Goal: Information Seeking & Learning: Learn about a topic

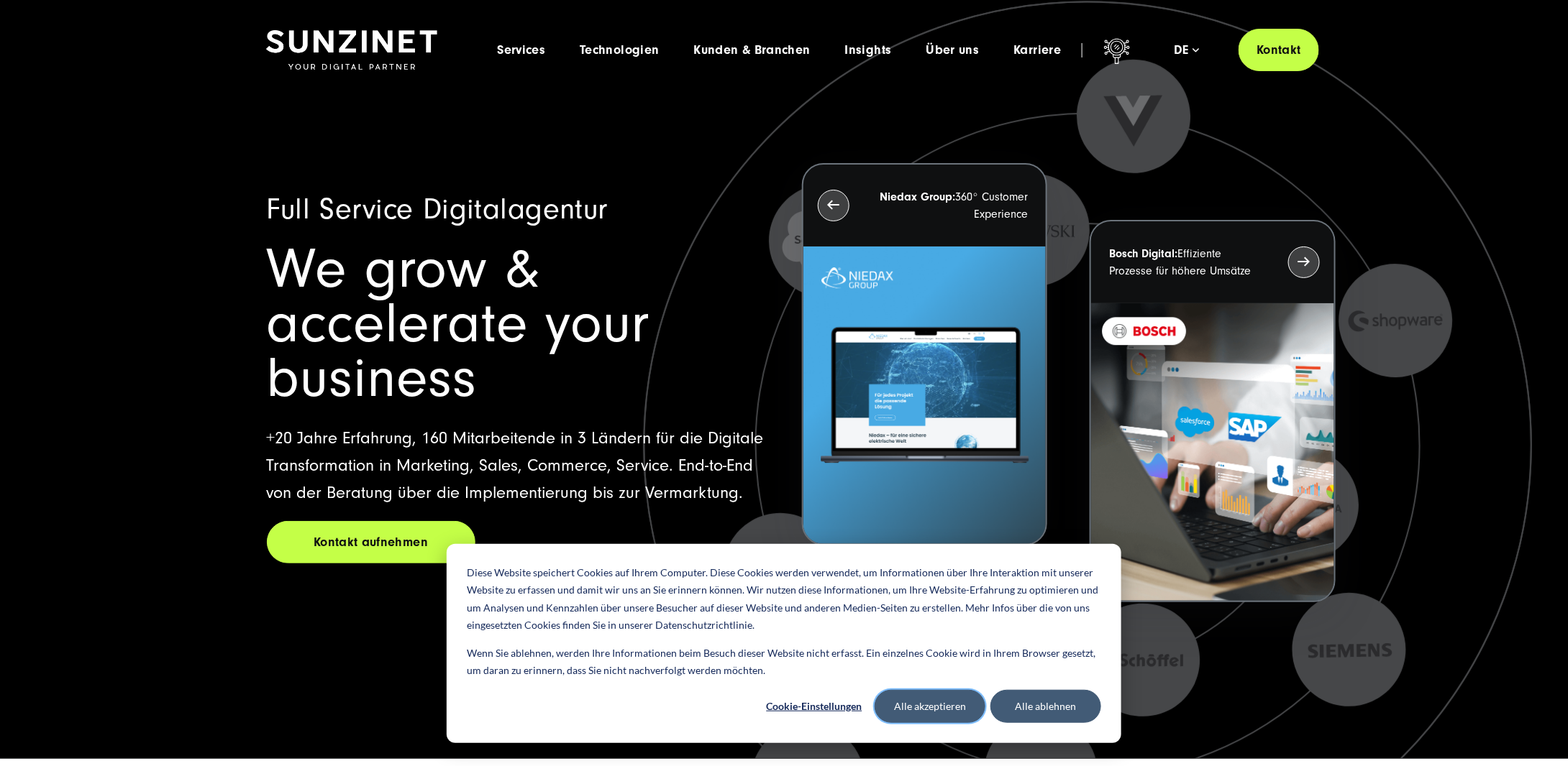
click at [950, 698] on button "Alle akzeptieren" at bounding box center [930, 707] width 111 height 33
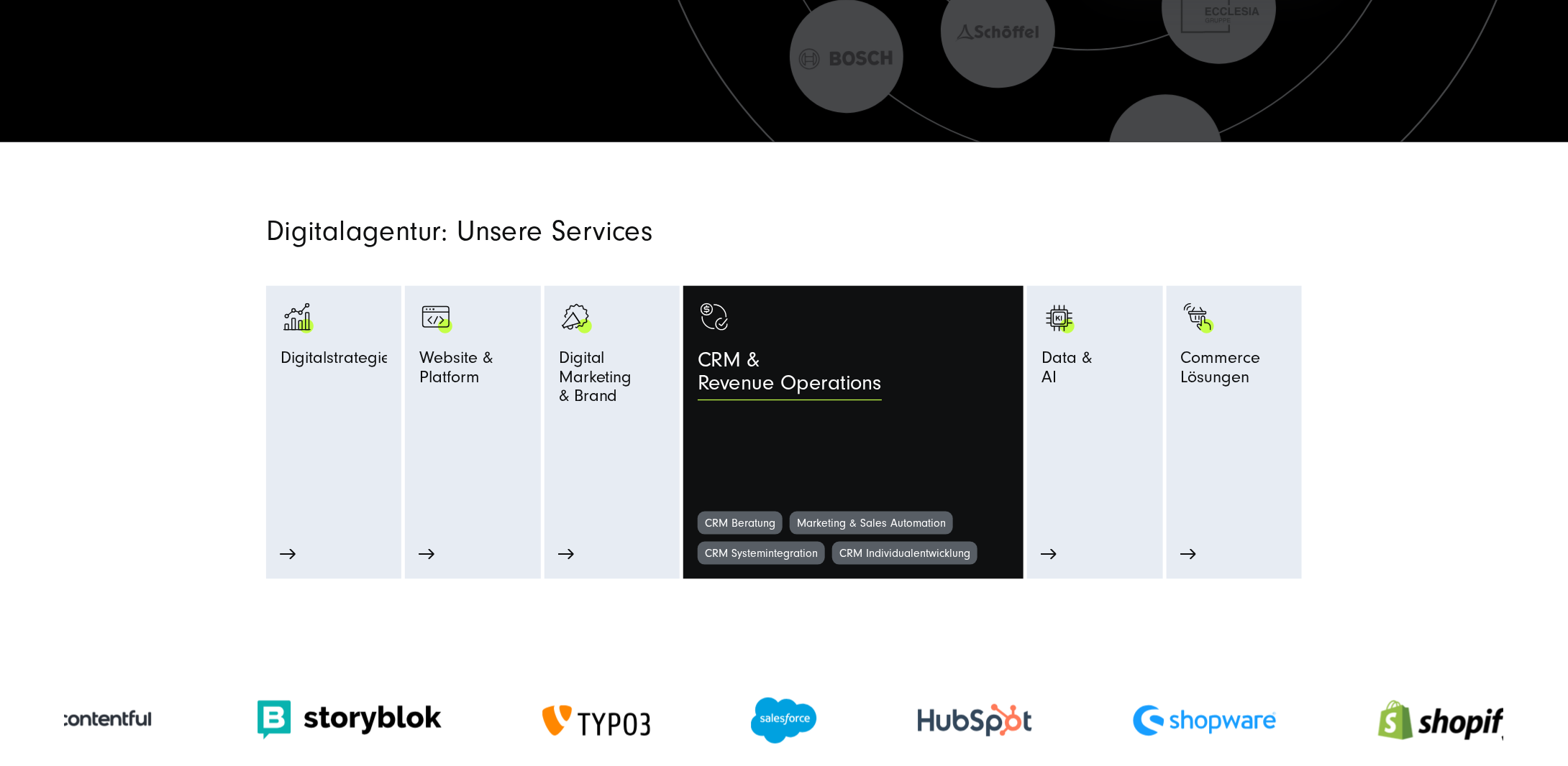
scroll to position [647, 0]
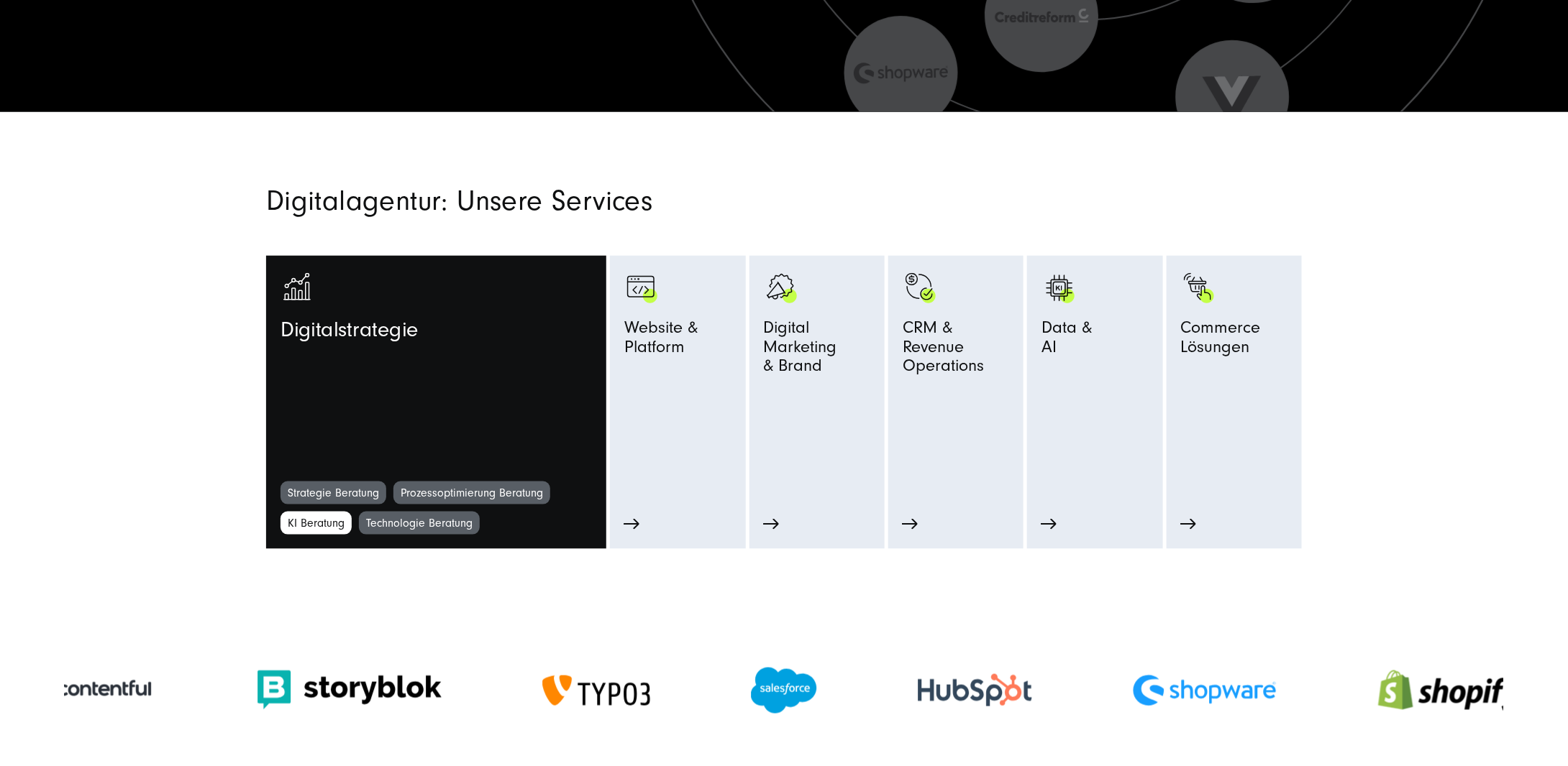
click at [301, 518] on link "KI Beratung" at bounding box center [315, 524] width 71 height 23
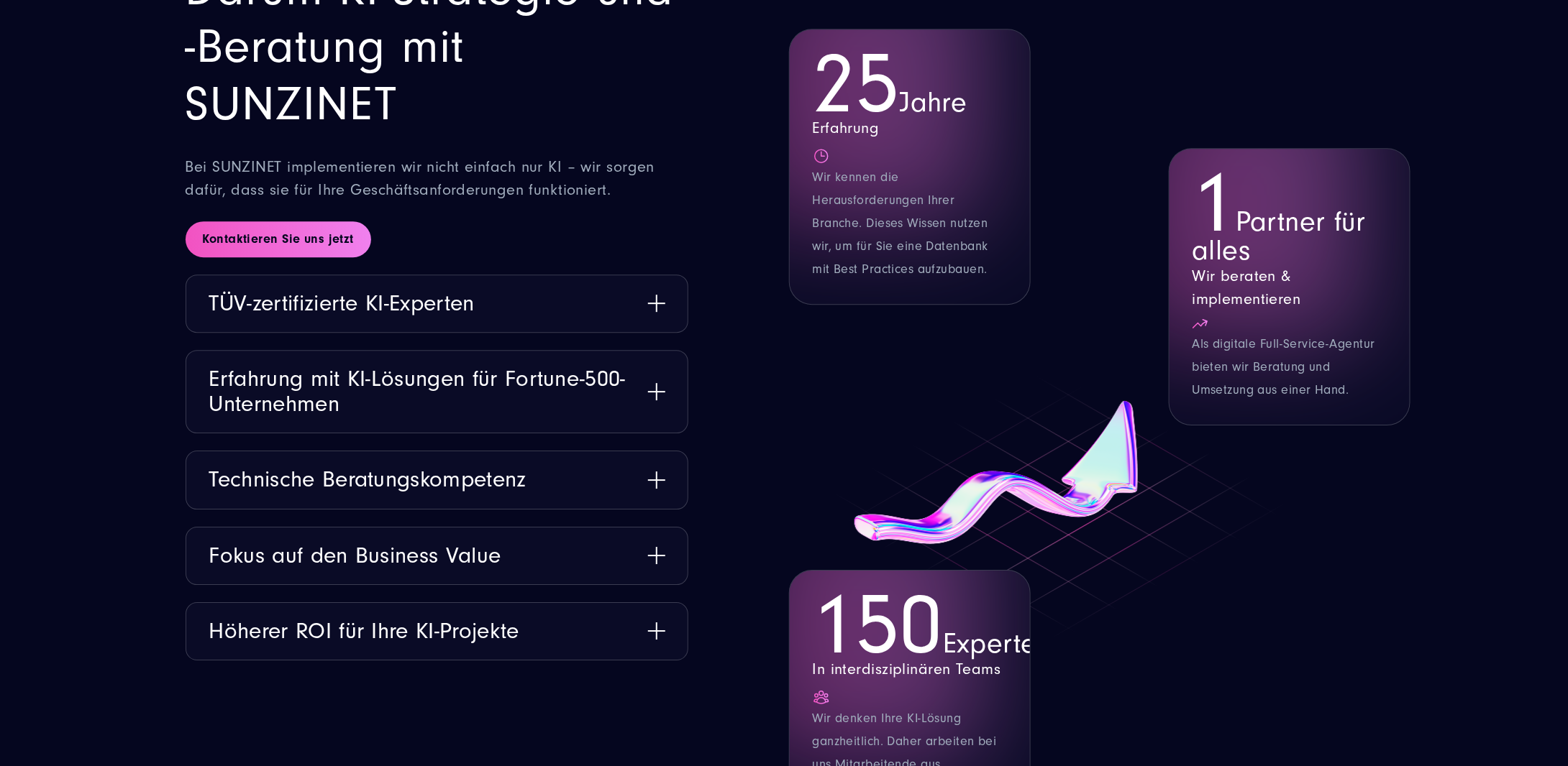
scroll to position [2013, 0]
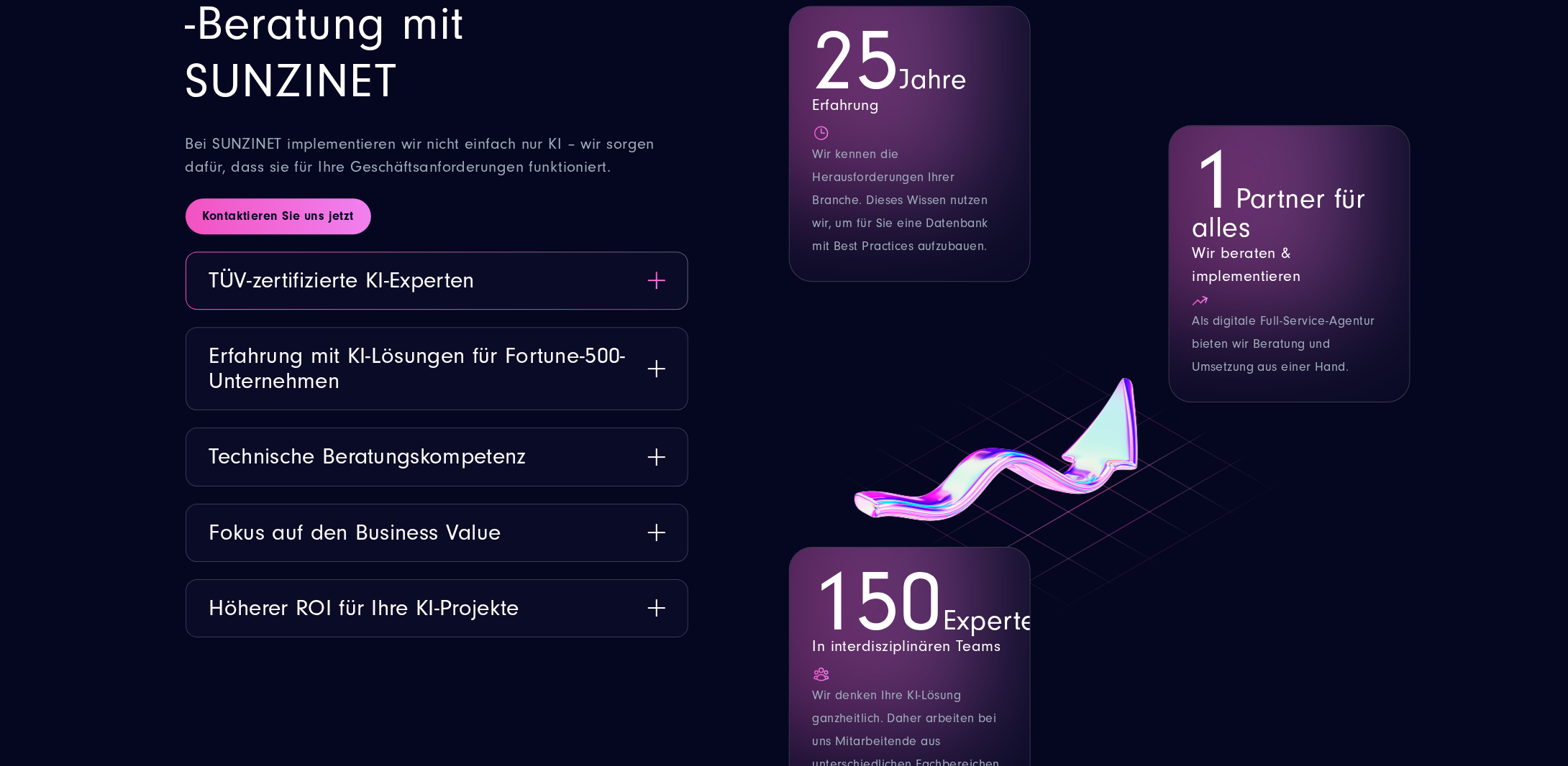
click at [657, 285] on button "TÜV-zertifizierte KI-Experten" at bounding box center [437, 280] width 502 height 57
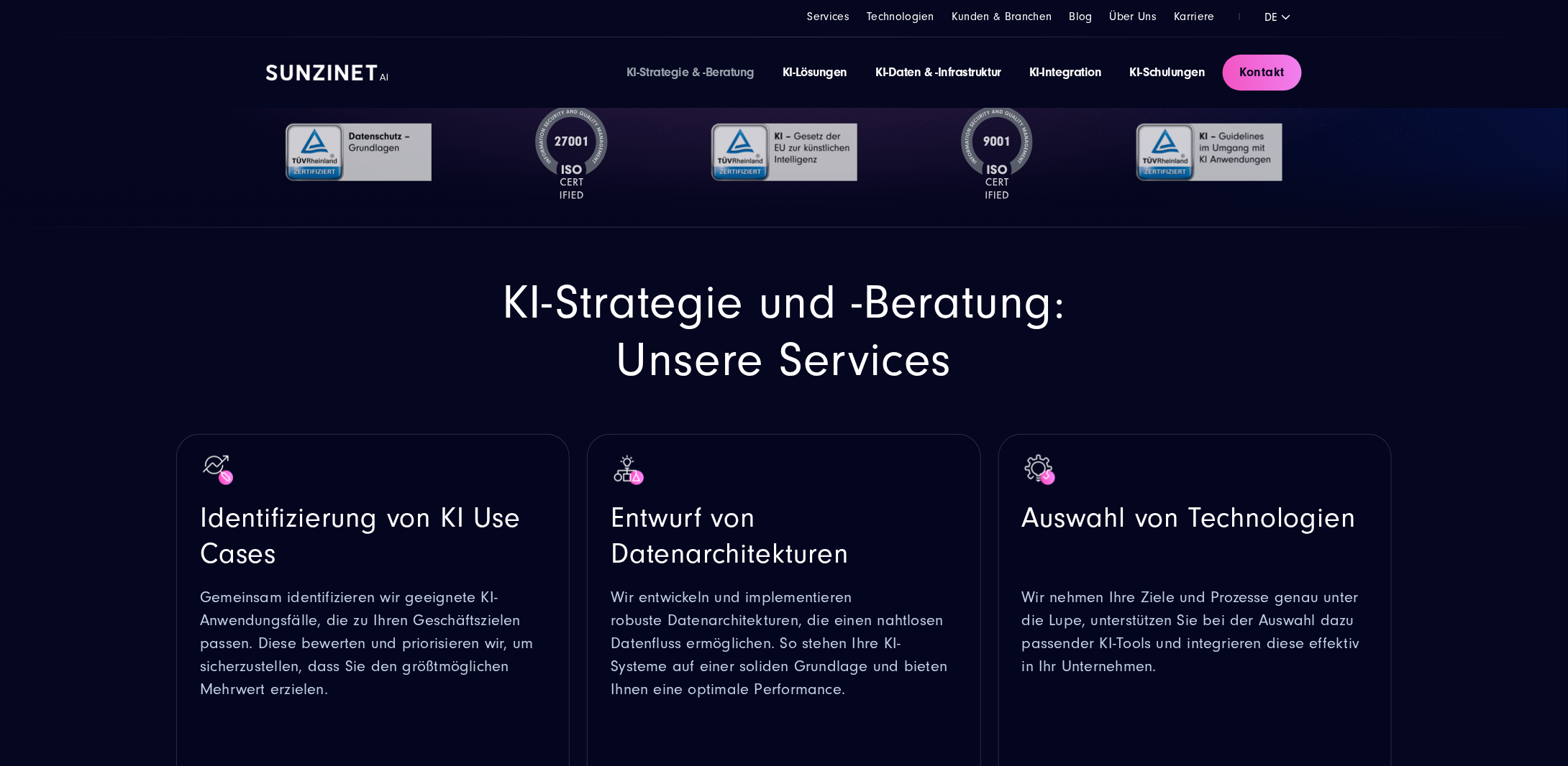
scroll to position [0, 0]
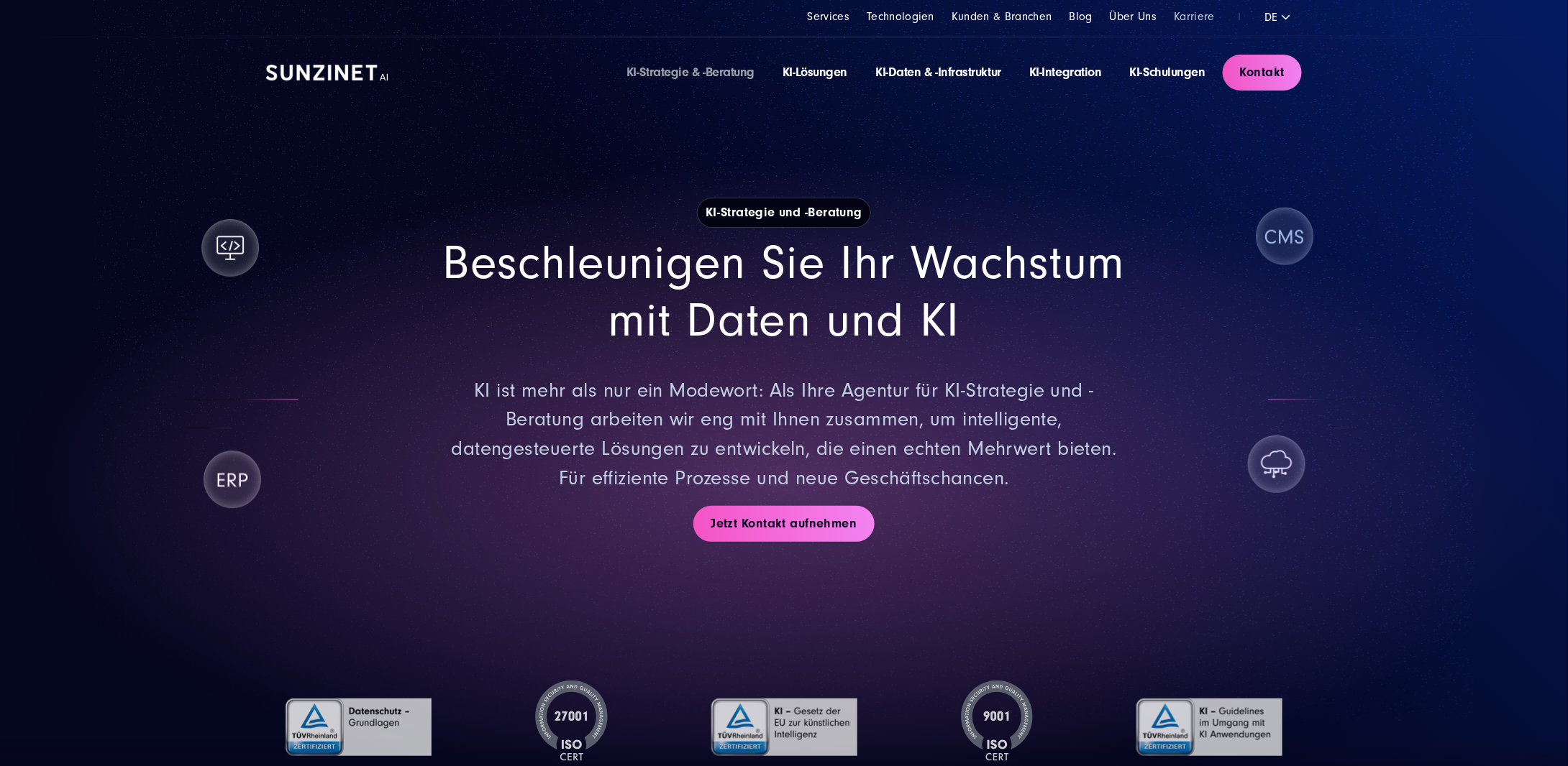
click at [1190, 18] on link "Karriere" at bounding box center [1194, 16] width 41 height 13
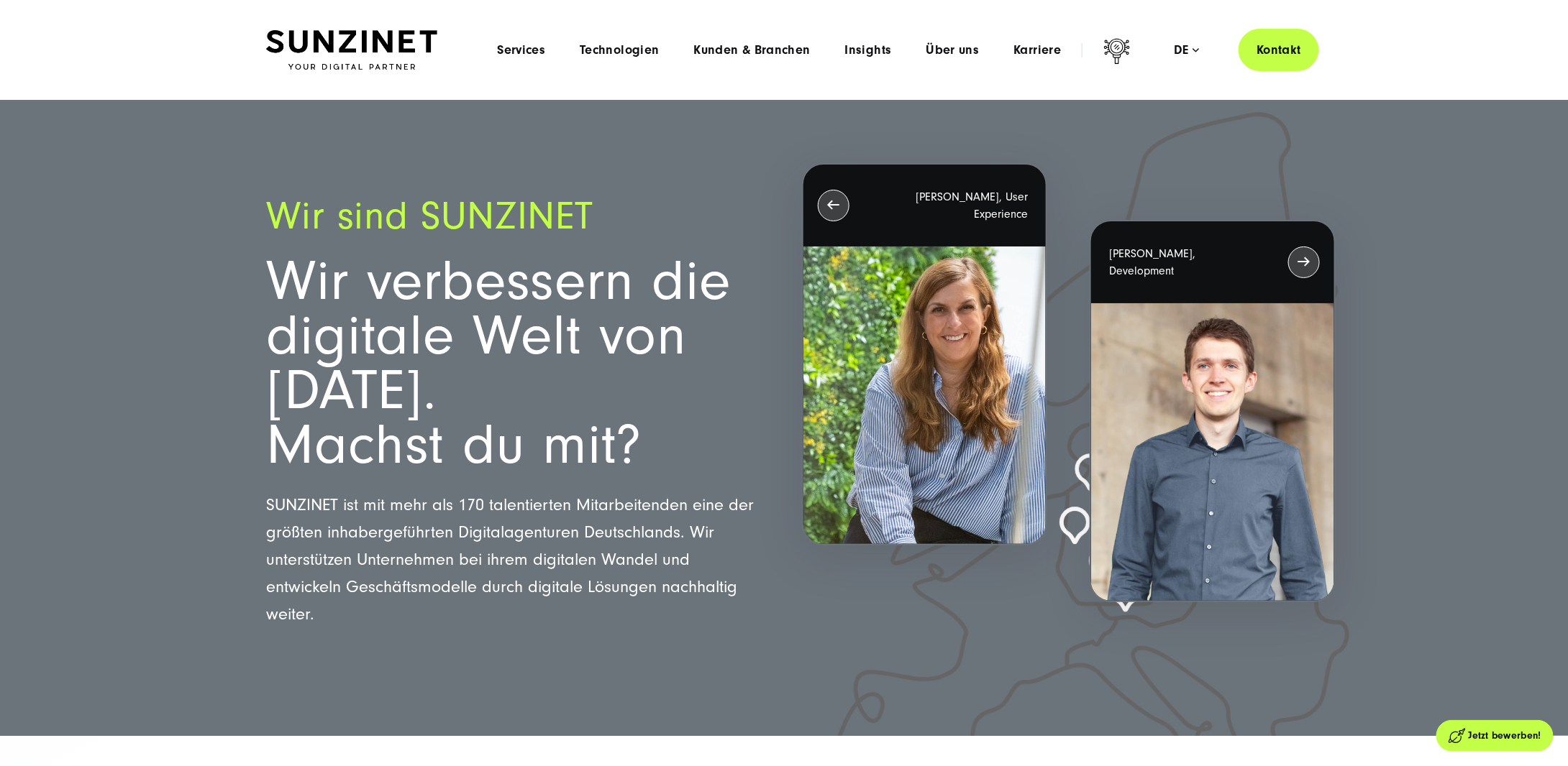
click at [773, 39] on div "Menu Services Menu Full Service Digitalagentur Wir lösen komplexe Herausforderu…" at bounding box center [900, 50] width 840 height 42
click at [625, 50] on span "Technologien" at bounding box center [619, 50] width 79 height 14
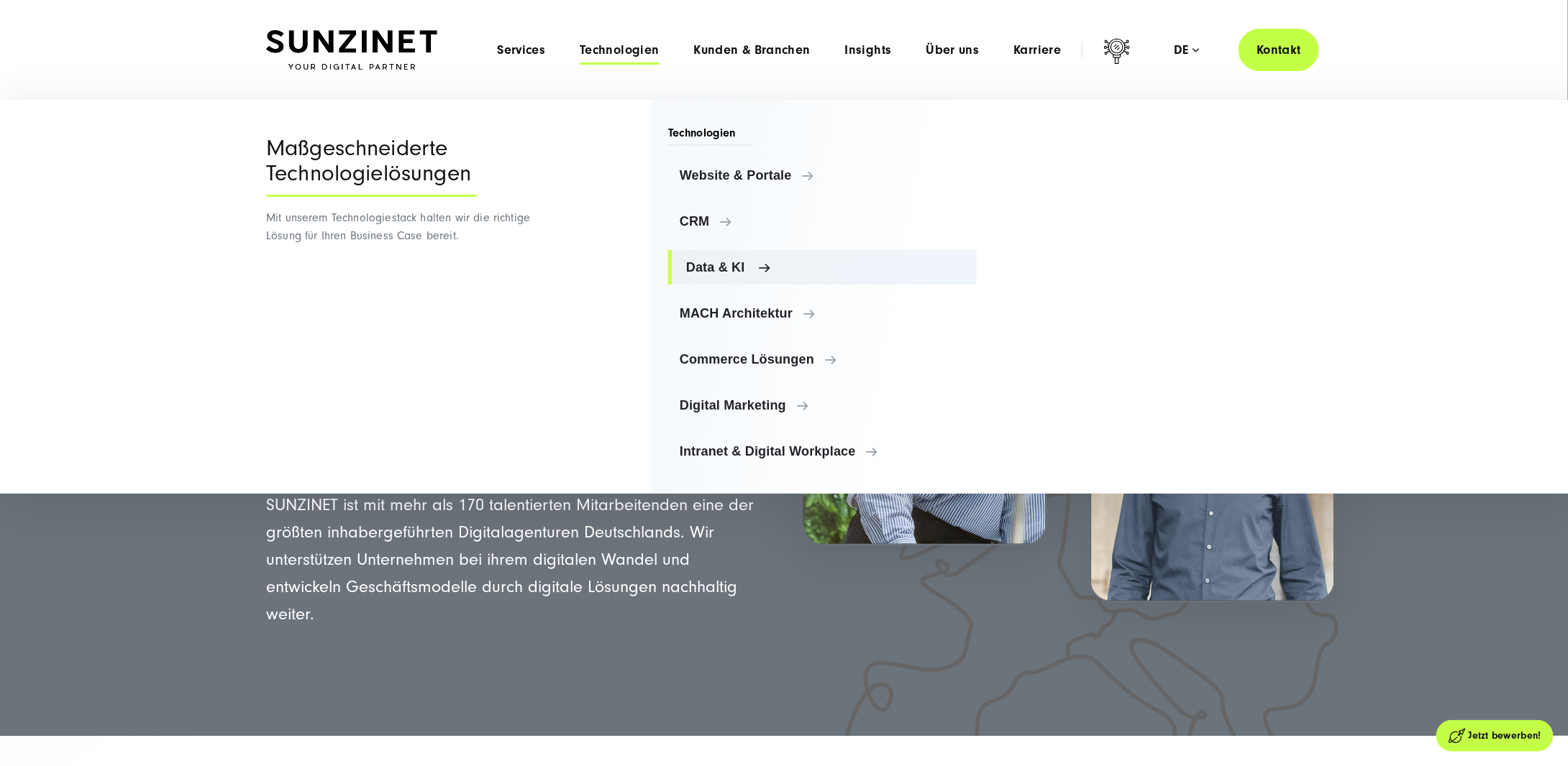
click at [729, 262] on span "Data & KI" at bounding box center [826, 267] width 279 height 14
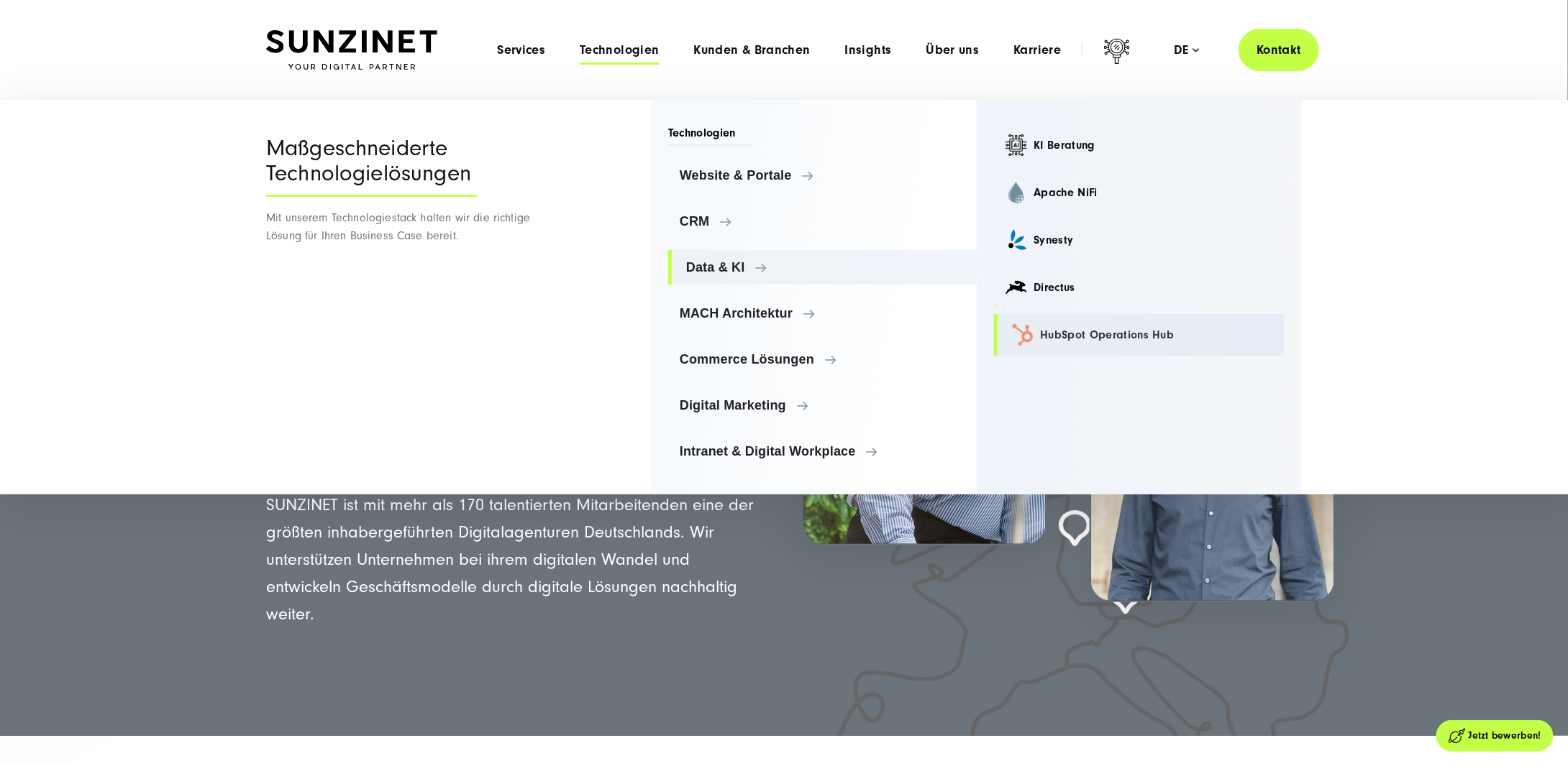
click at [1073, 339] on link "HubSpot Operations Hub" at bounding box center [1140, 336] width 291 height 42
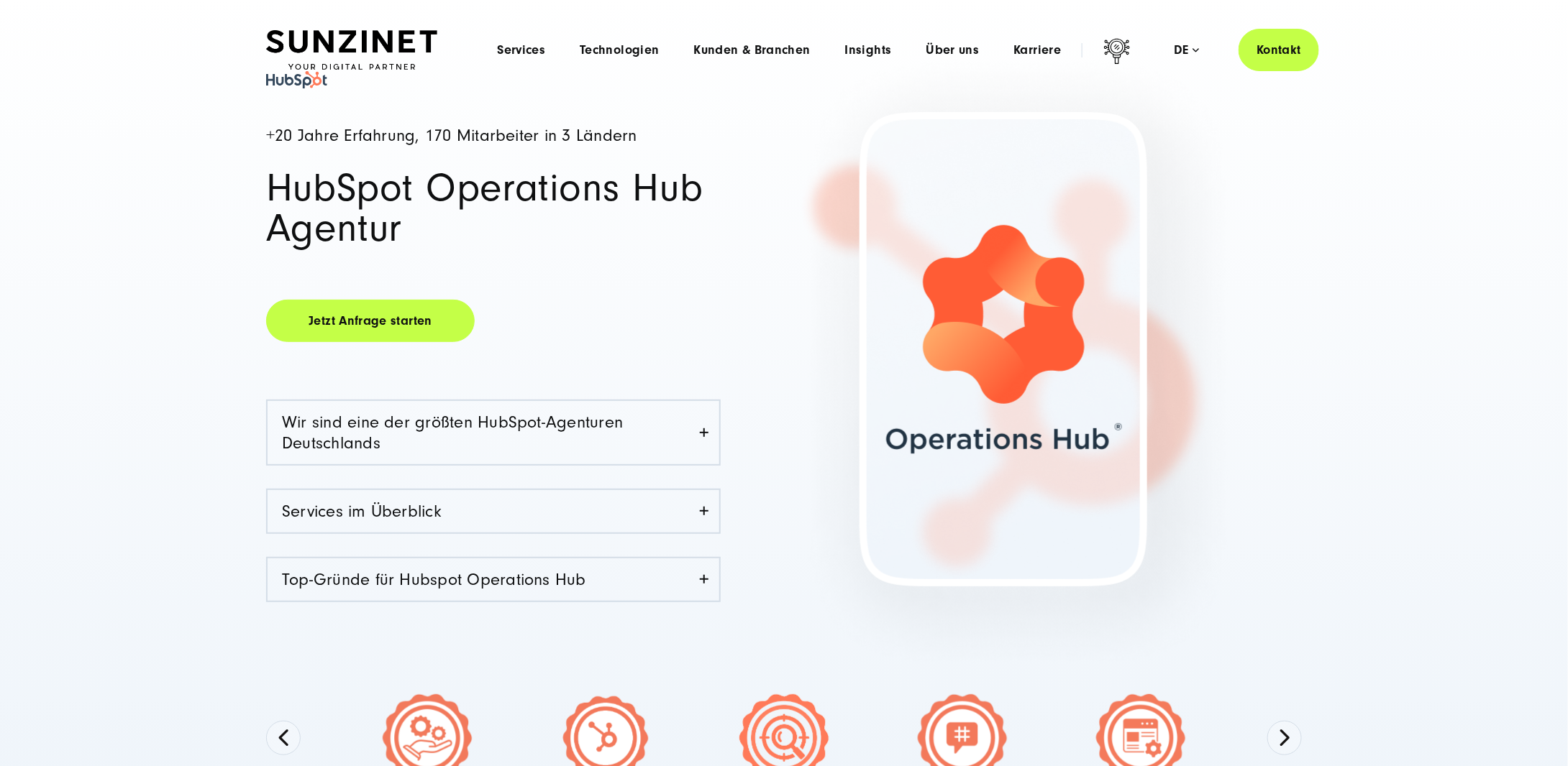
scroll to position [287, 0]
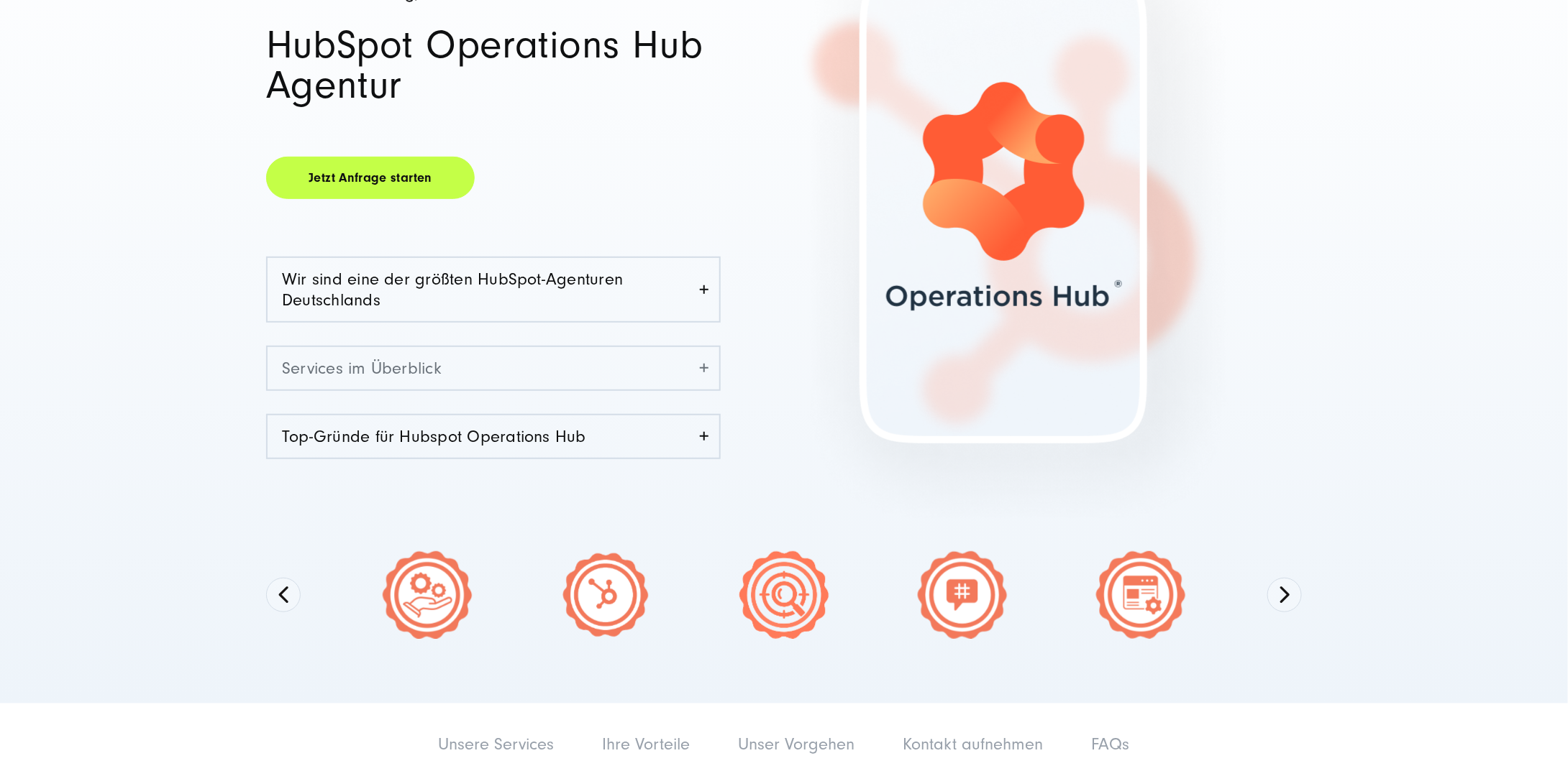
click at [708, 366] on link "Services im Überblick" at bounding box center [494, 368] width 452 height 42
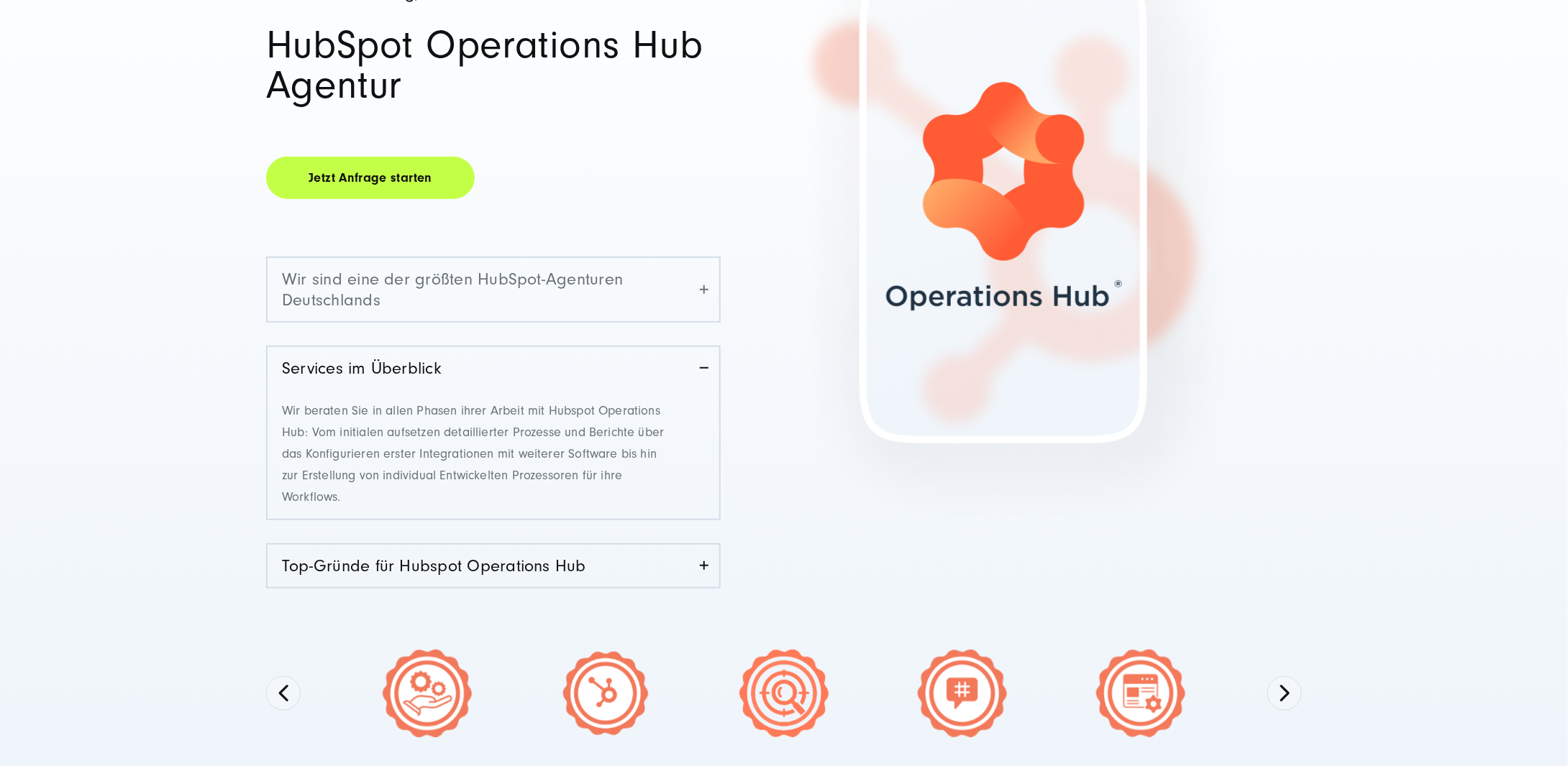
click at [700, 286] on link "Wir sind eine der größten HubSpot-Agenturen Deutschlands" at bounding box center [494, 290] width 452 height 63
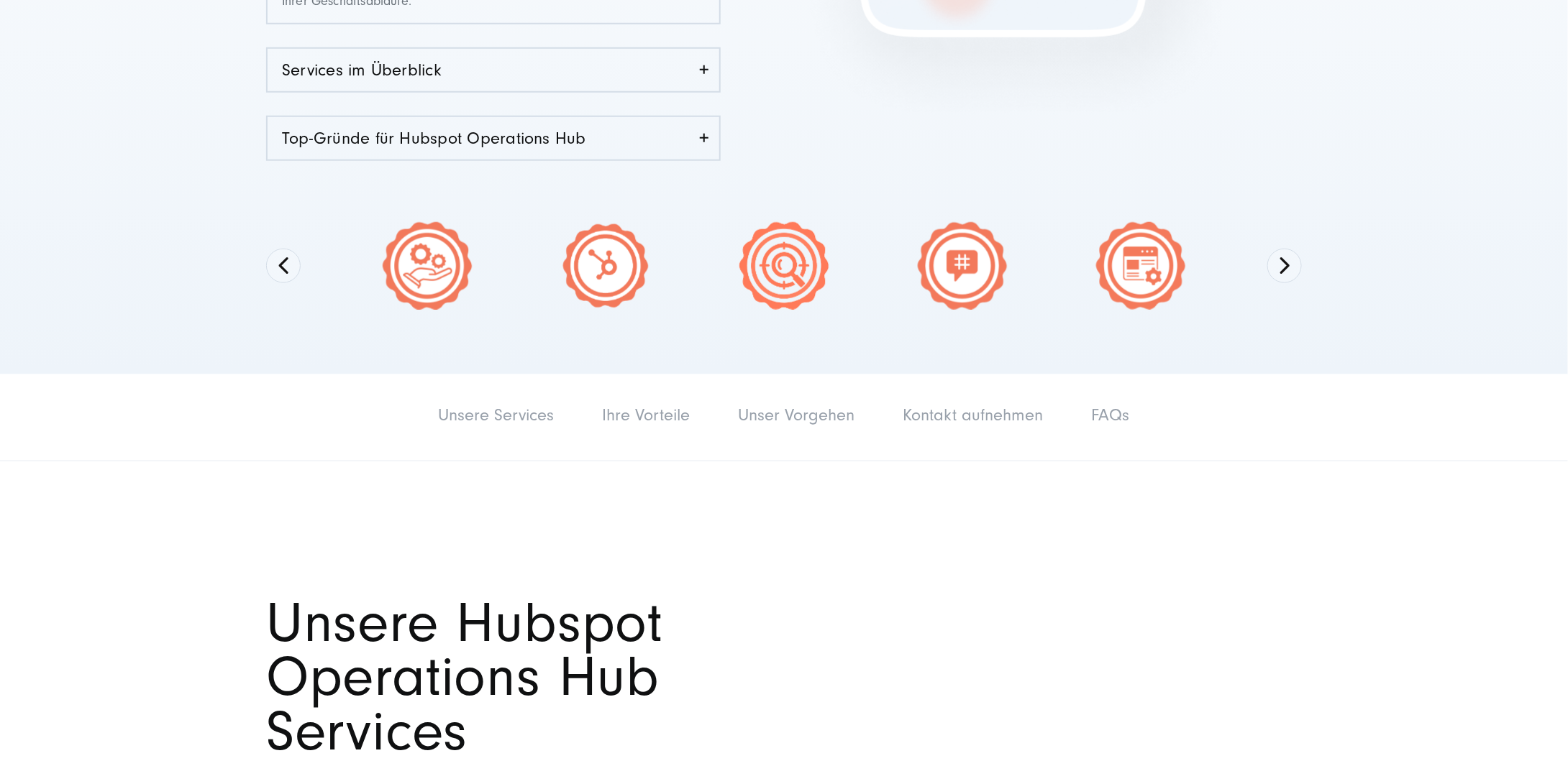
scroll to position [791, 0]
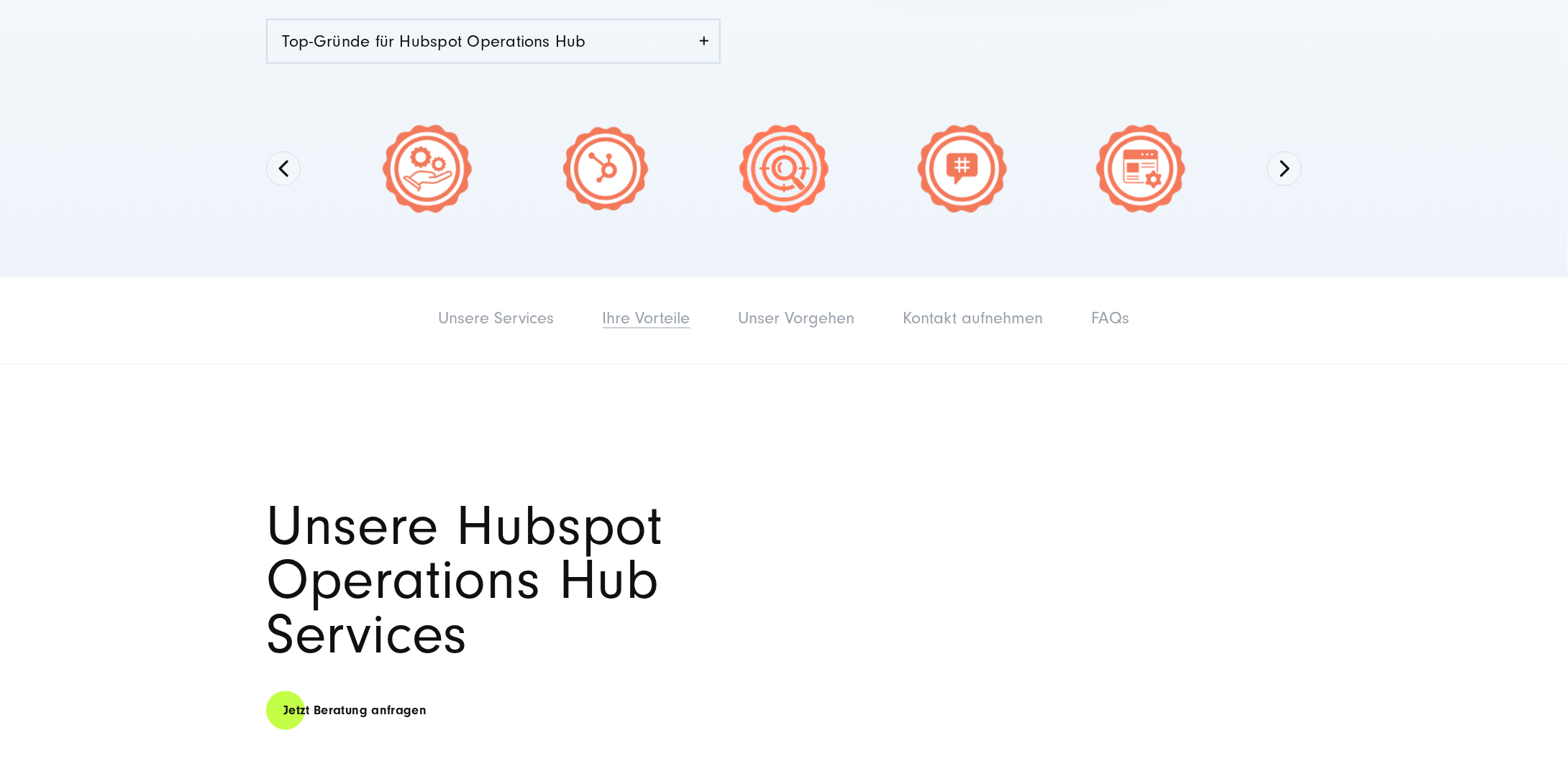
click at [642, 310] on link "Ihre Vorteile" at bounding box center [647, 318] width 88 height 19
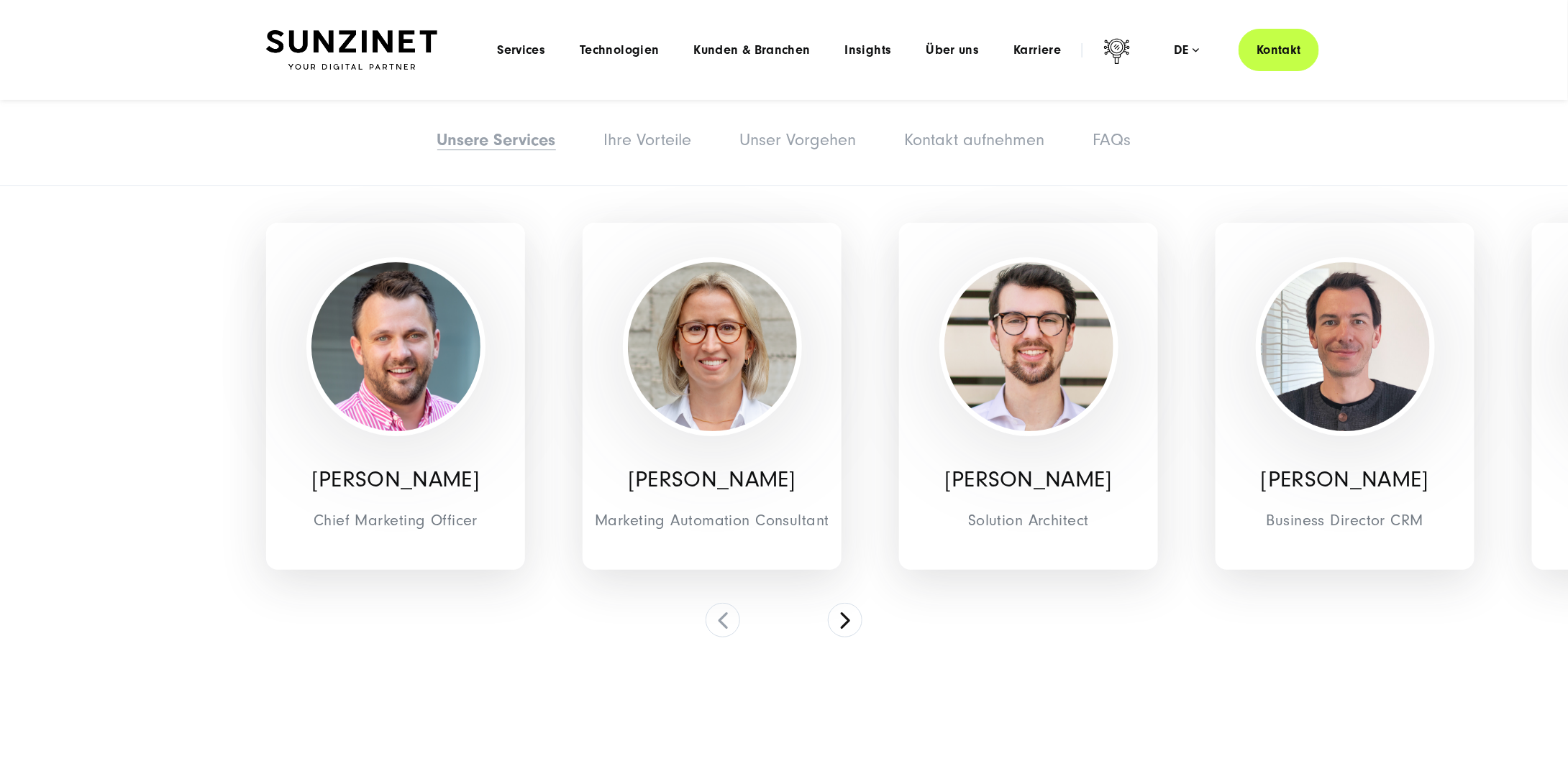
scroll to position [2802, 0]
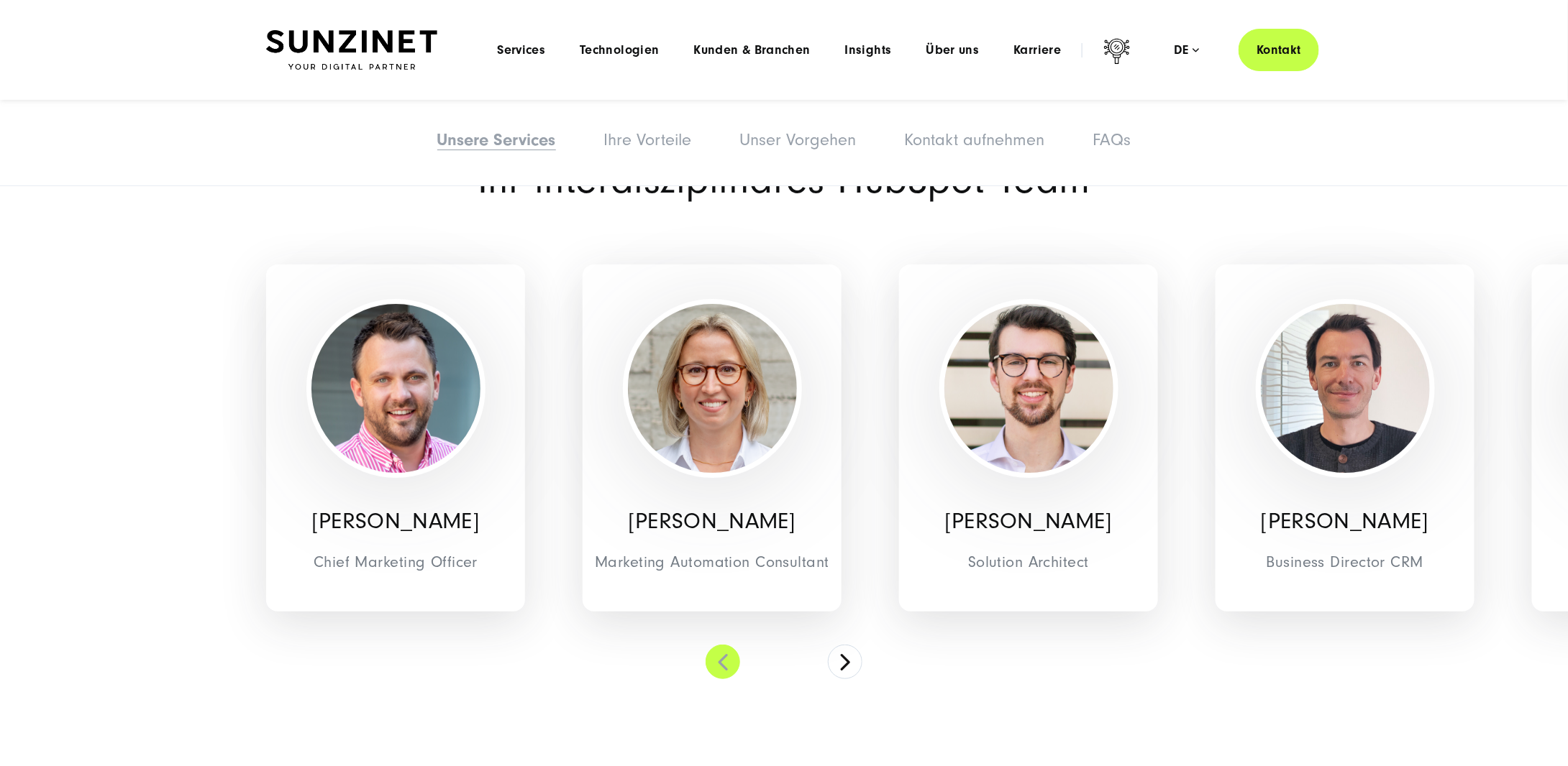
click at [724, 662] on button at bounding box center [723, 662] width 34 height 34
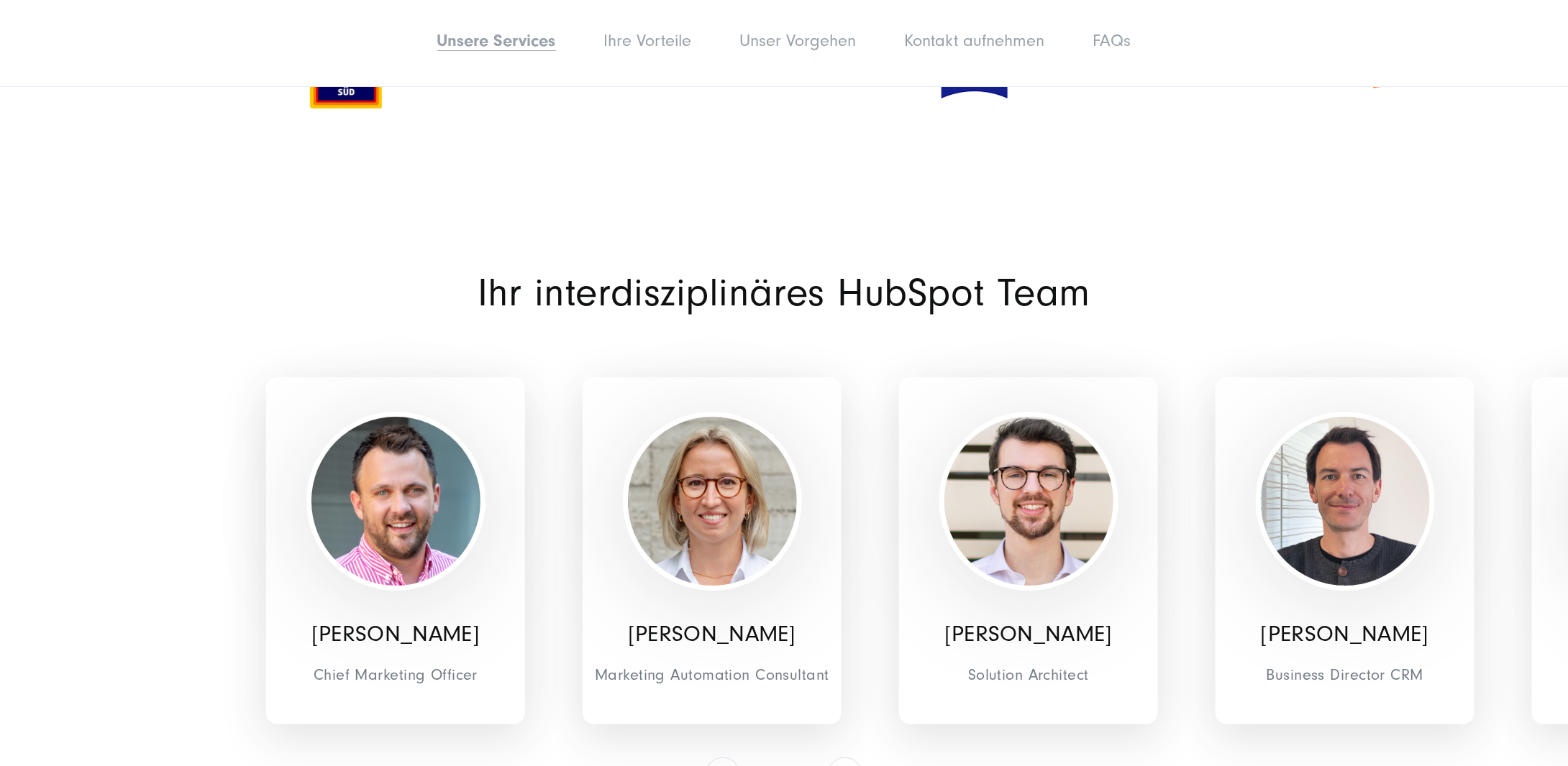
scroll to position [2729, 0]
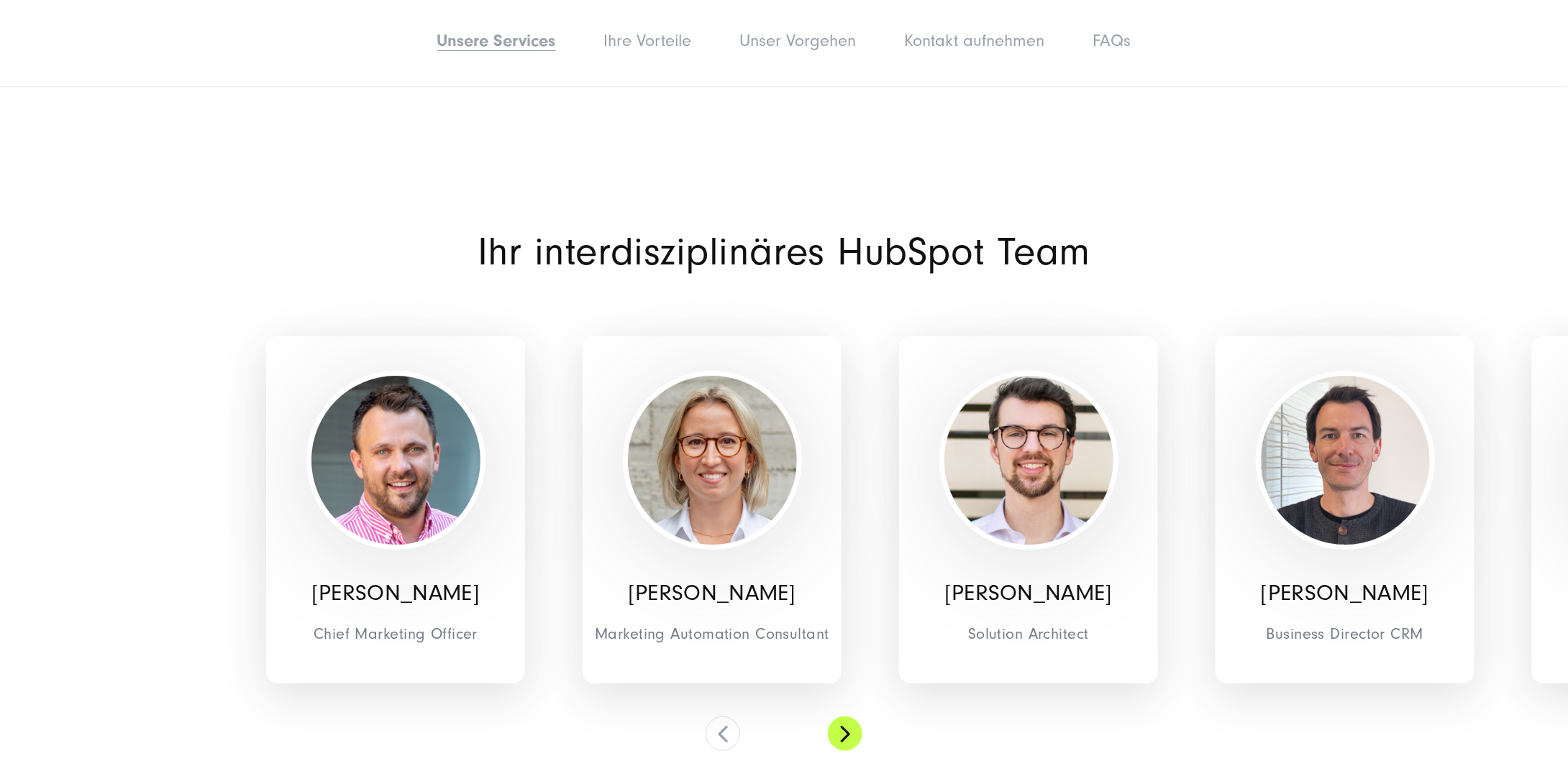
click at [847, 729] on button at bounding box center [845, 734] width 34 height 34
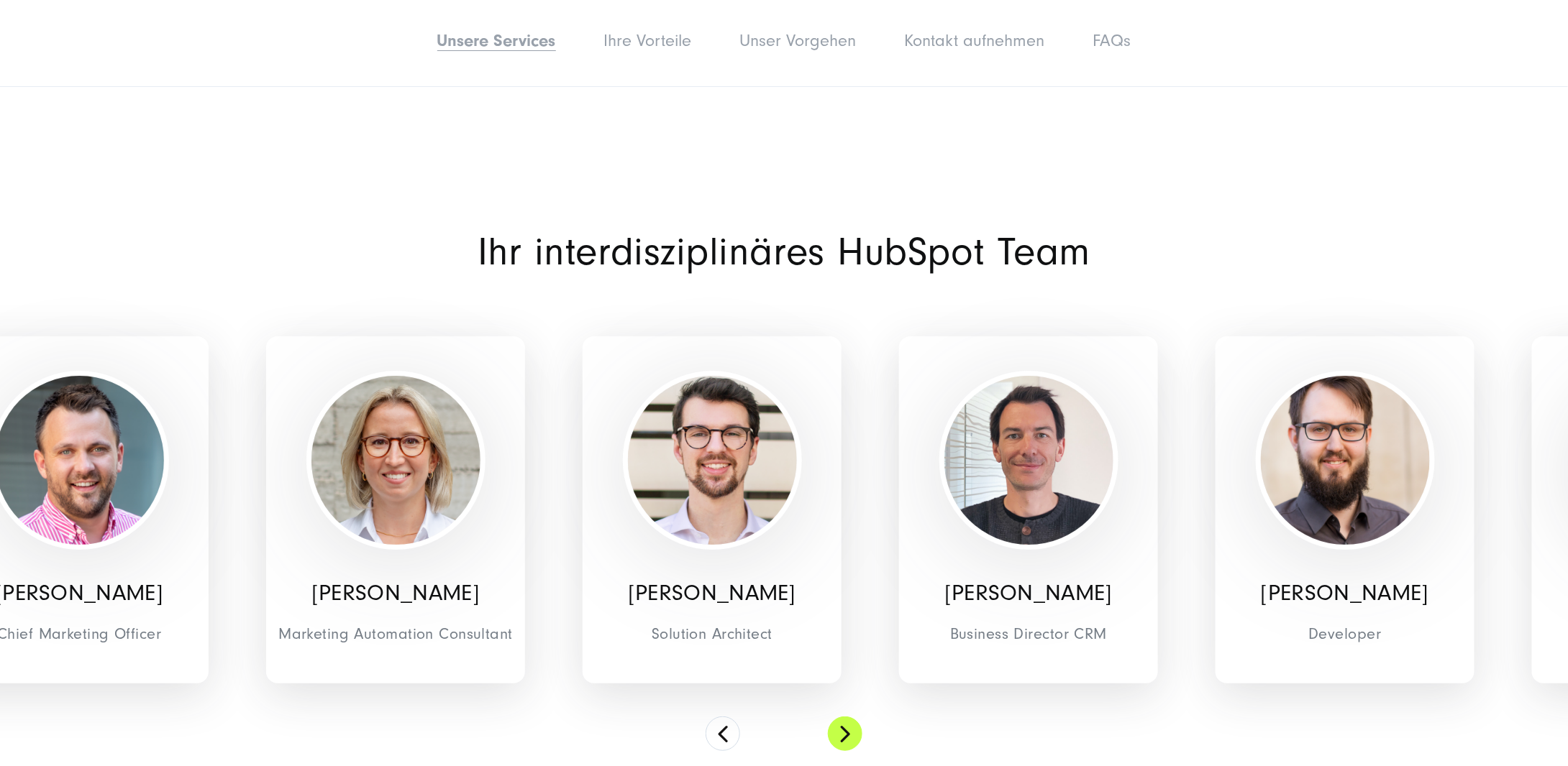
click at [847, 729] on button at bounding box center [845, 734] width 34 height 34
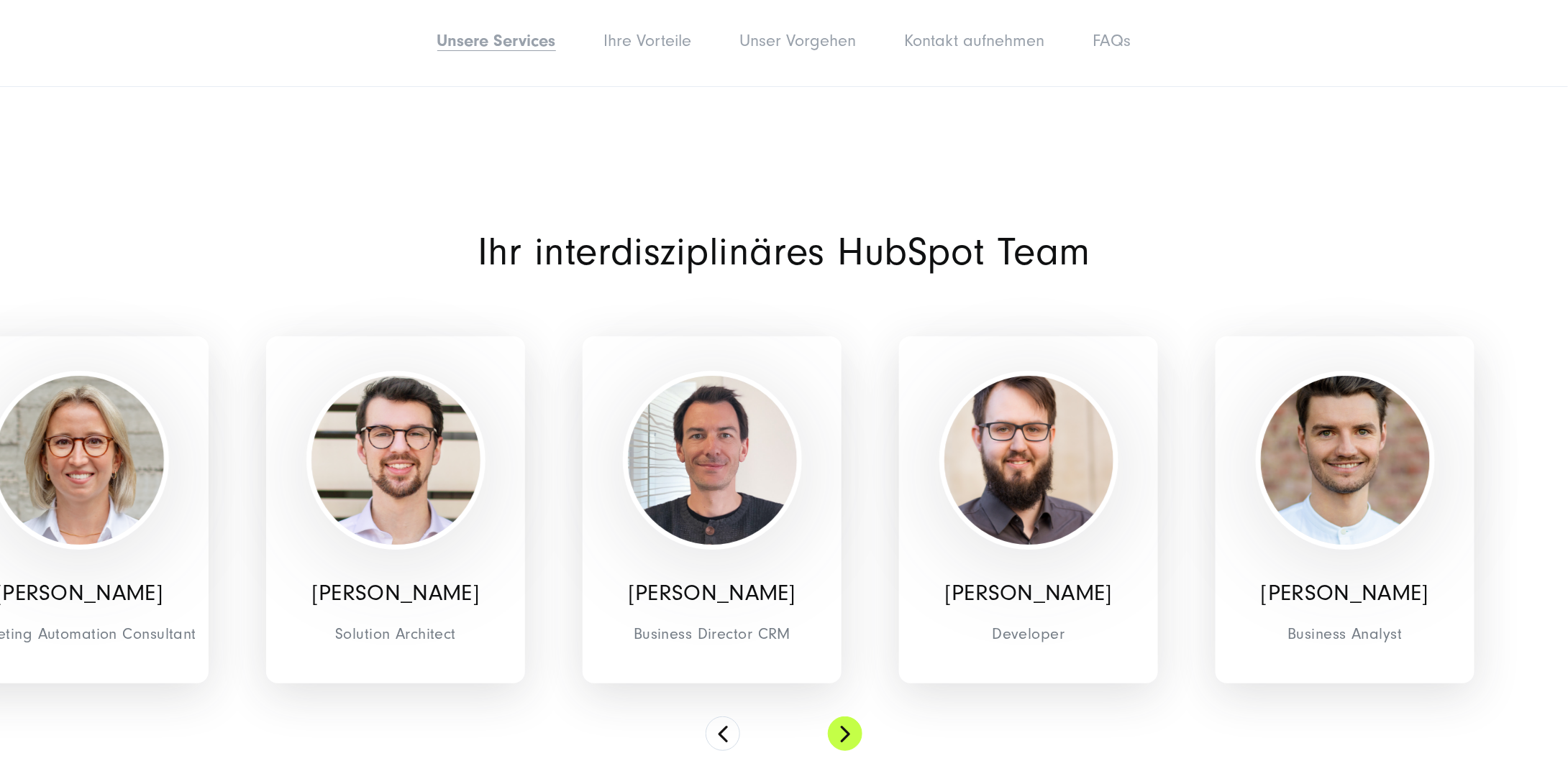
click at [847, 729] on button at bounding box center [845, 734] width 34 height 34
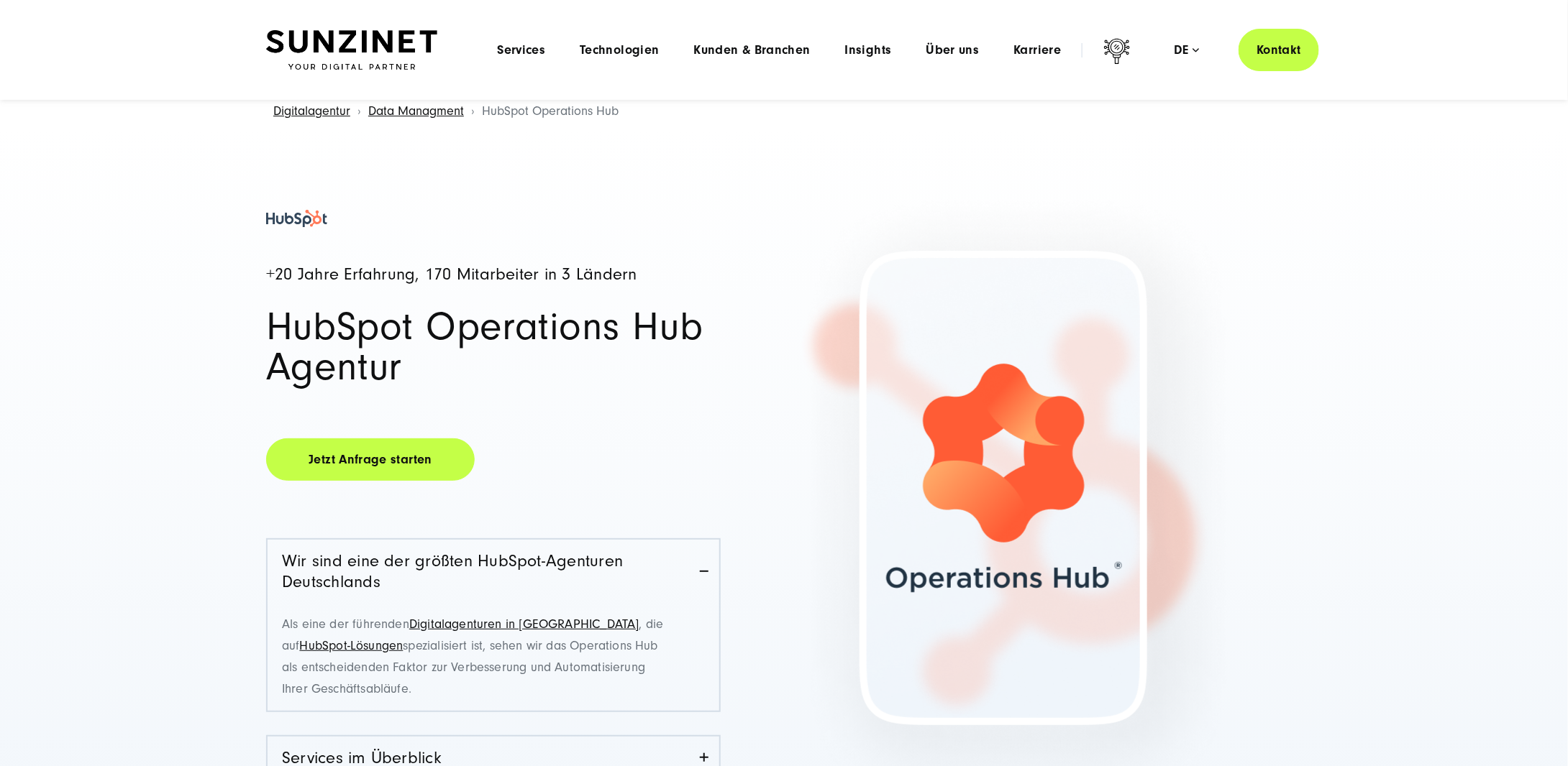
scroll to position [0, 0]
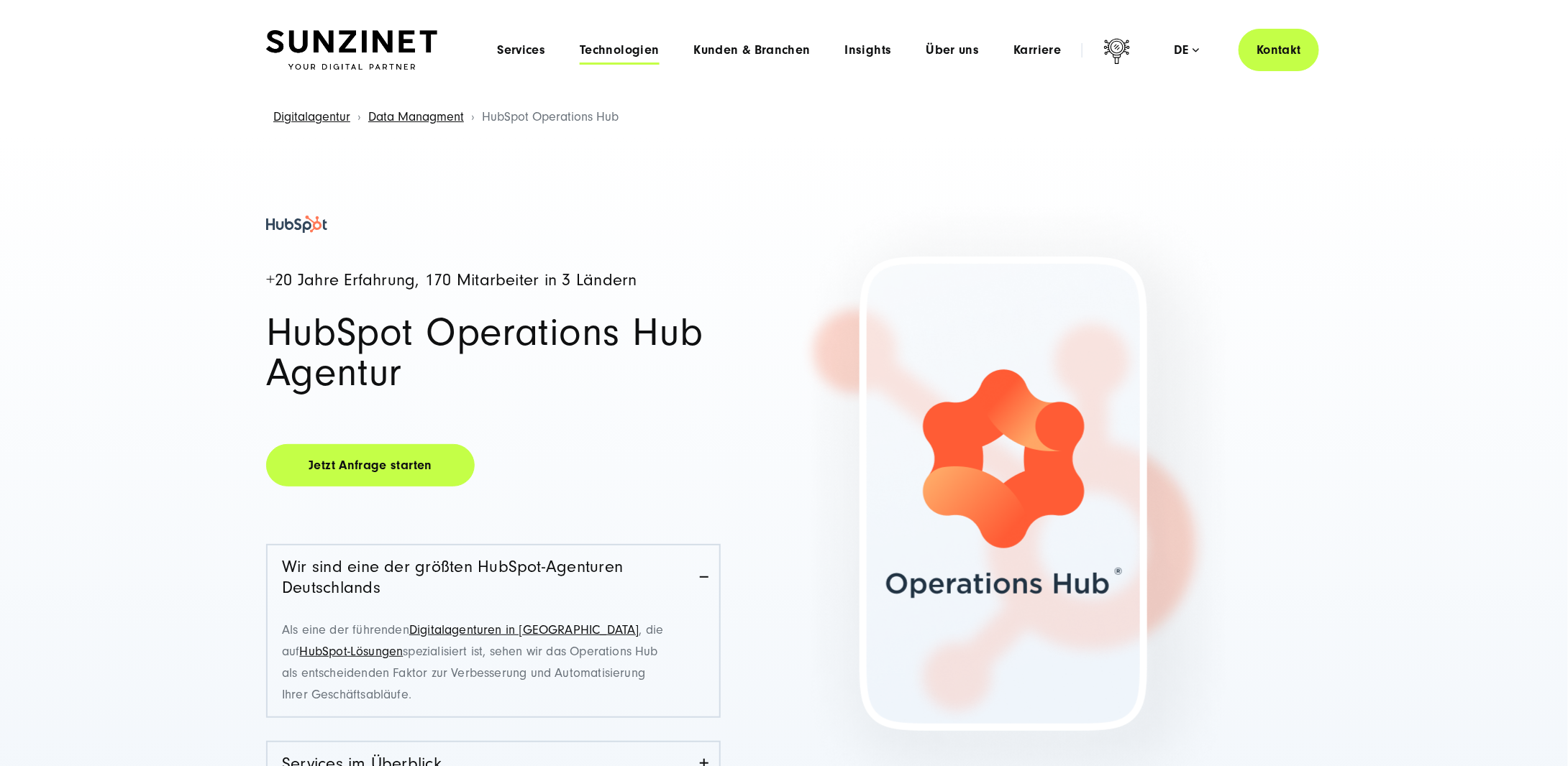
click at [629, 44] on span "Technologien" at bounding box center [619, 50] width 79 height 14
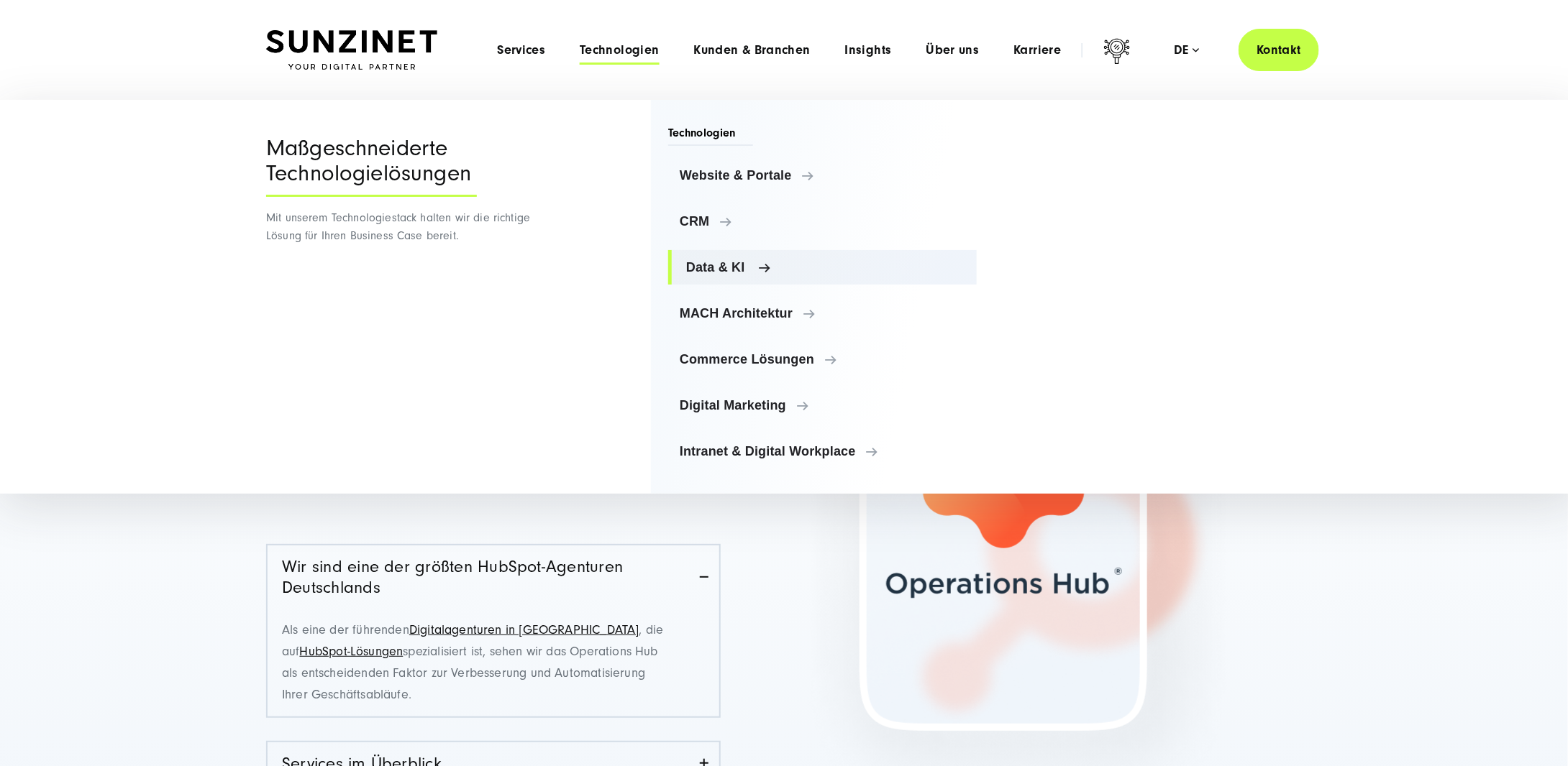
click at [724, 265] on span "Data & KI" at bounding box center [826, 267] width 279 height 14
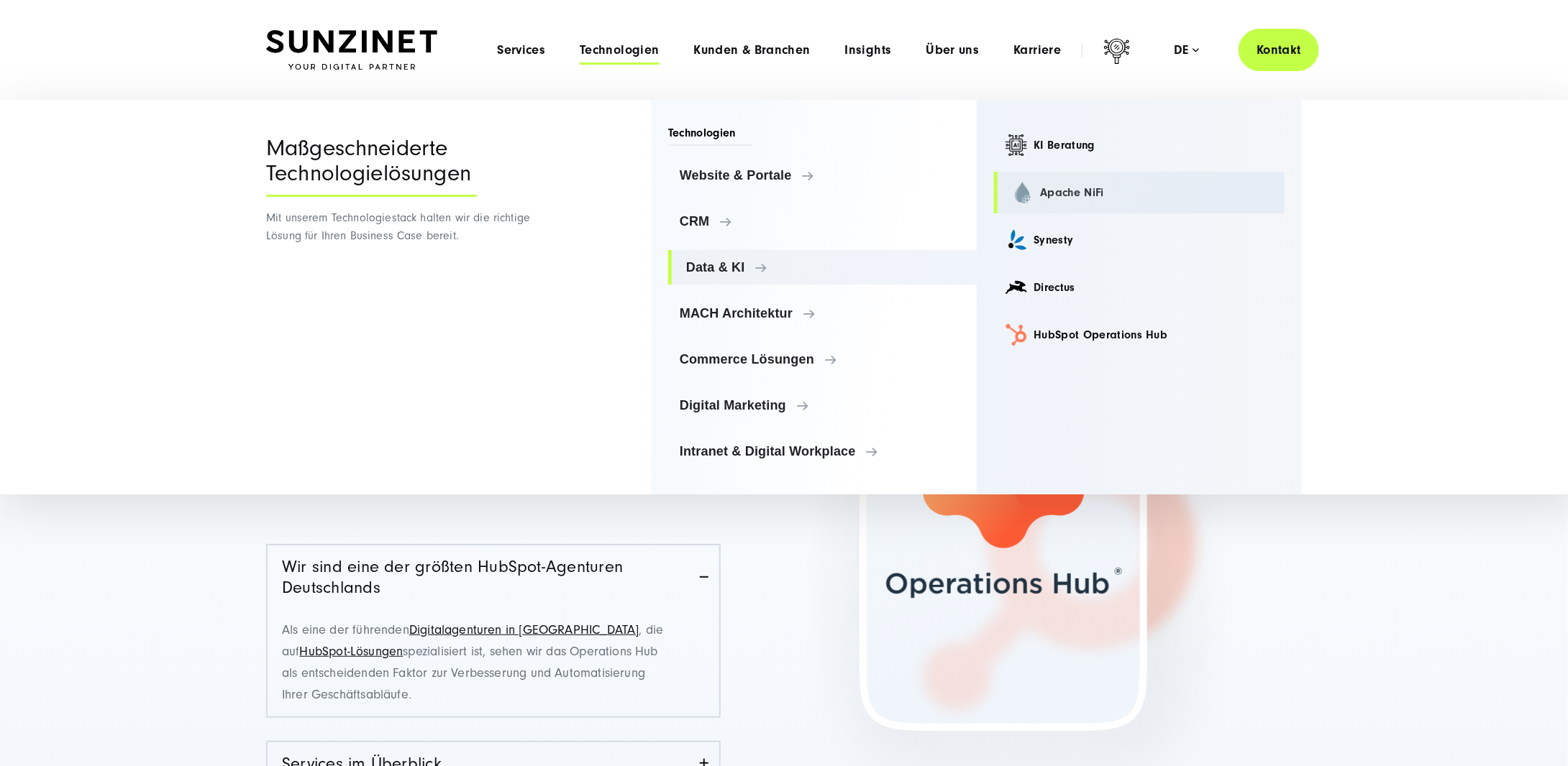
click at [1070, 188] on link "Apache NiFi" at bounding box center [1140, 193] width 291 height 42
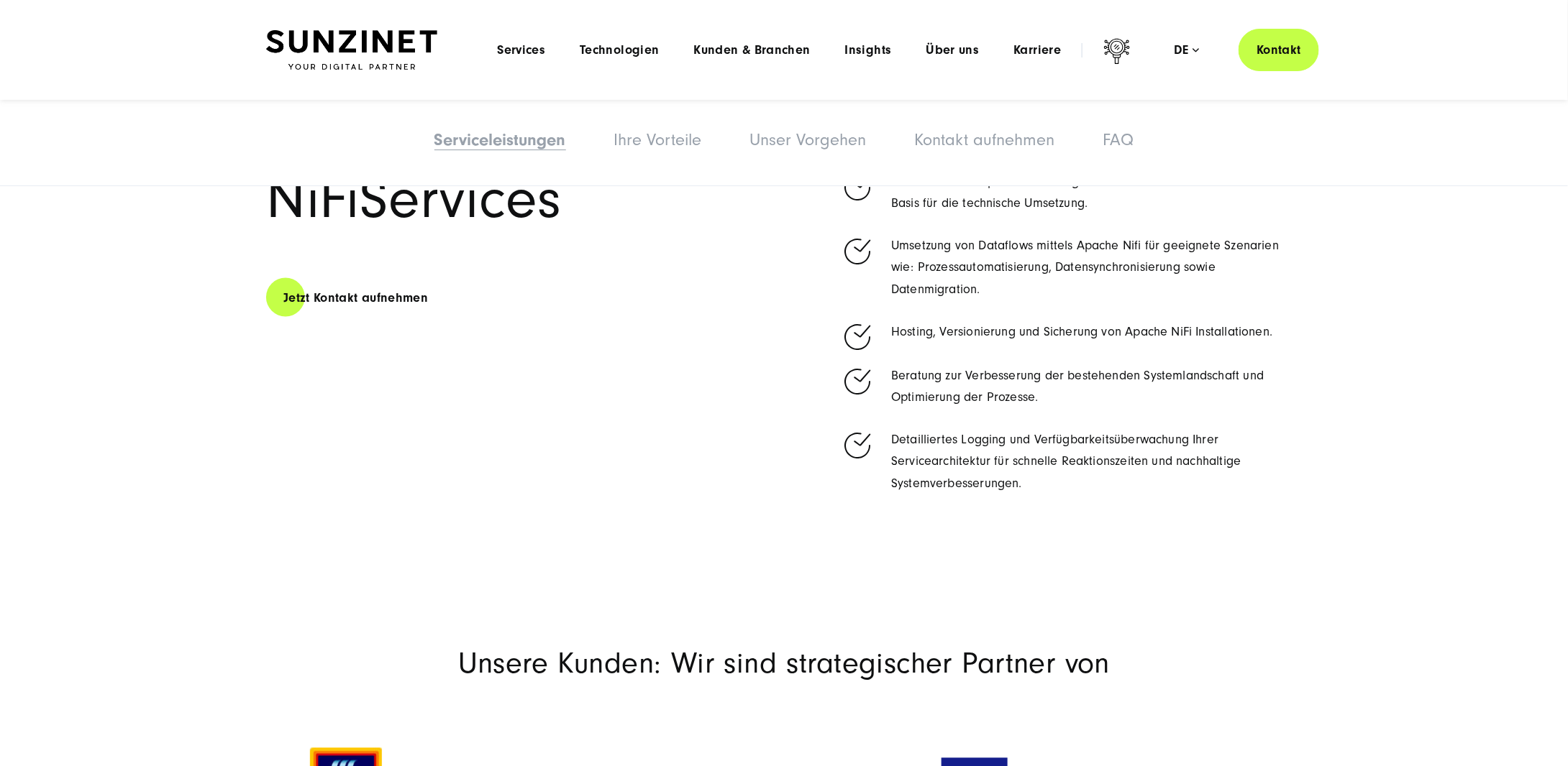
scroll to position [719, 0]
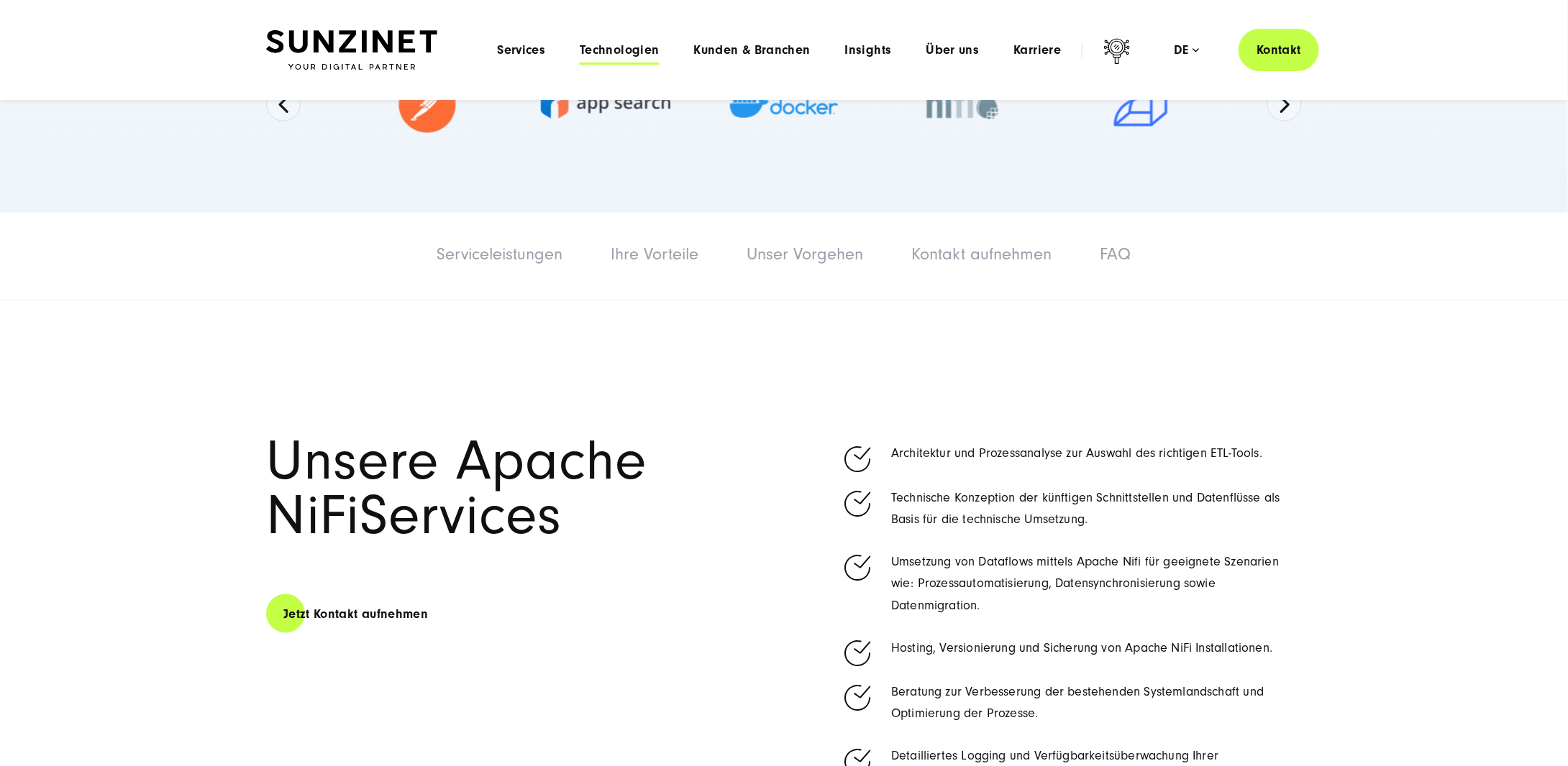
click at [604, 47] on span "Technologien" at bounding box center [619, 50] width 79 height 14
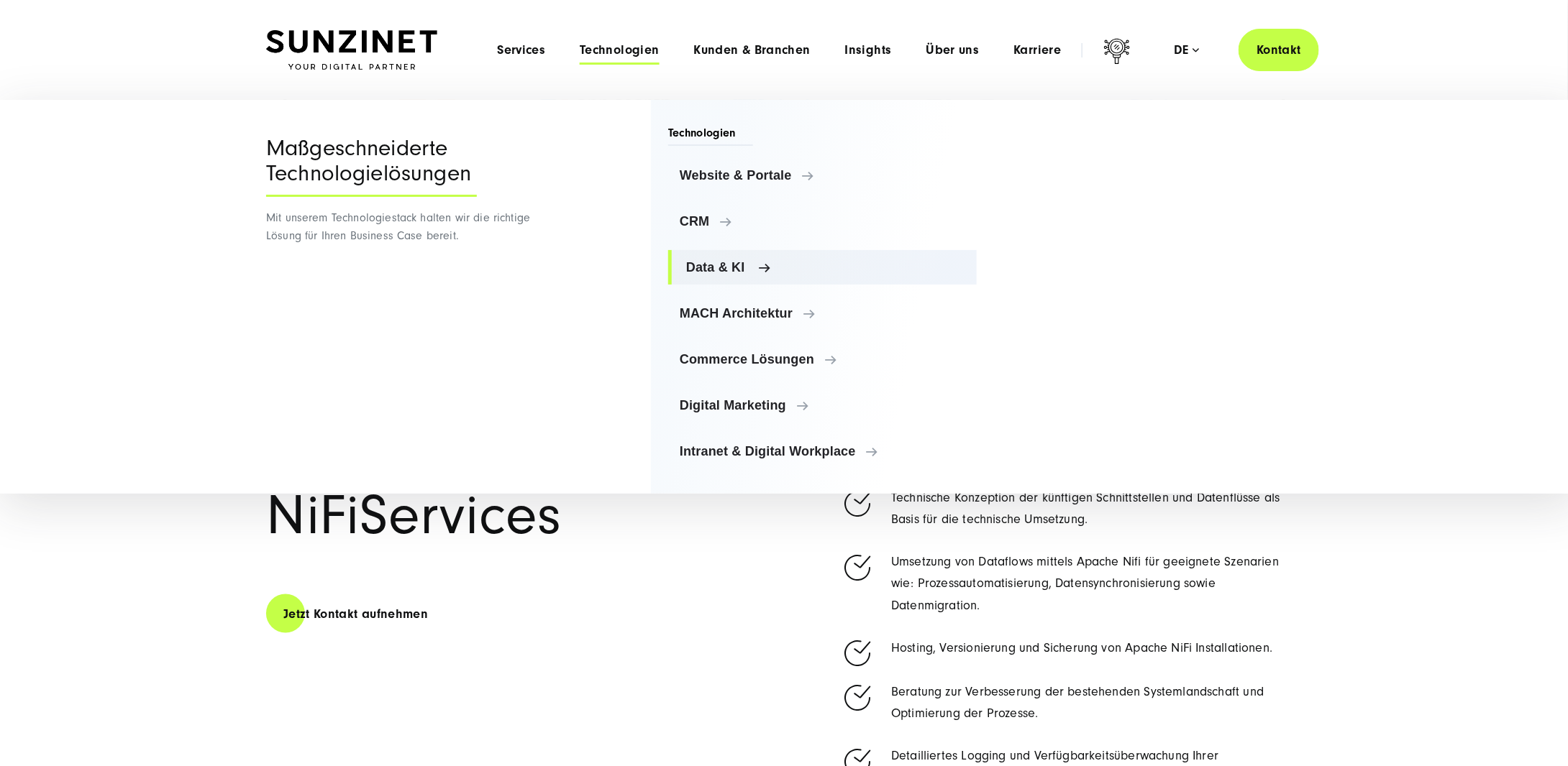
click at [721, 265] on span "Data & KI" at bounding box center [826, 267] width 279 height 14
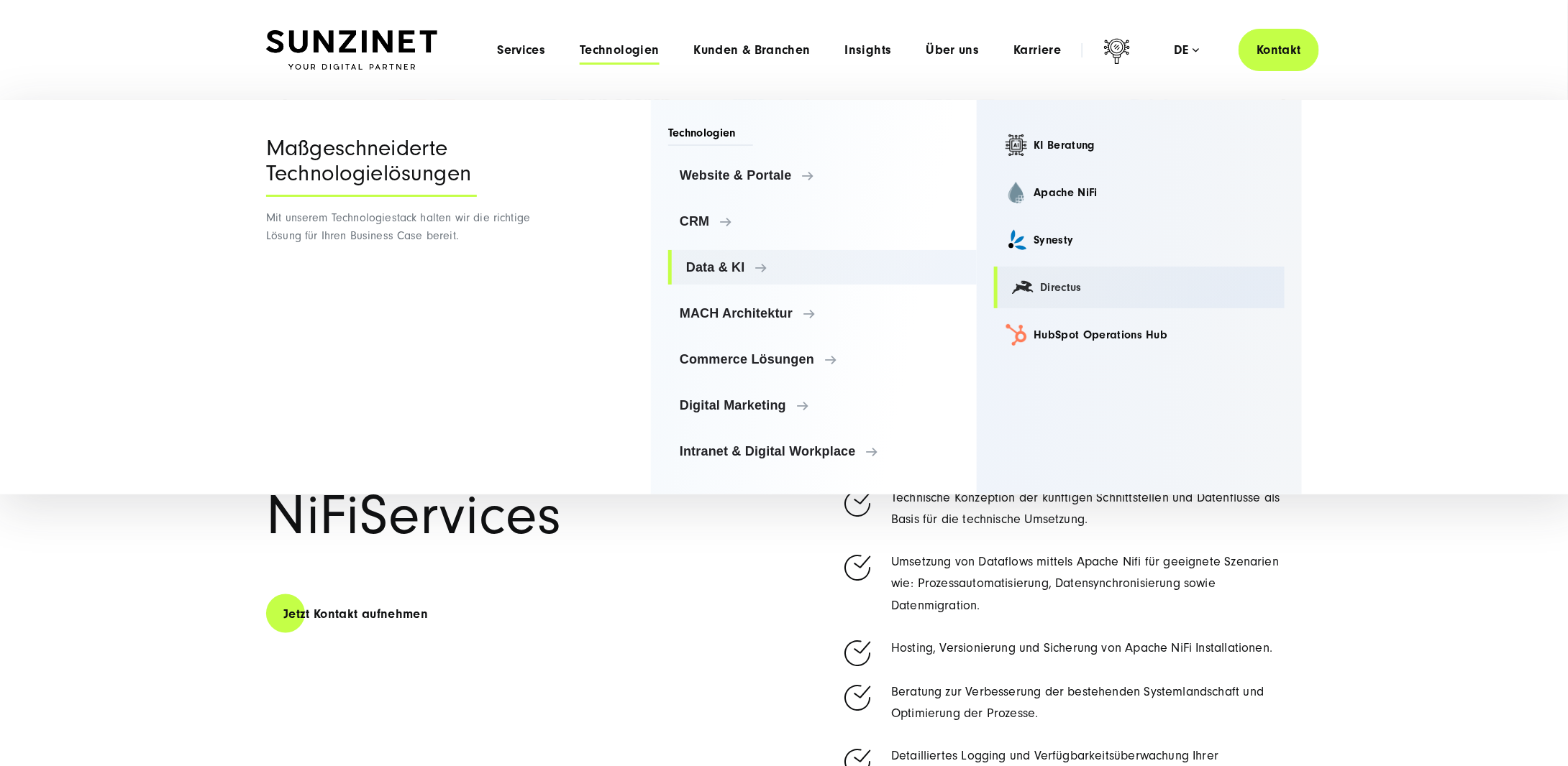
click at [1070, 286] on link "Directus" at bounding box center [1140, 288] width 291 height 42
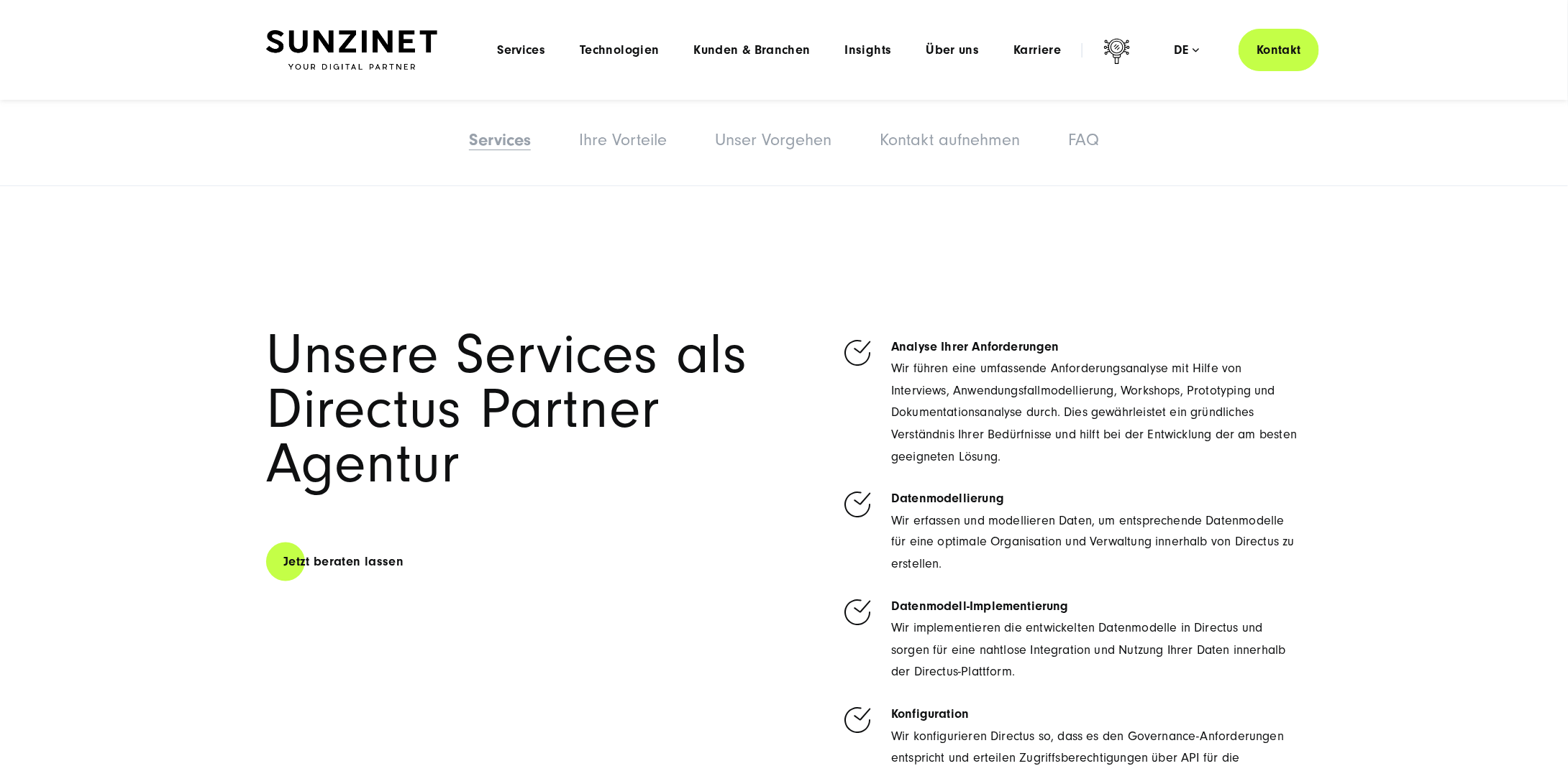
scroll to position [575, 0]
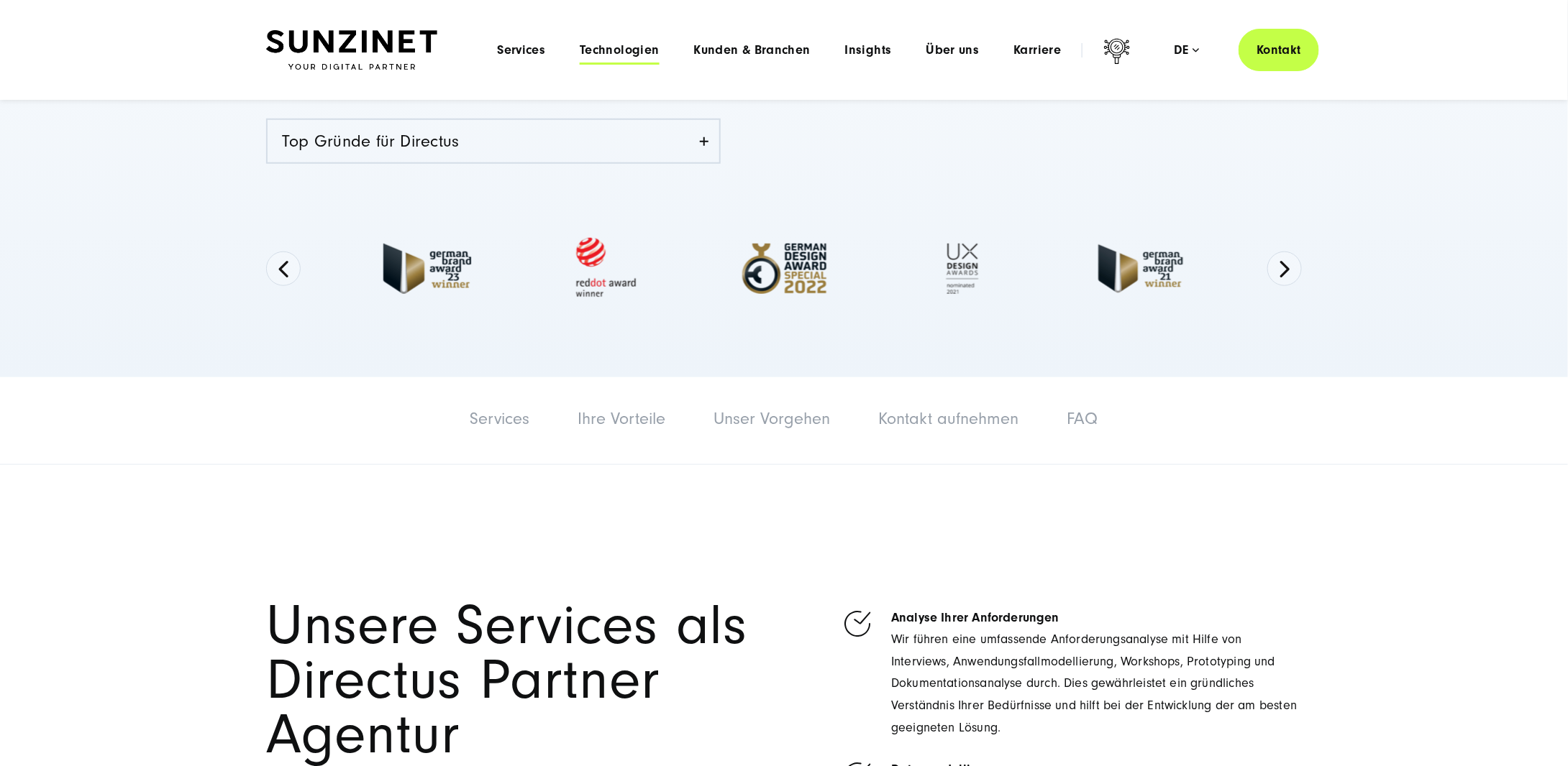
click at [628, 43] on span "Technologien" at bounding box center [619, 50] width 79 height 14
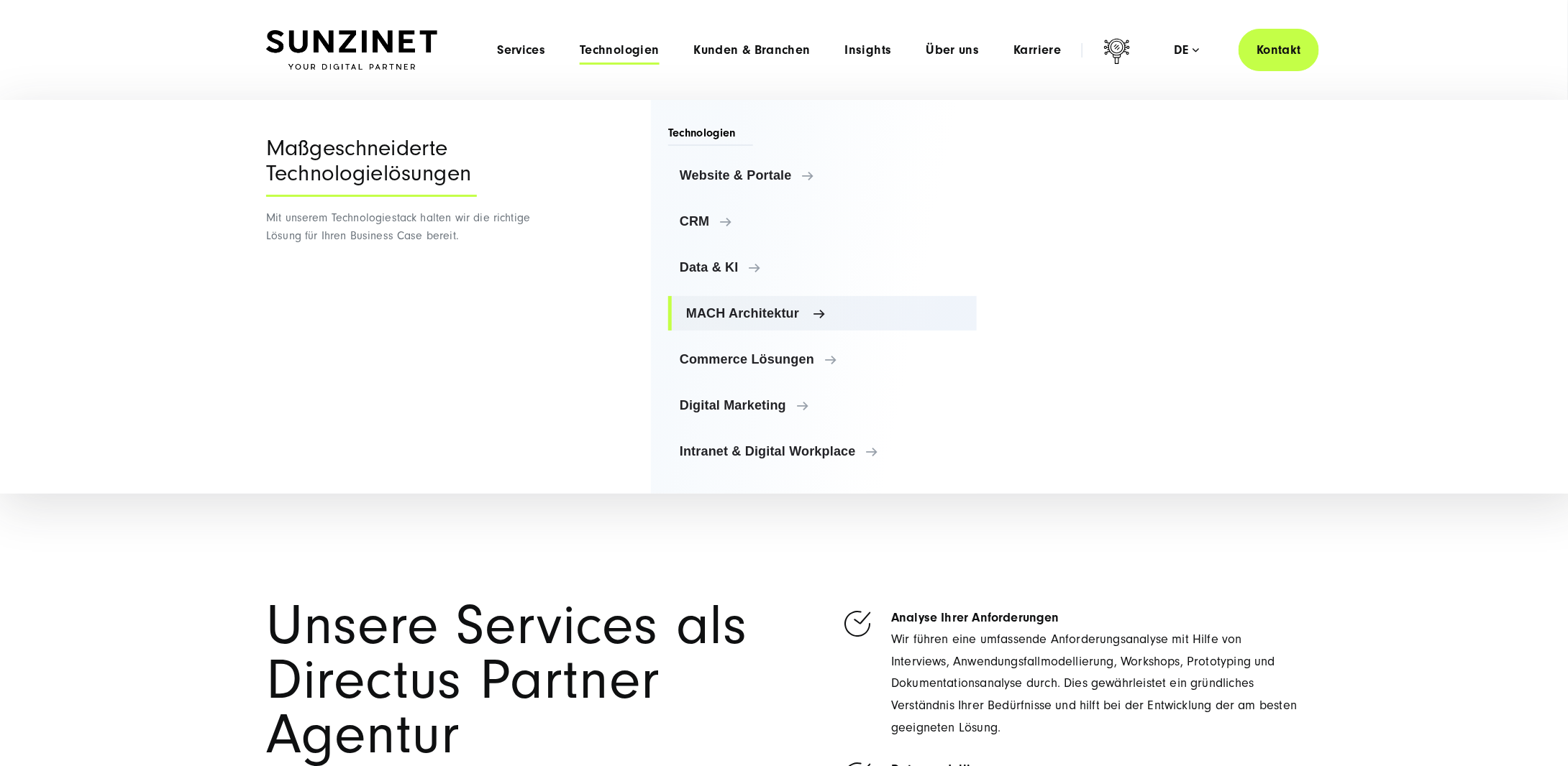
click at [777, 313] on span "MACH Architektur" at bounding box center [826, 313] width 279 height 14
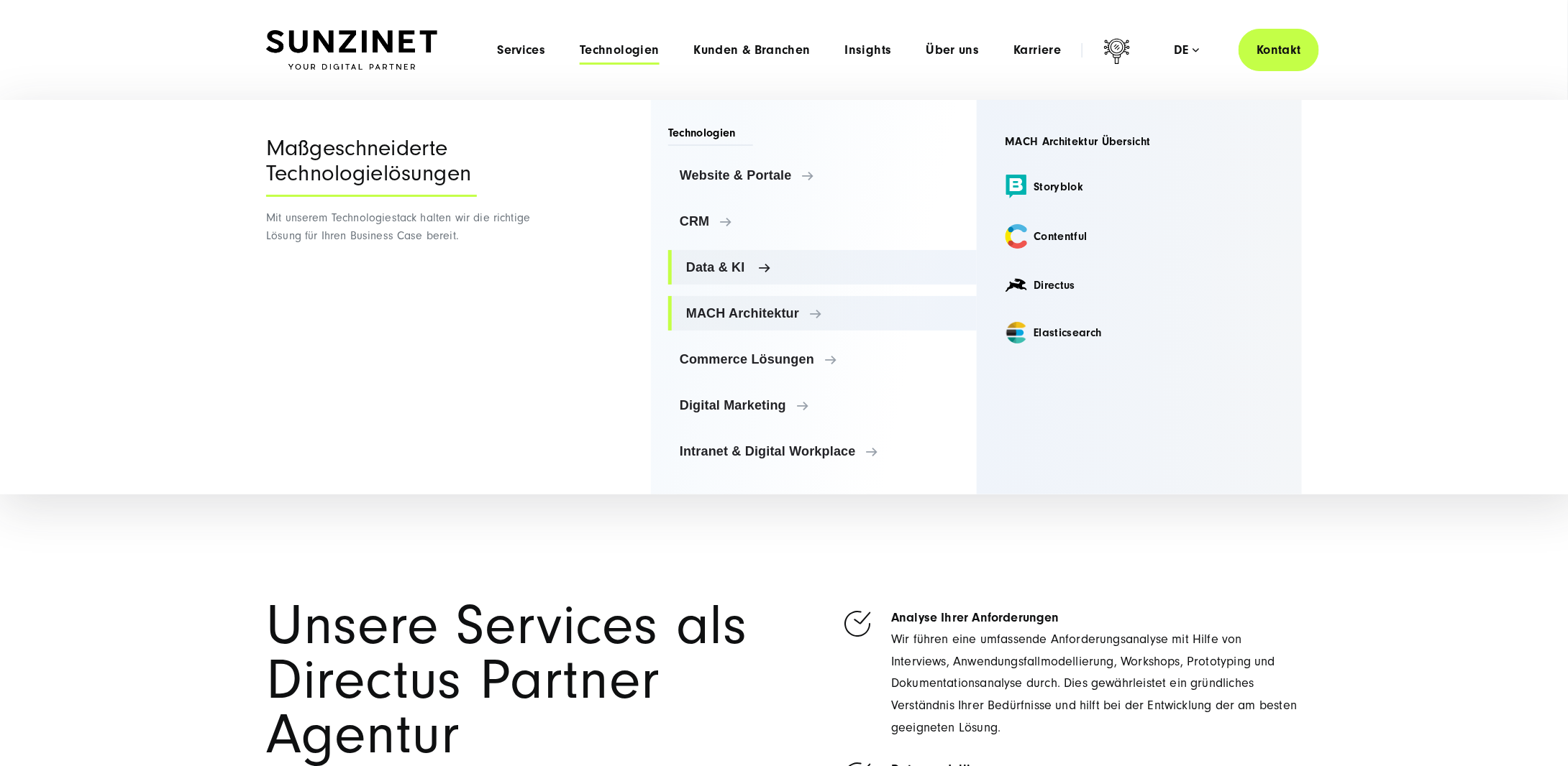
click at [750, 262] on span "Data & KI" at bounding box center [826, 267] width 279 height 14
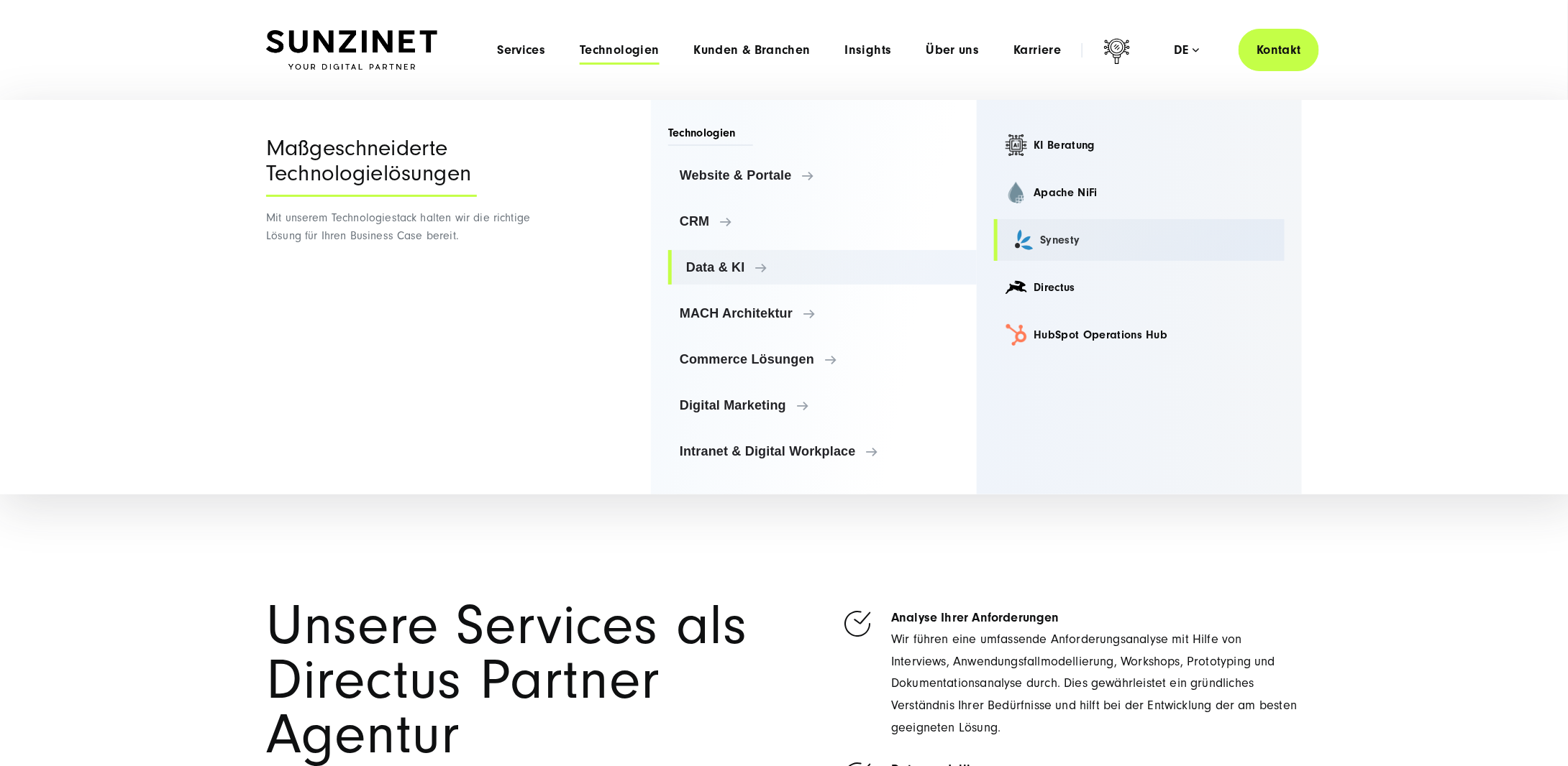
click at [1051, 235] on link "Synesty" at bounding box center [1140, 241] width 291 height 42
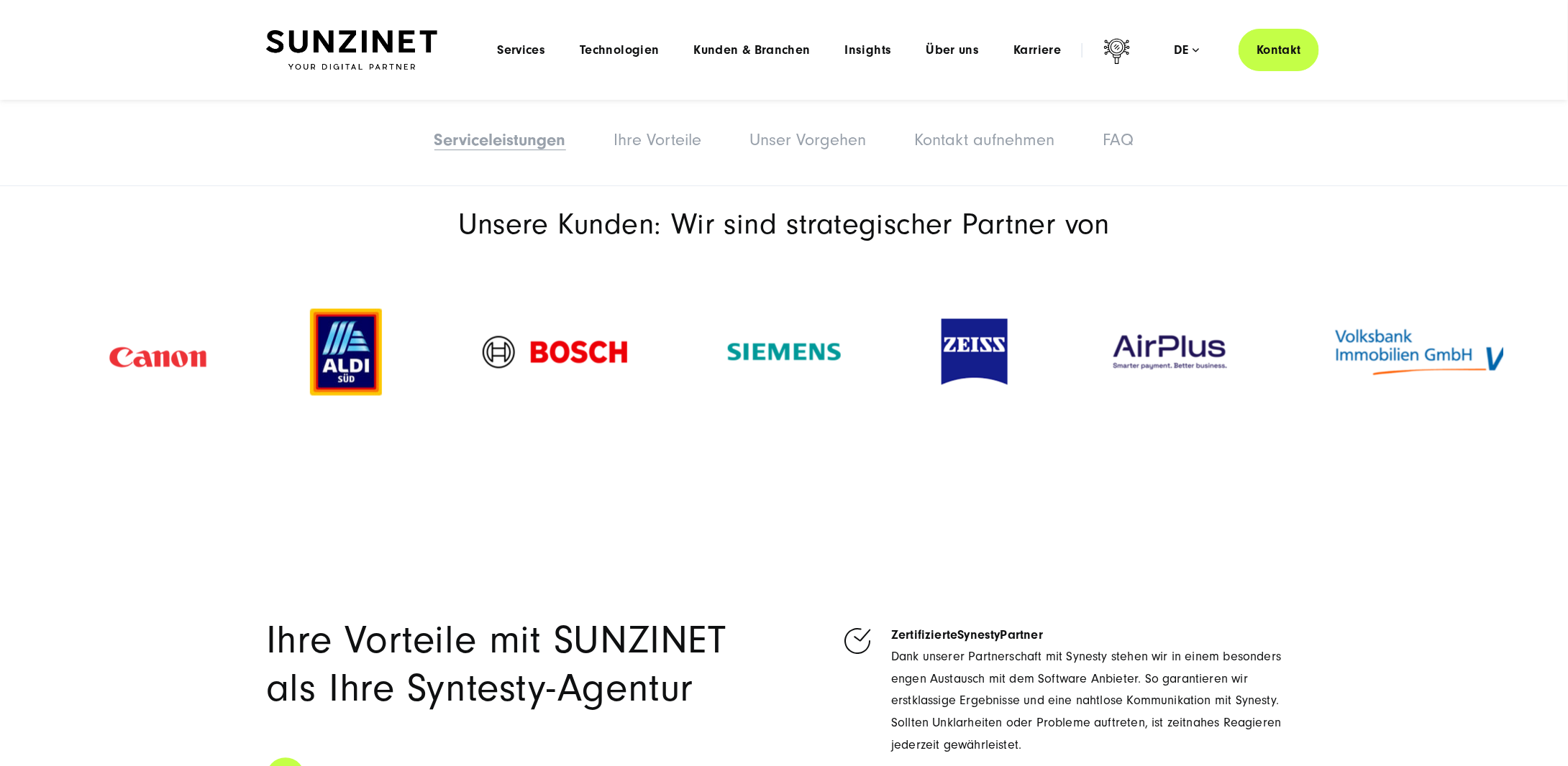
scroll to position [647, 0]
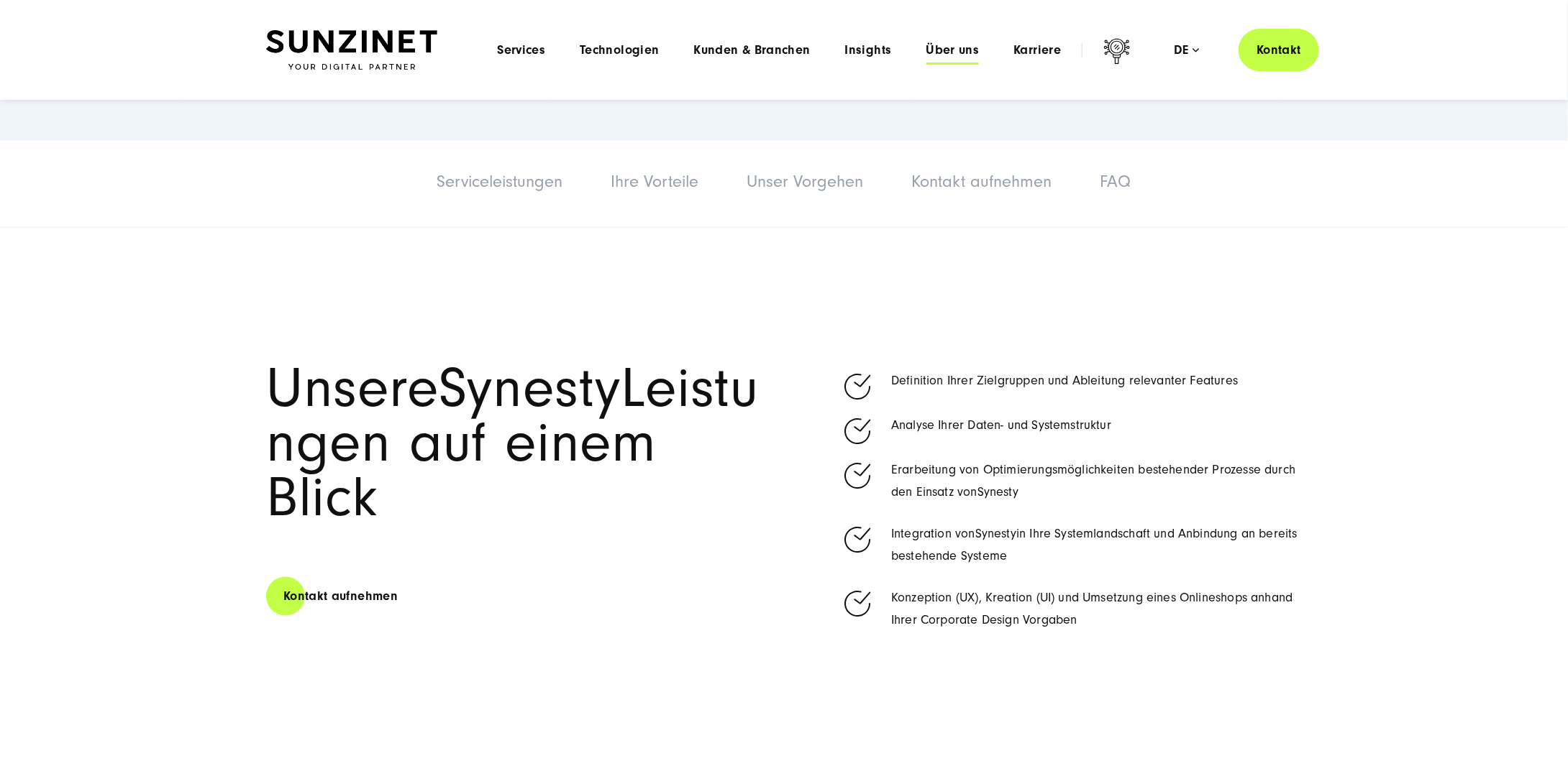
click at [936, 56] on span "Über uns" at bounding box center [953, 50] width 53 height 14
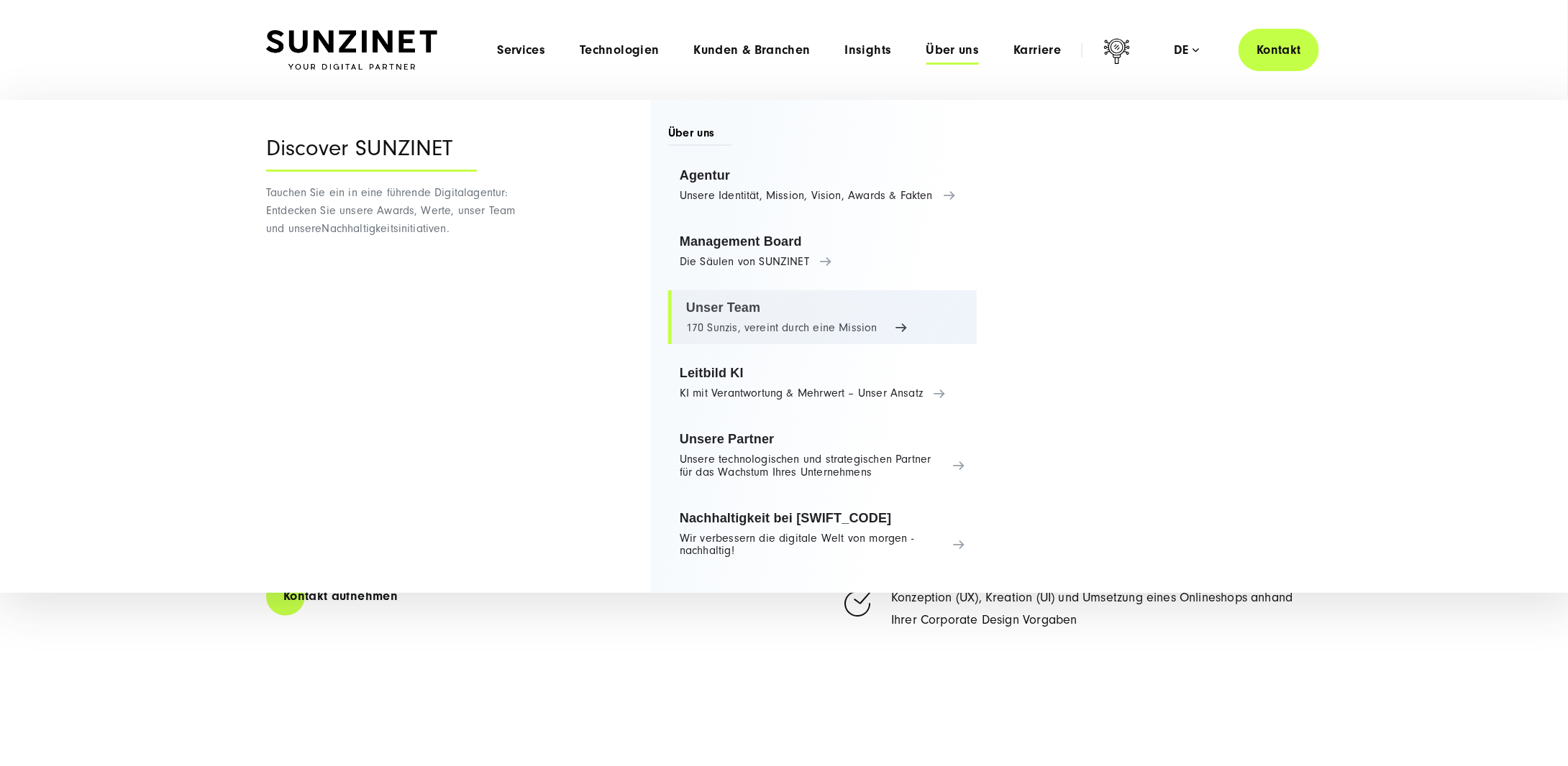
click at [725, 320] on link "Unser Team 170 Sunzis, vereint durch eine Mission" at bounding box center [823, 318] width 308 height 54
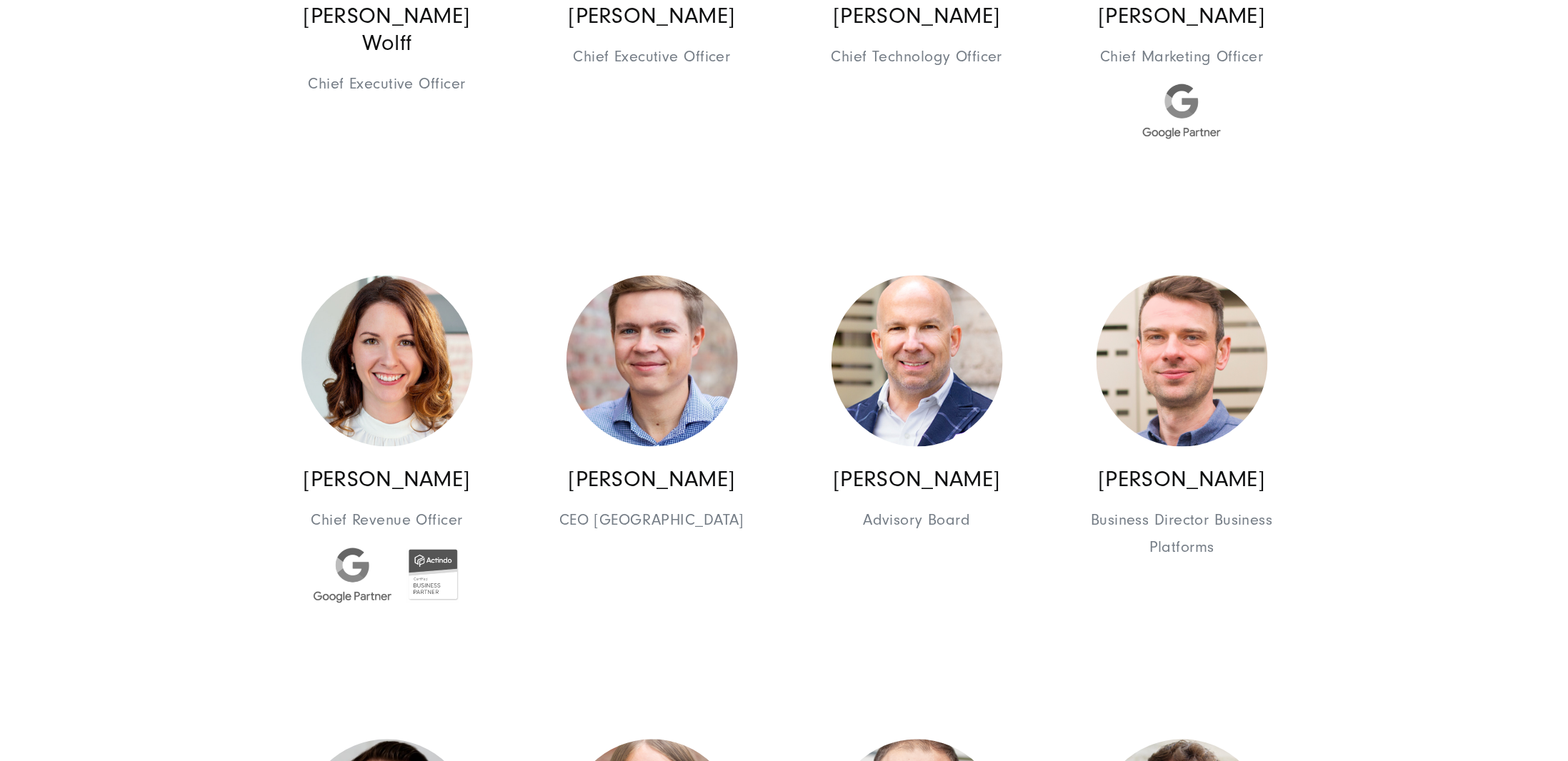
scroll to position [1071, 0]
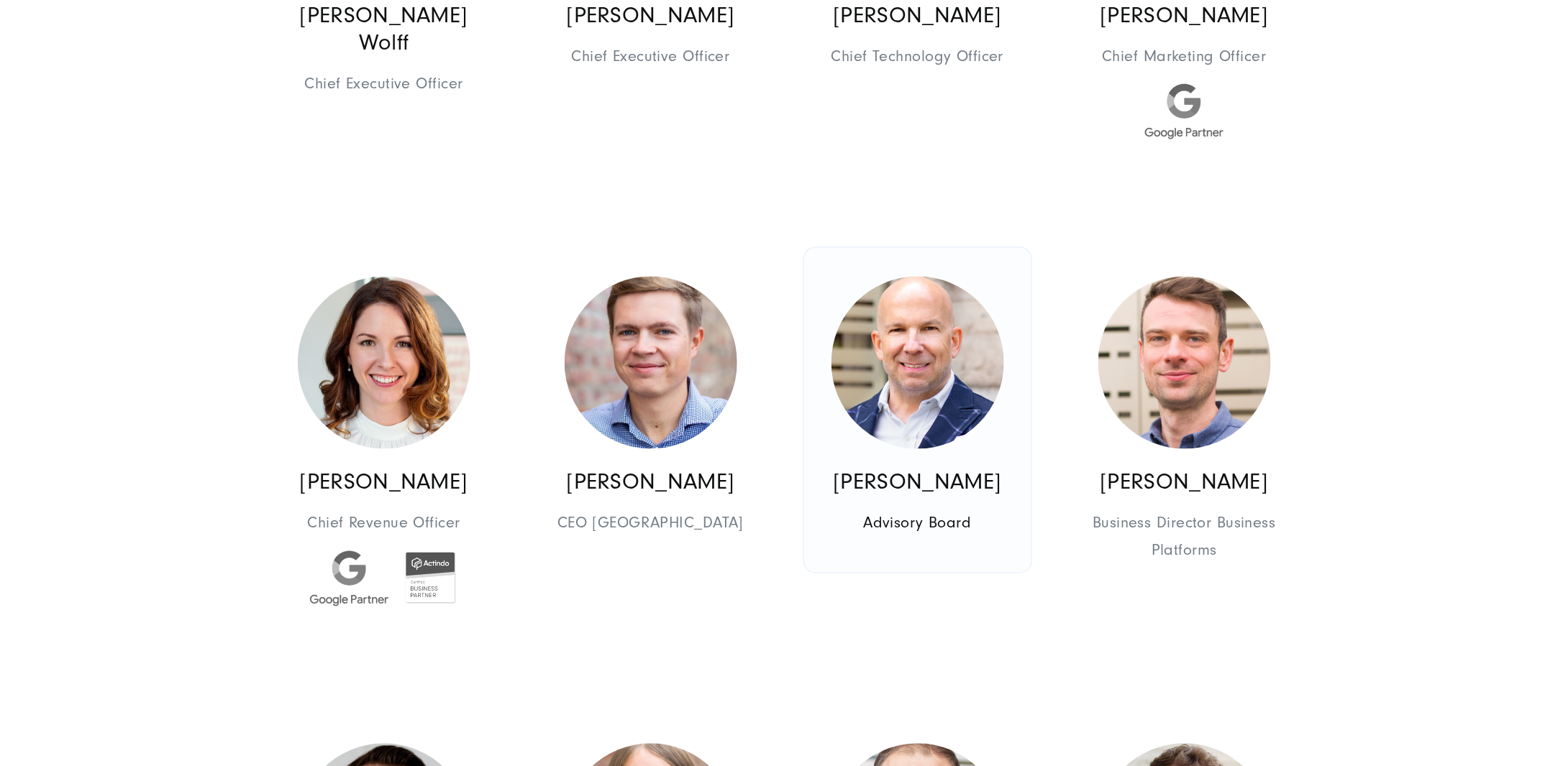
click at [947, 361] on img at bounding box center [918, 364] width 173 height 173
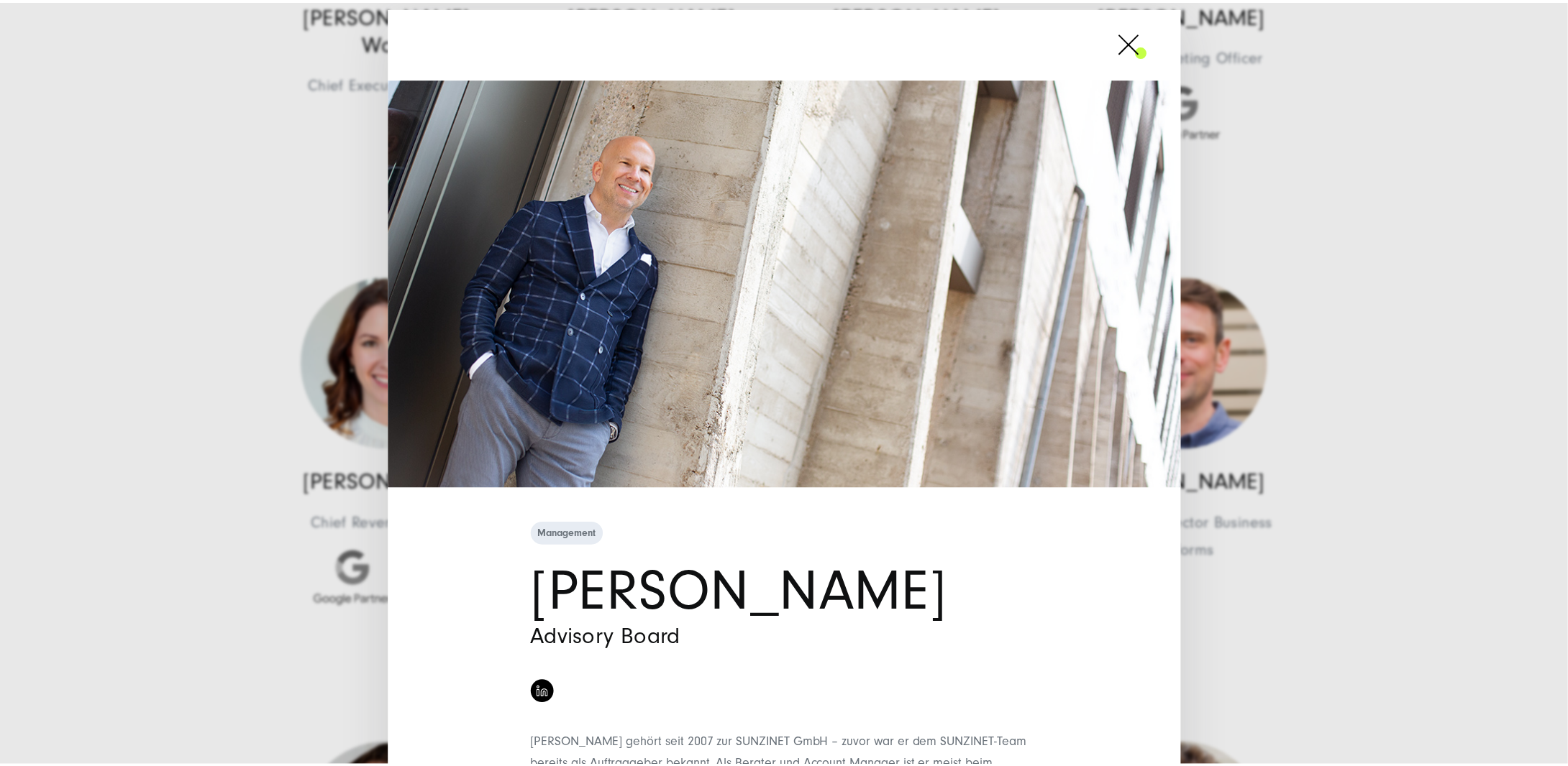
scroll to position [127, 0]
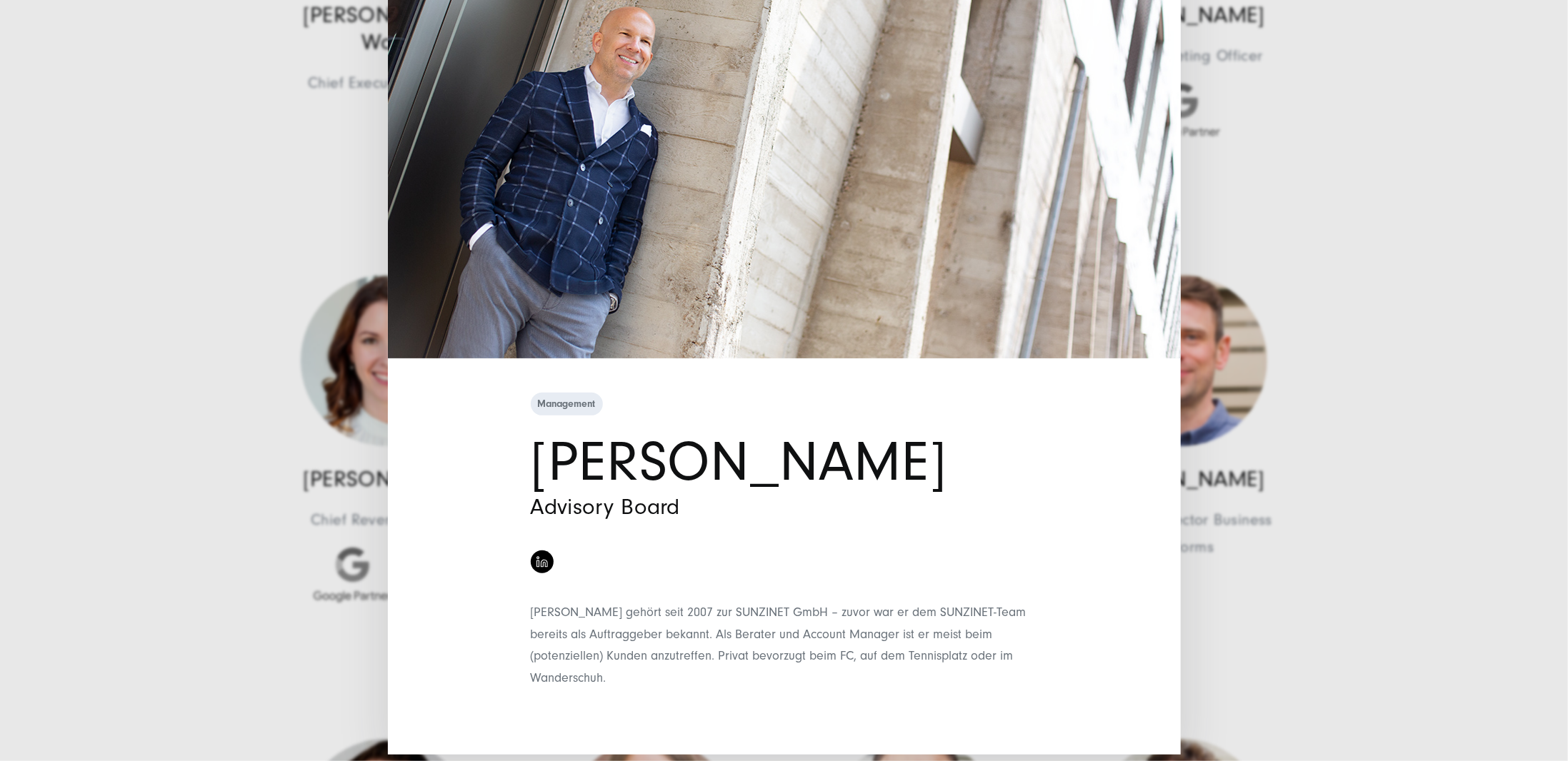
click at [250, 300] on div "Management [PERSON_NAME] Advisory Board" at bounding box center [784, 380] width 1568 height 761
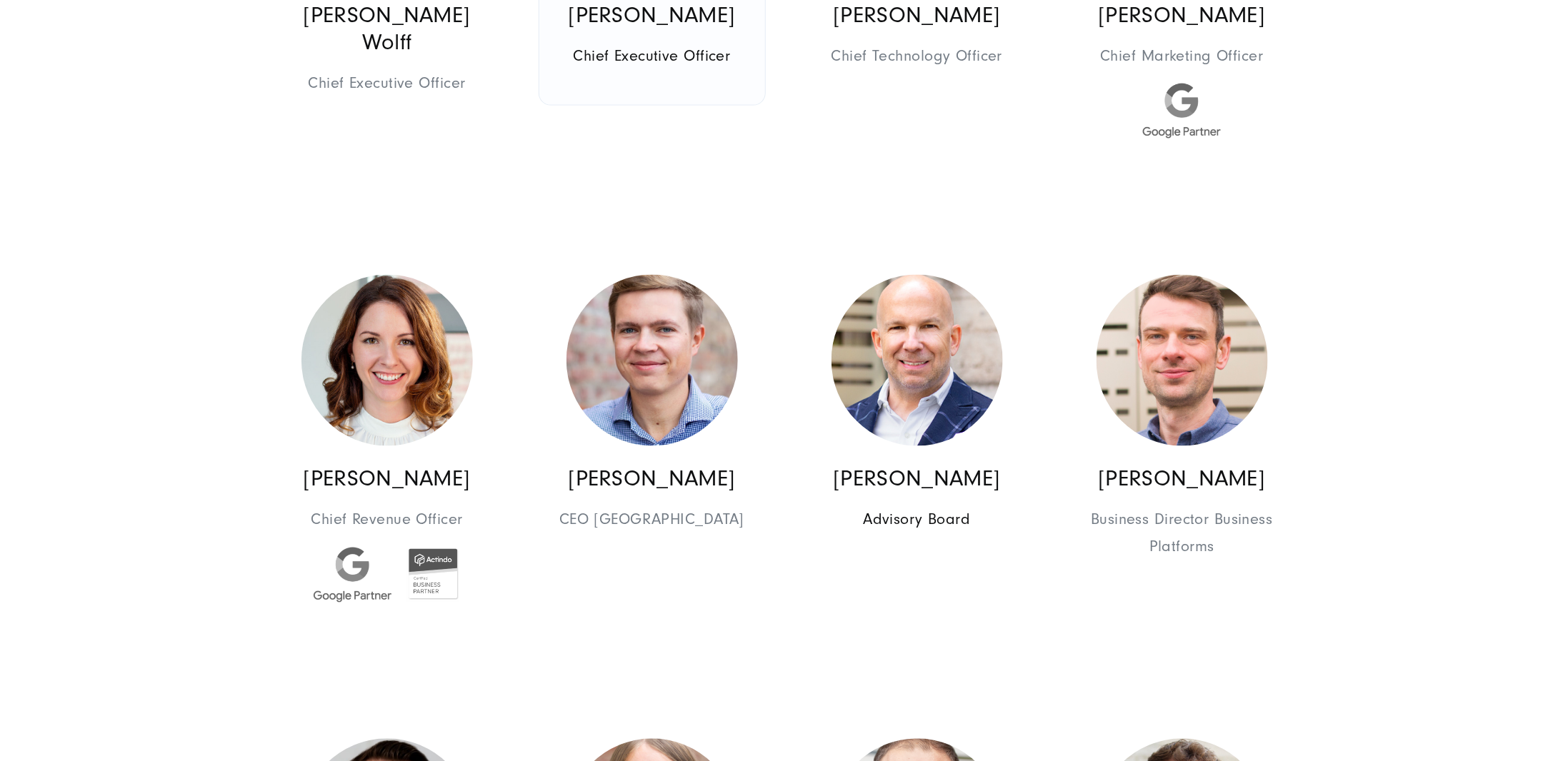
scroll to position [572, 0]
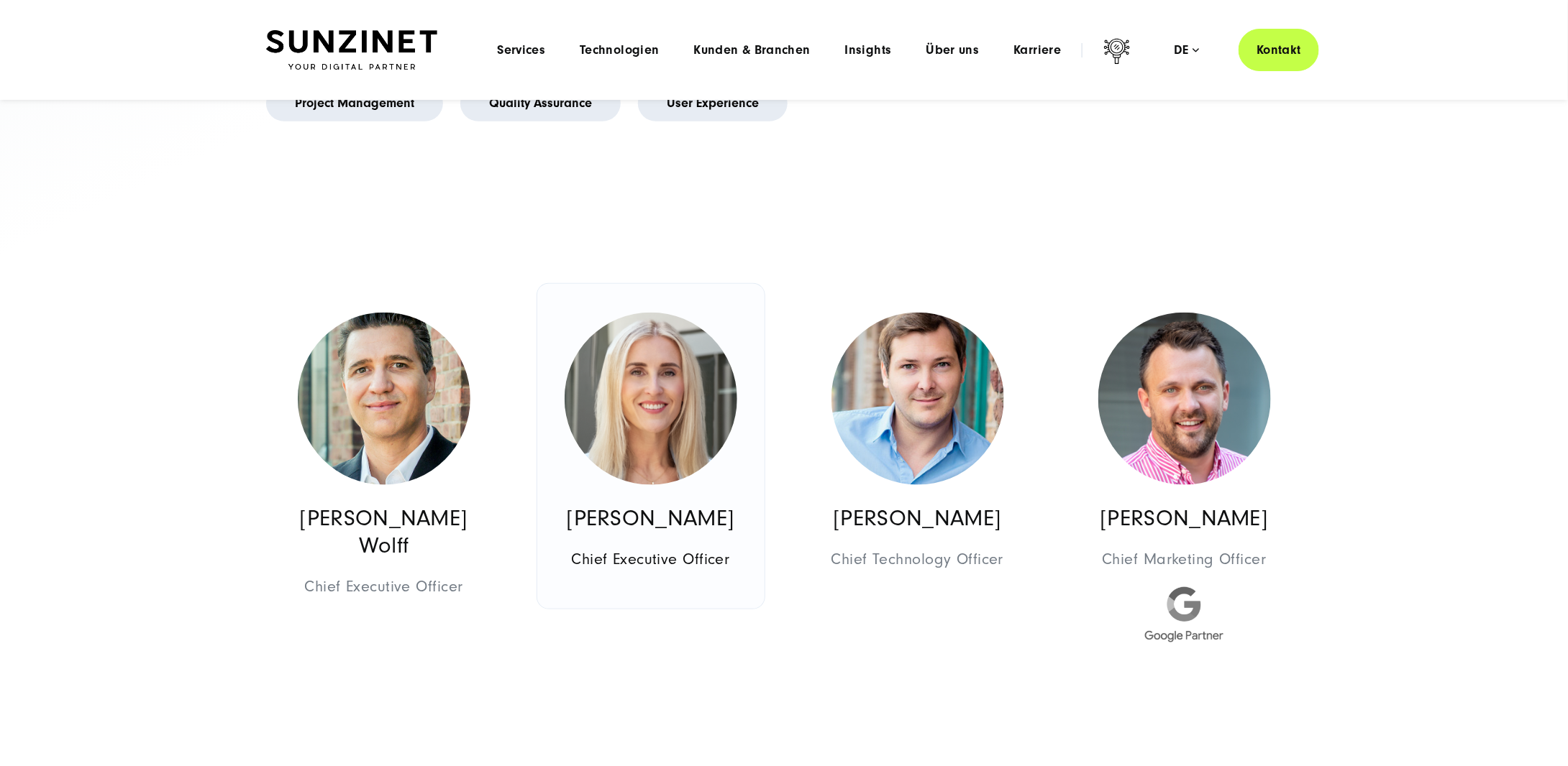
click at [668, 360] on img at bounding box center [651, 399] width 173 height 173
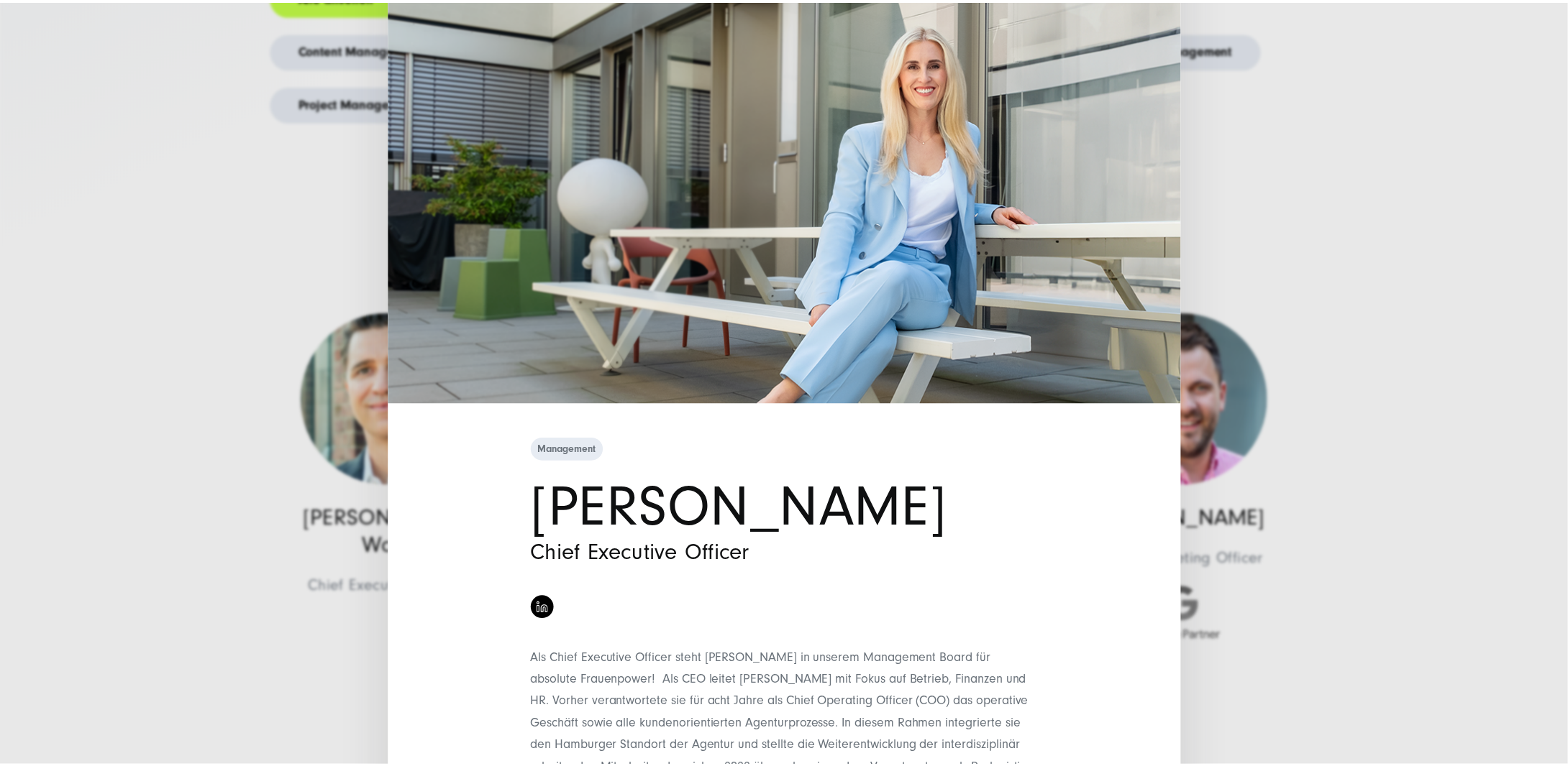
scroll to position [193, 0]
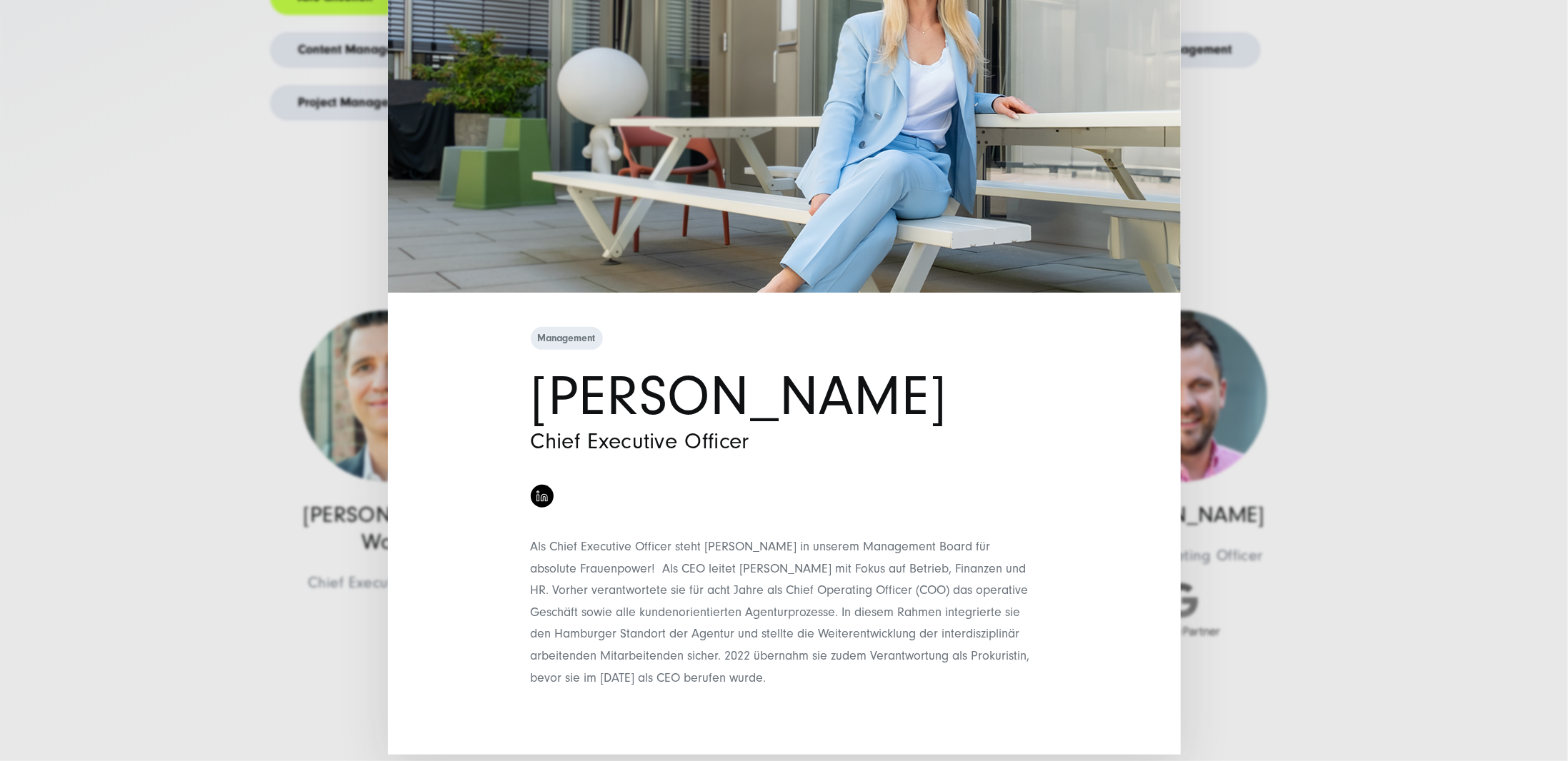
click at [1413, 198] on div "Management [PERSON_NAME] Chief Executive Officer" at bounding box center [784, 380] width 1568 height 761
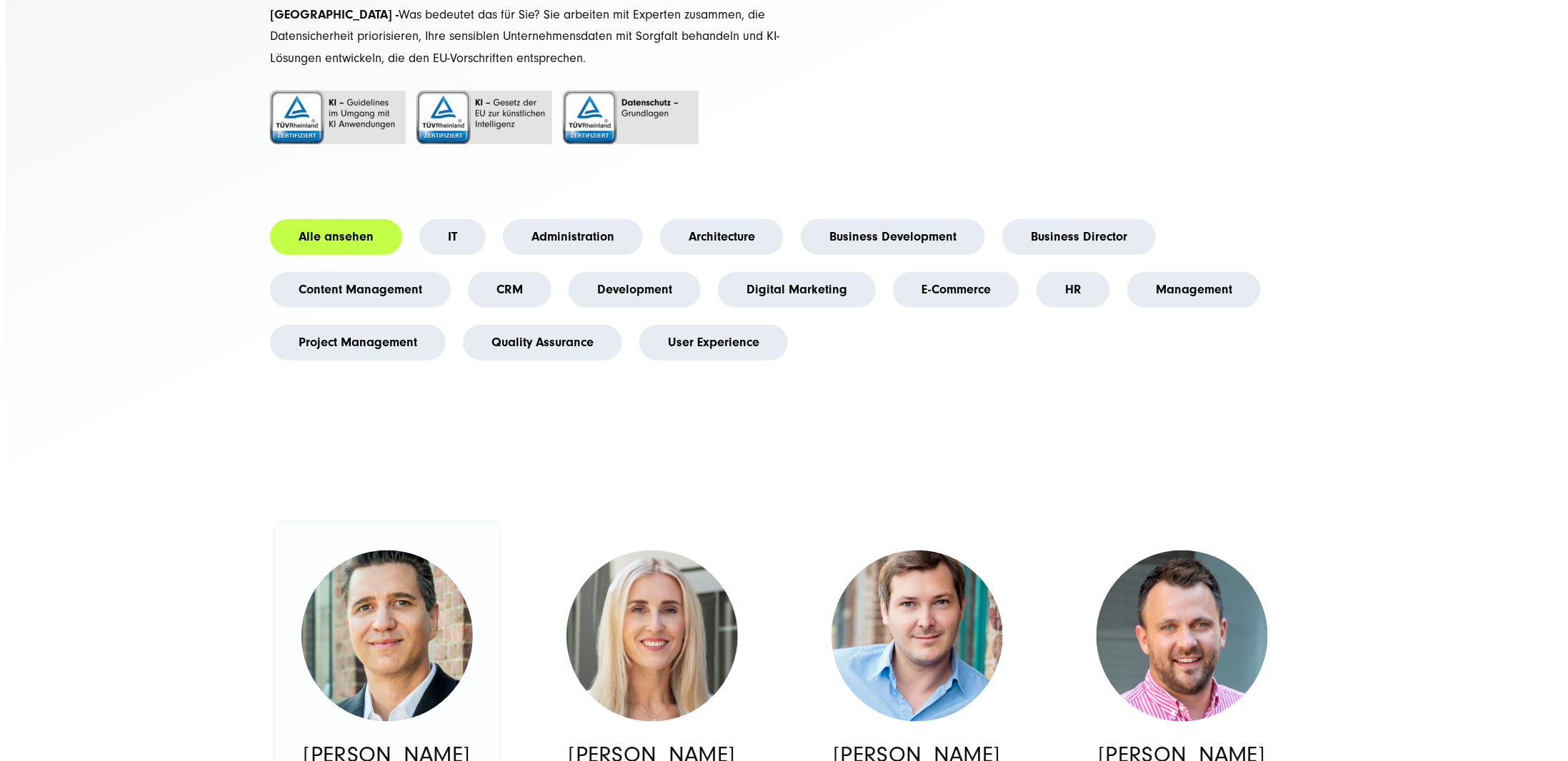
scroll to position [500, 0]
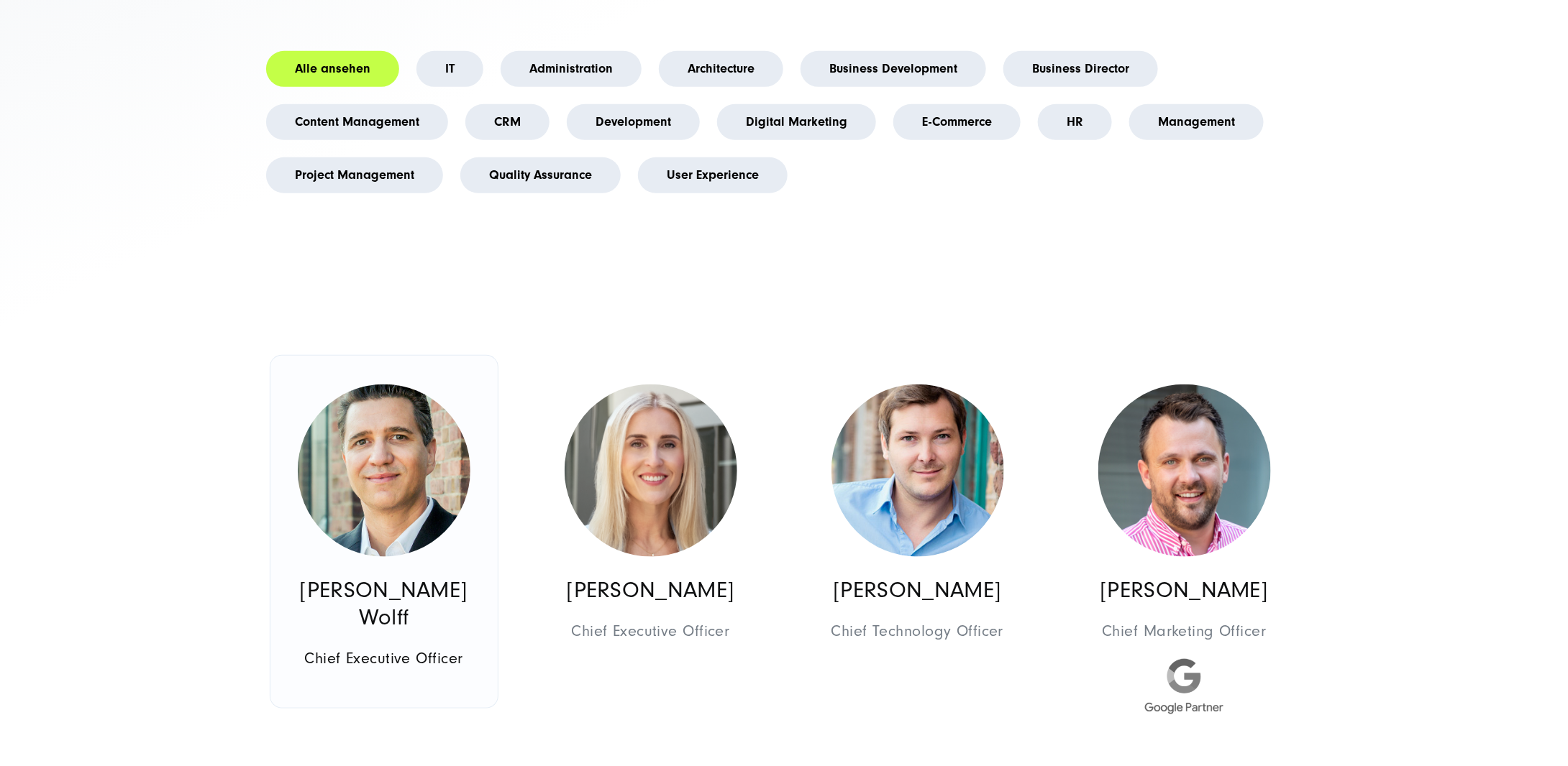
click at [374, 476] on img at bounding box center [384, 471] width 173 height 173
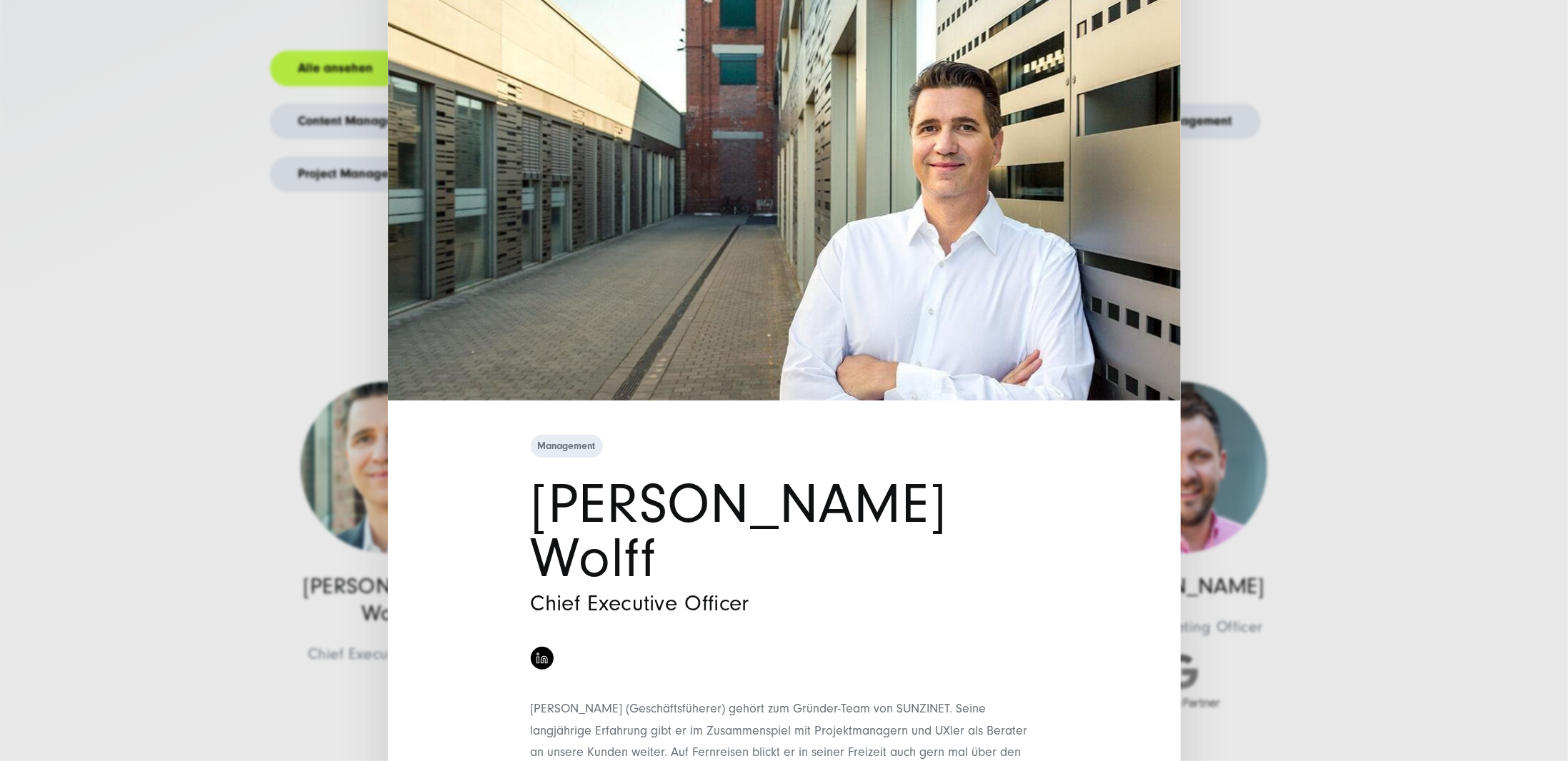
scroll to position [128, 0]
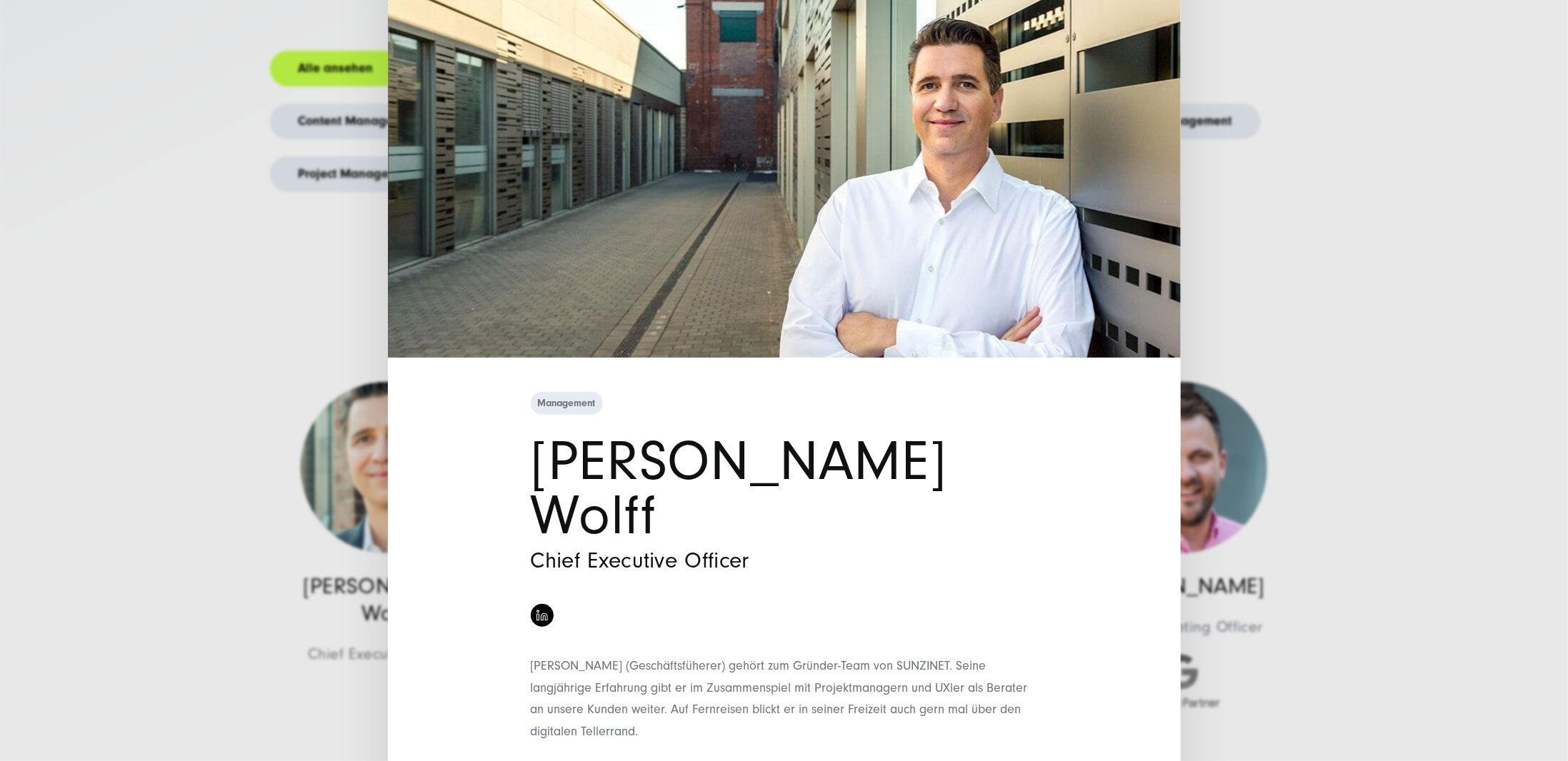
click at [1406, 336] on div "Management [PERSON_NAME] Wolff Chief Executive Officer" at bounding box center [784, 380] width 1568 height 761
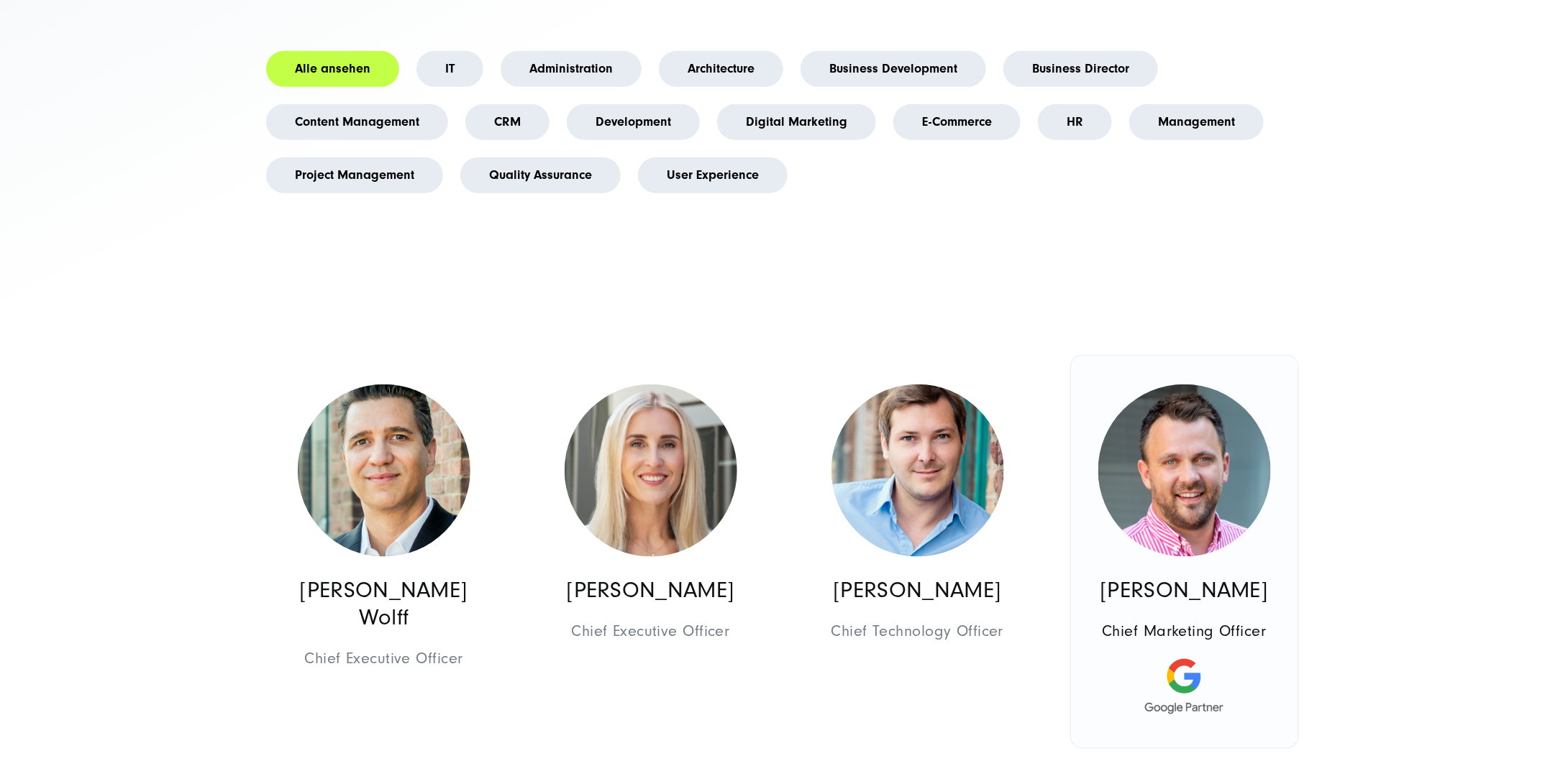
click at [1155, 527] on img at bounding box center [1185, 471] width 173 height 173
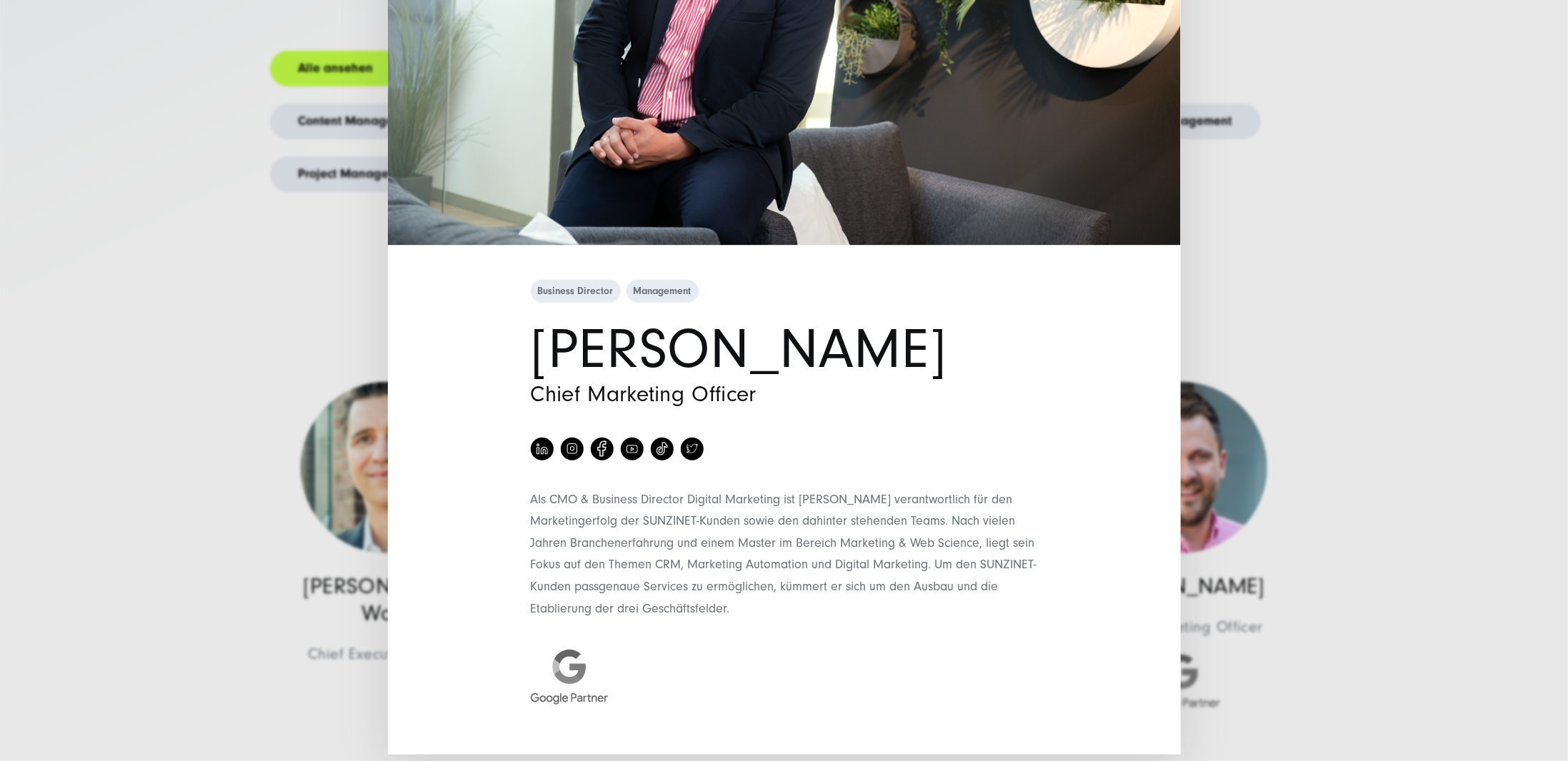
scroll to position [361, 0]
click at [1330, 357] on div "Business Director Management [PERSON_NAME] Chief Marketing Officer" at bounding box center [784, 380] width 1568 height 761
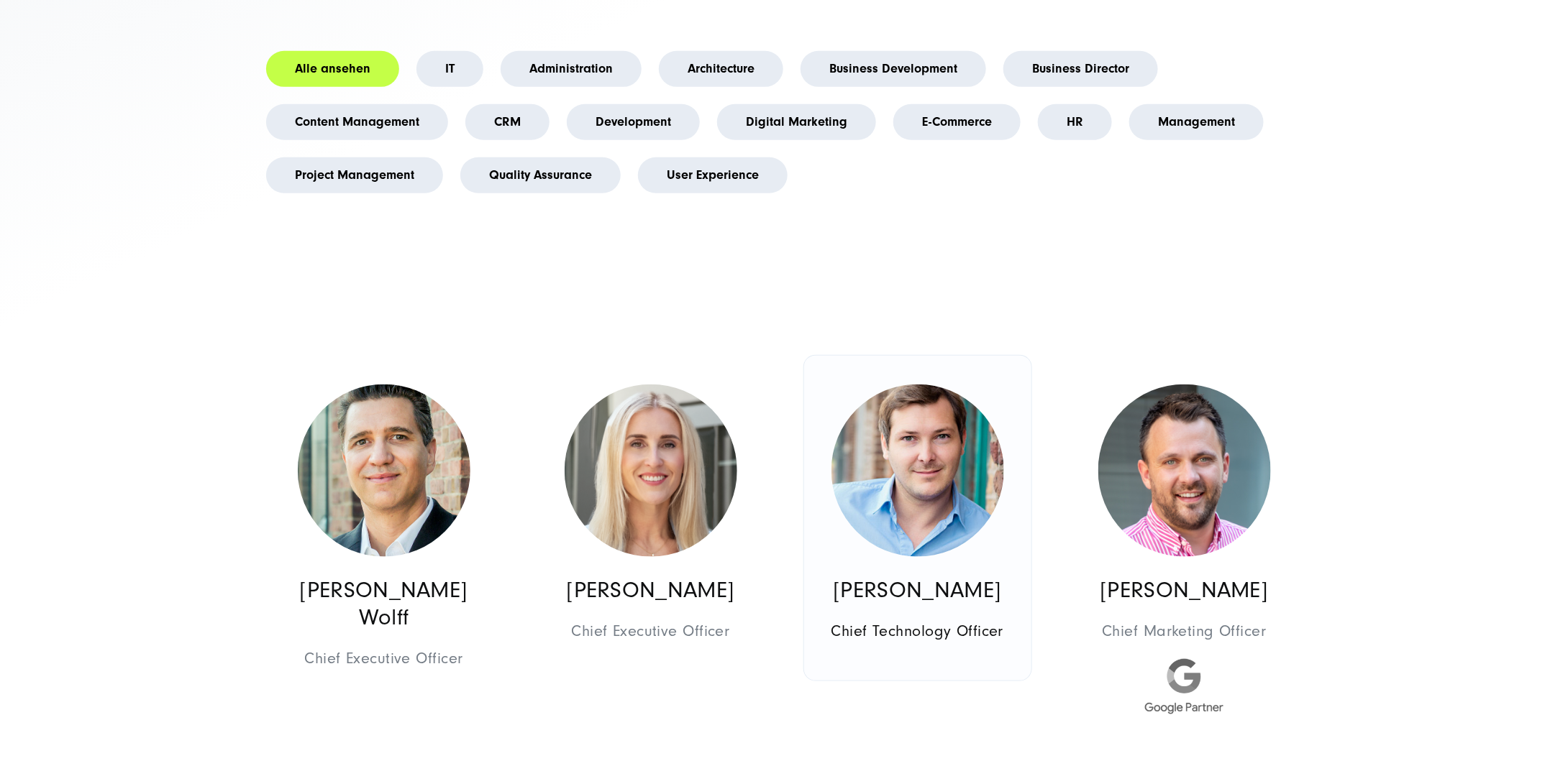
click at [894, 507] on img at bounding box center [918, 471] width 173 height 173
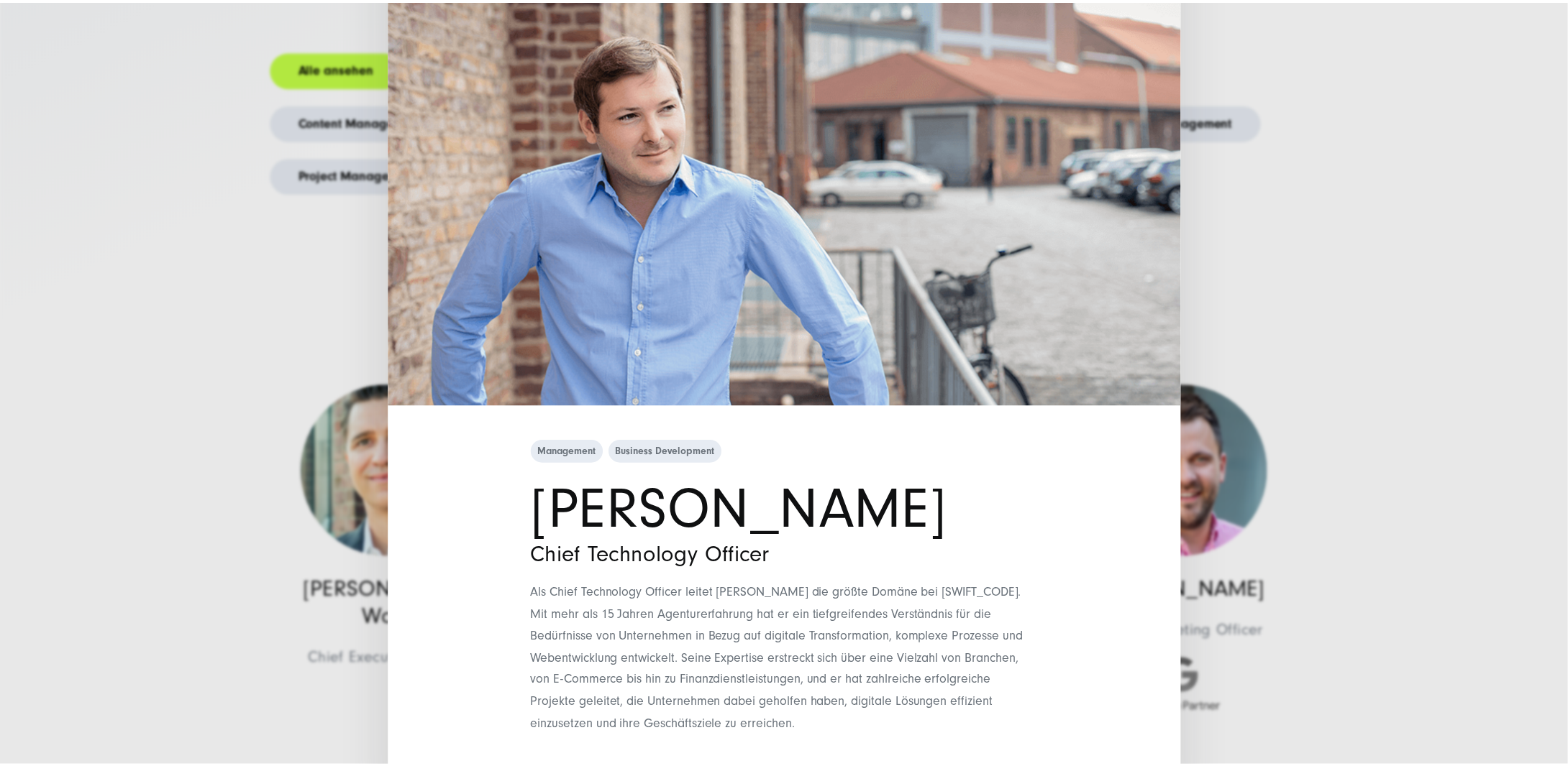
scroll to position [127, 0]
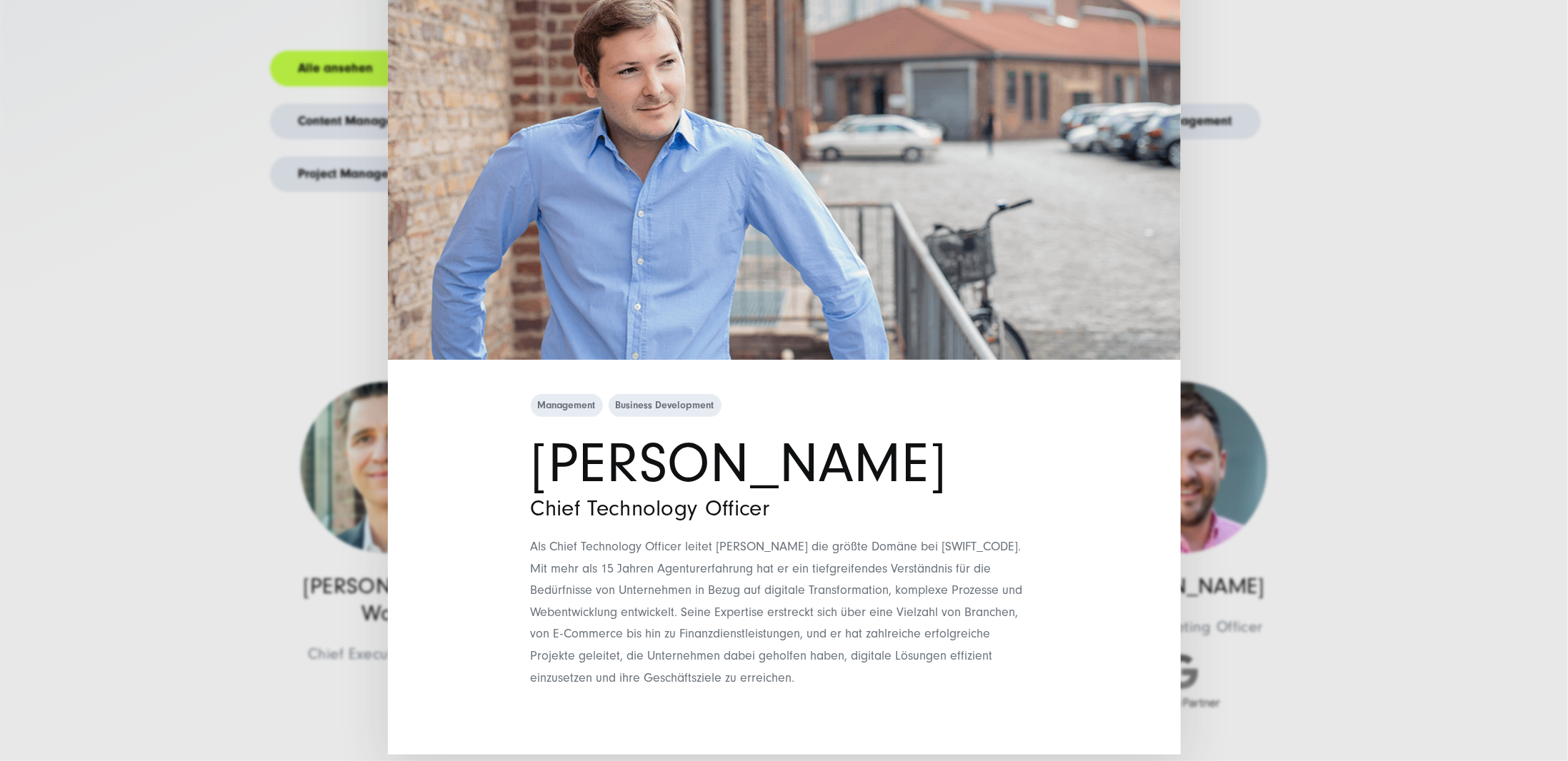
click at [1307, 300] on div "Management Business Development [PERSON_NAME] Chief Technology Officer Als Chie…" at bounding box center [784, 380] width 1568 height 761
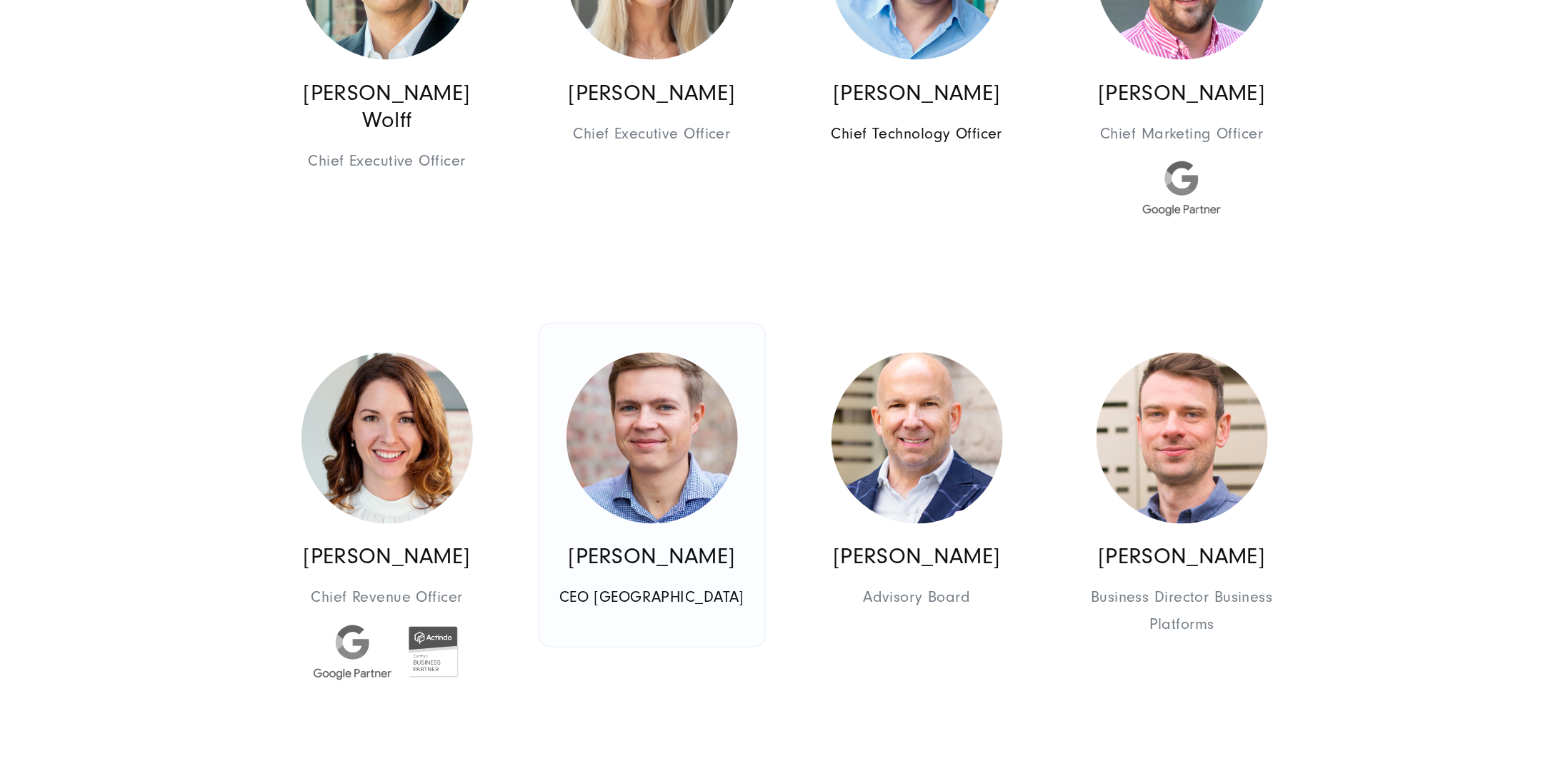
scroll to position [1071, 0]
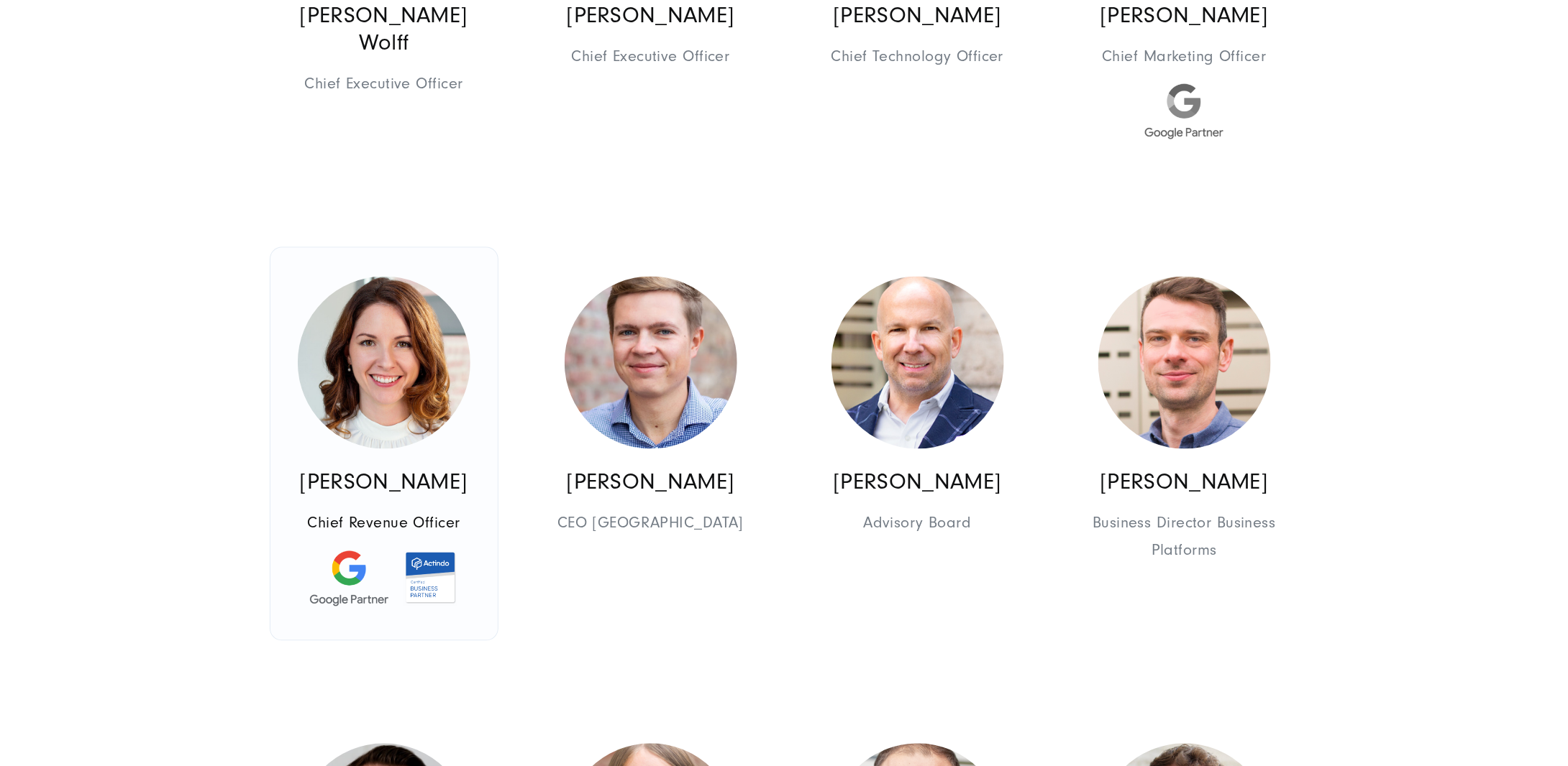
click at [357, 360] on img at bounding box center [384, 364] width 173 height 173
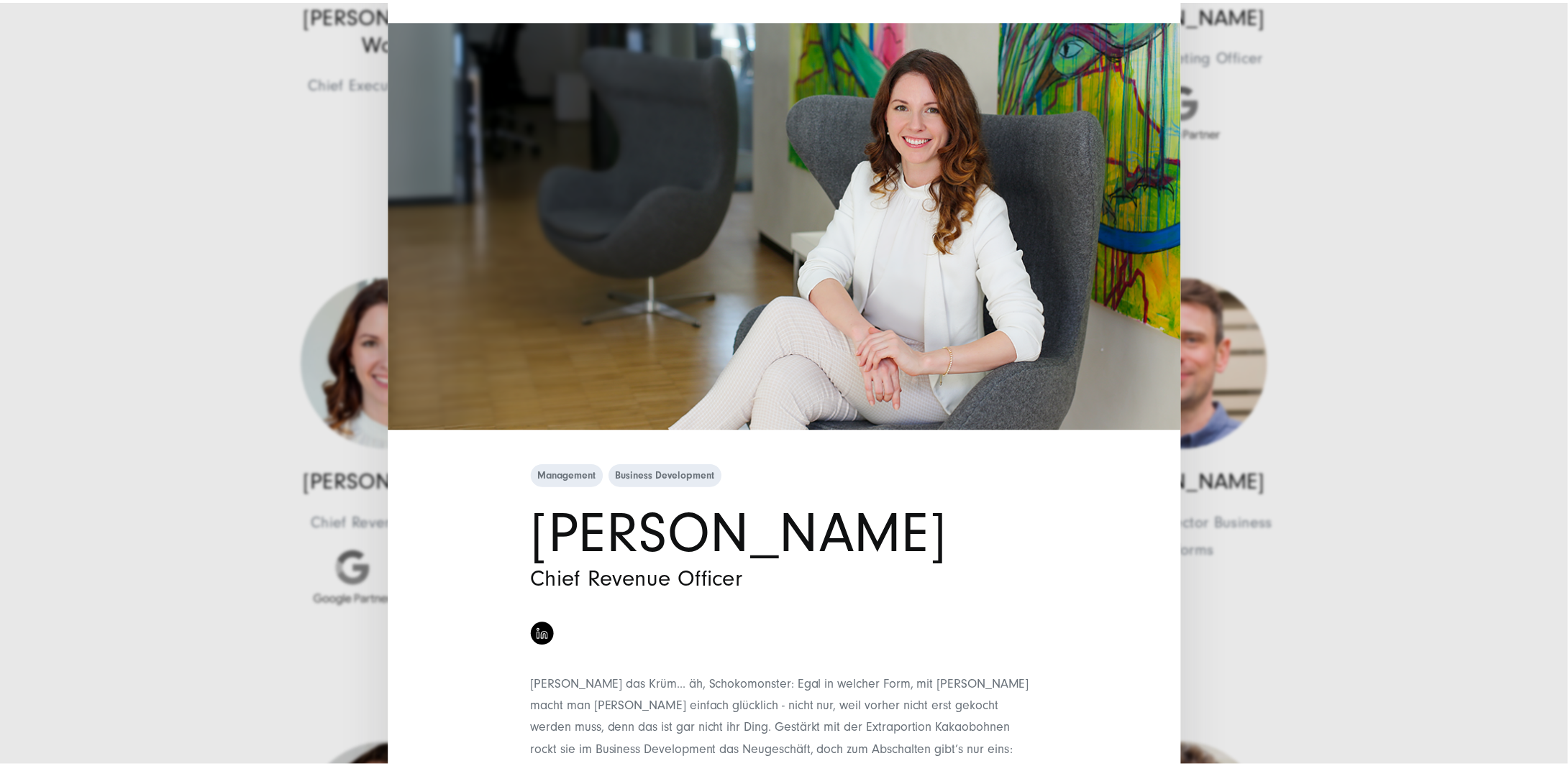
scroll to position [0, 0]
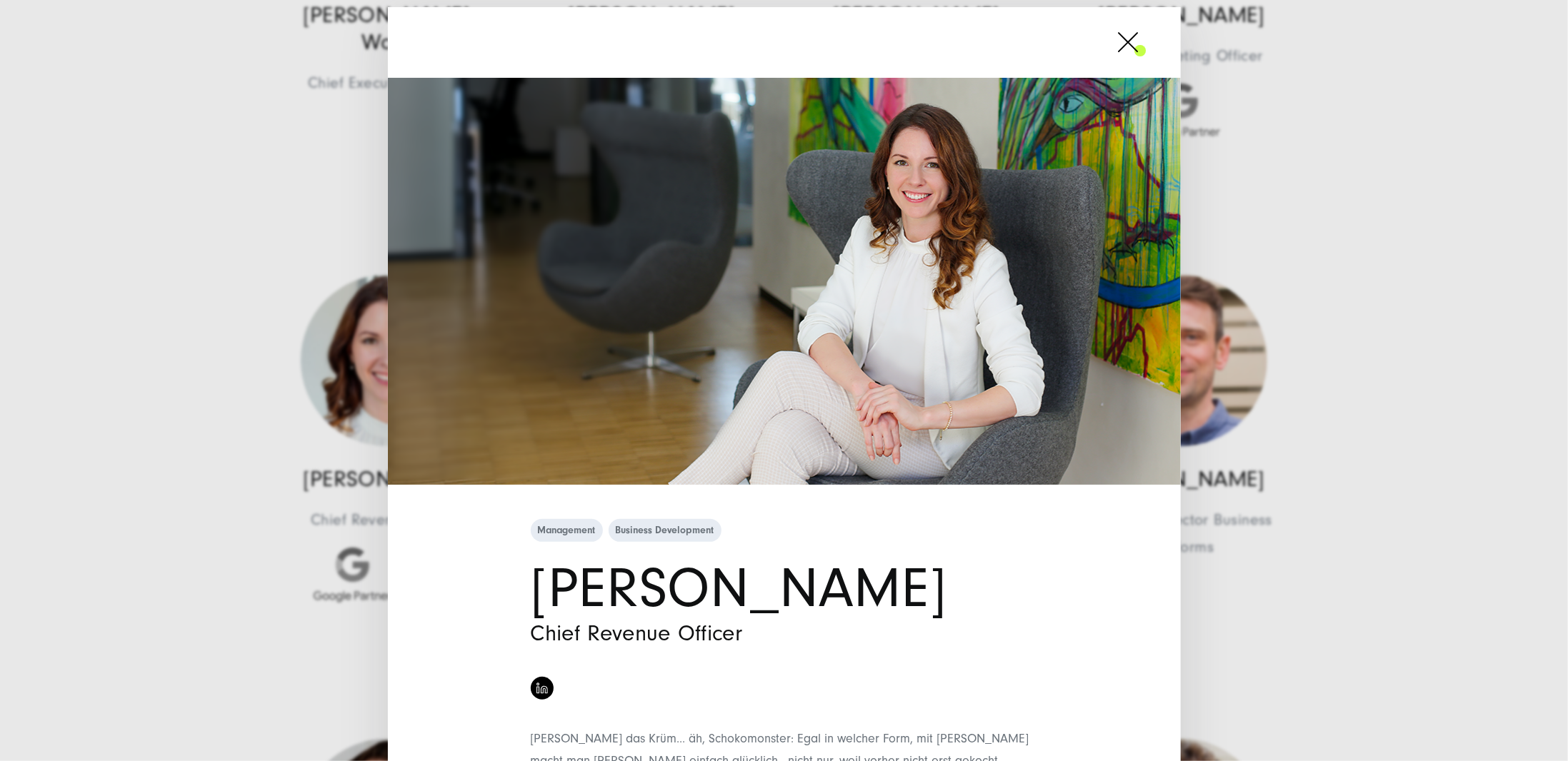
click at [1368, 357] on div "Management Business Development [PERSON_NAME] Chief Revenue Officer" at bounding box center [784, 380] width 1568 height 761
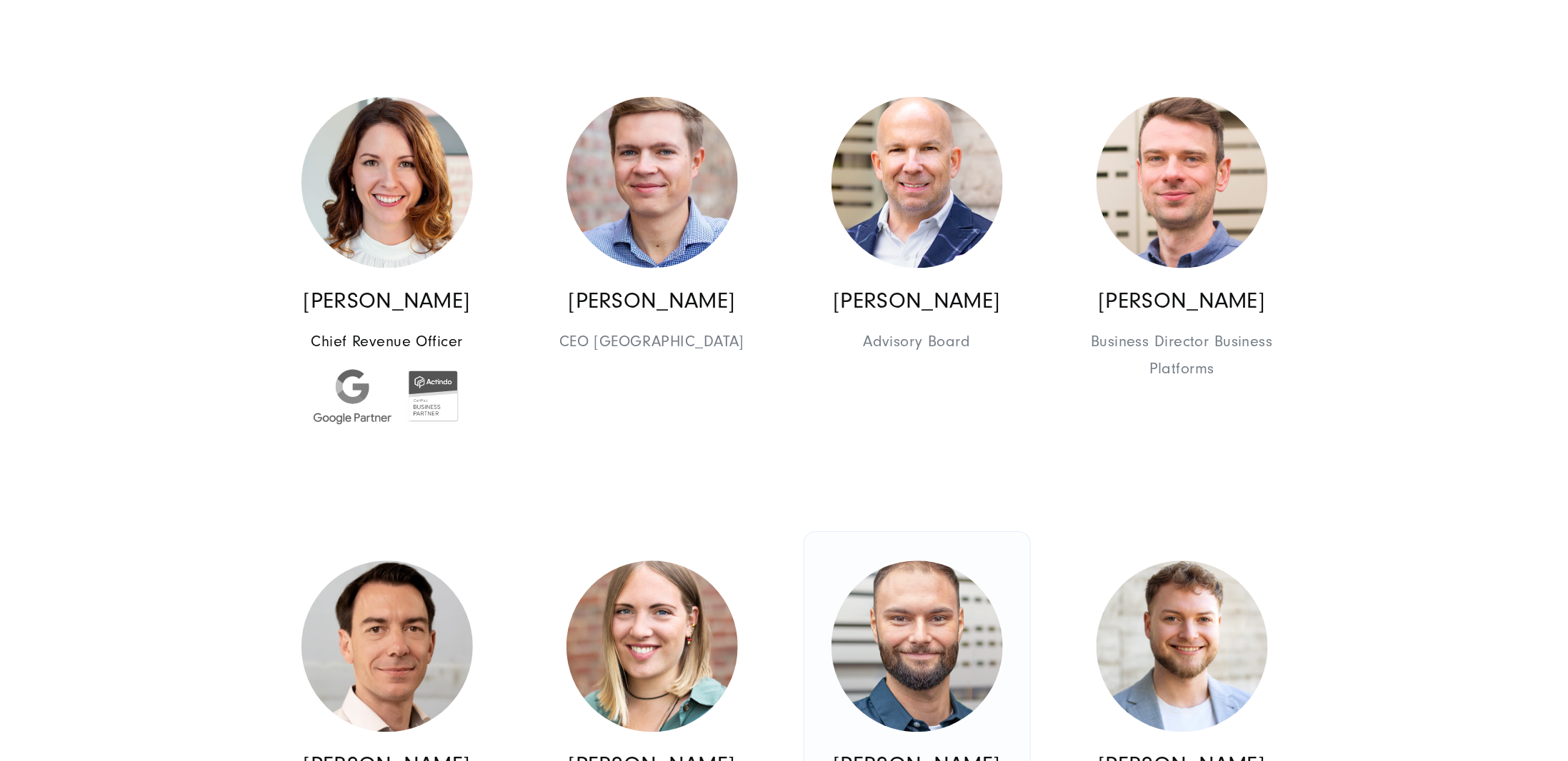
scroll to position [1357, 0]
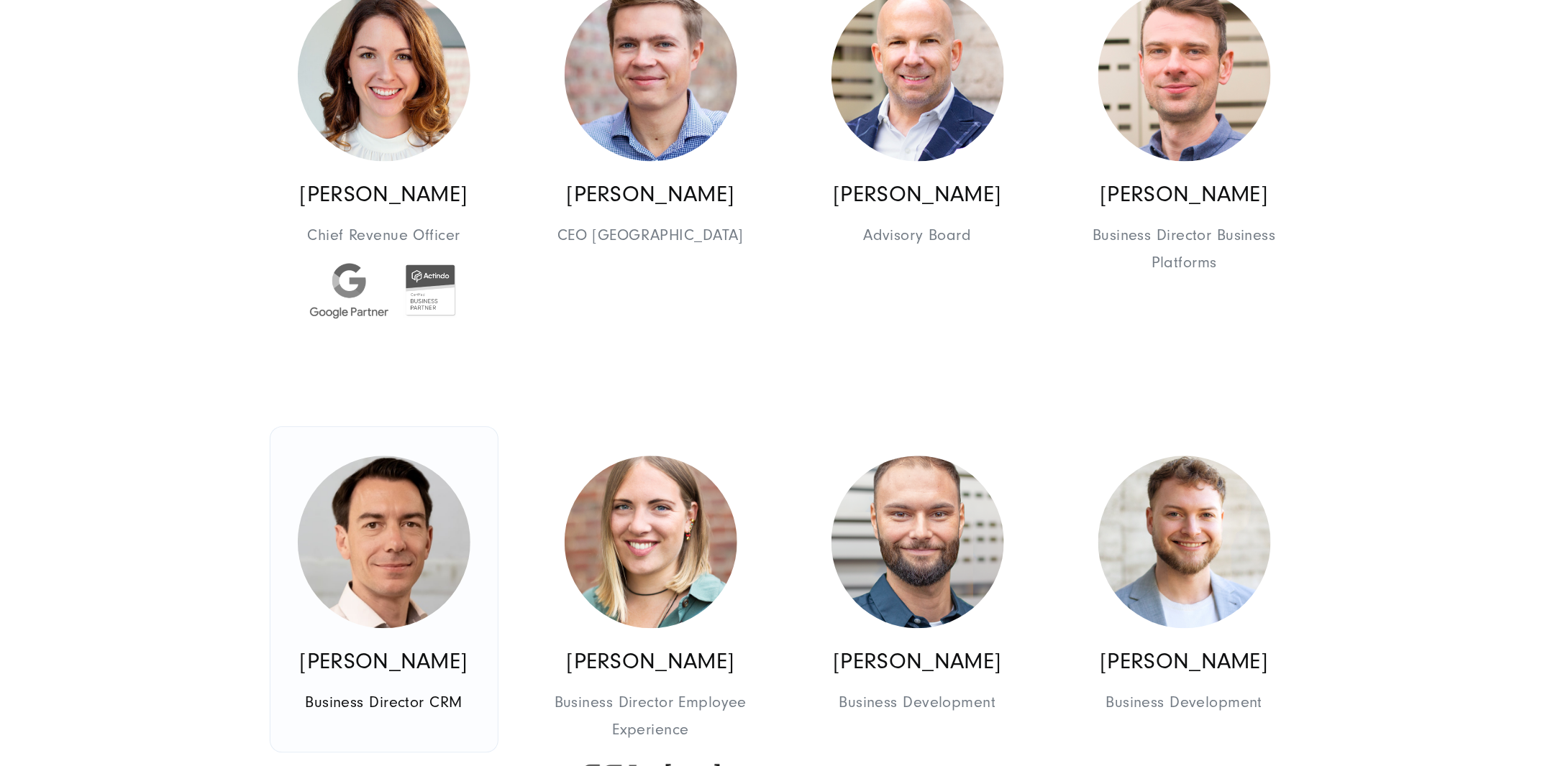
click at [395, 559] on img at bounding box center [384, 543] width 173 height 173
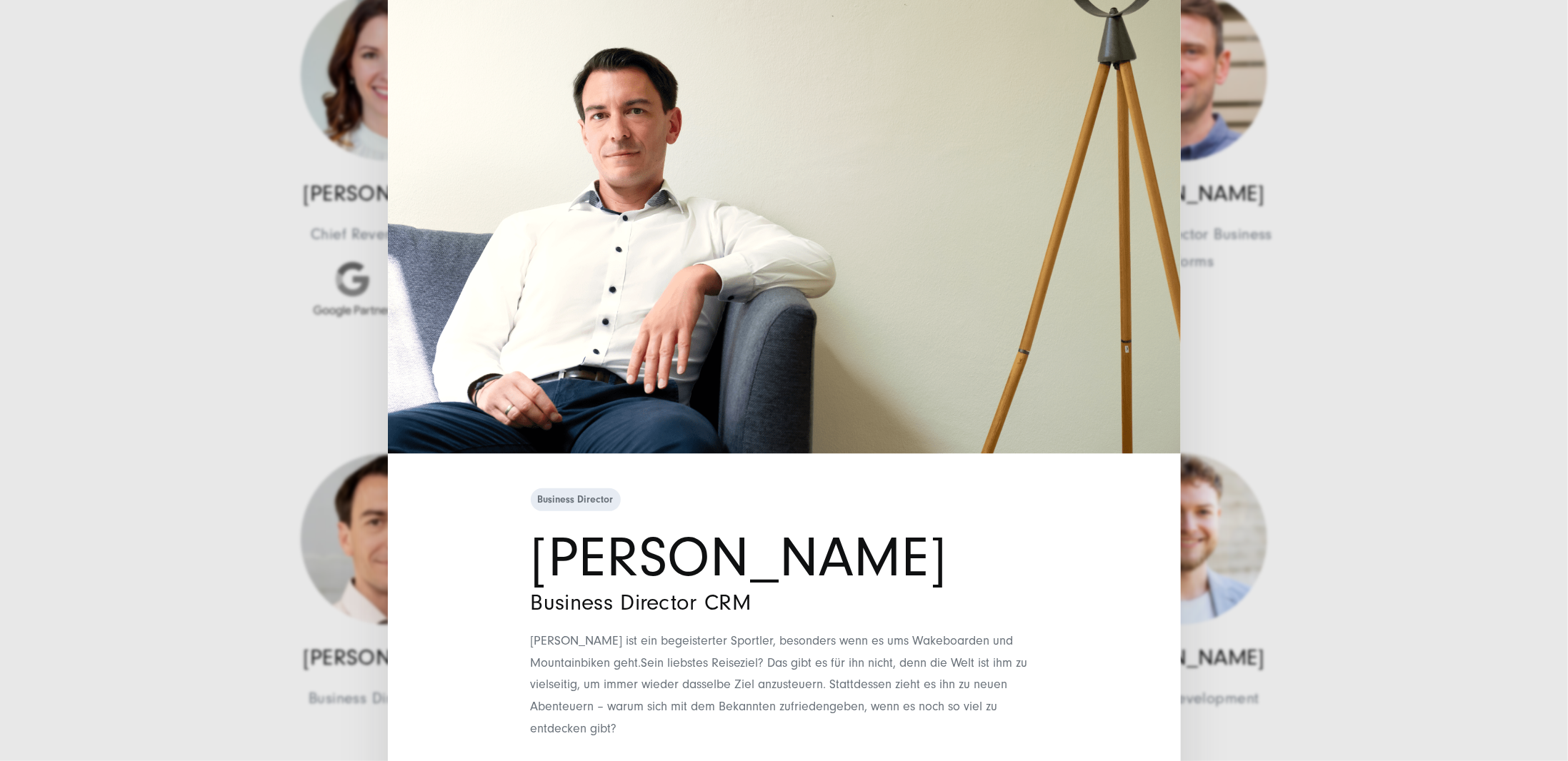
scroll to position [191, 0]
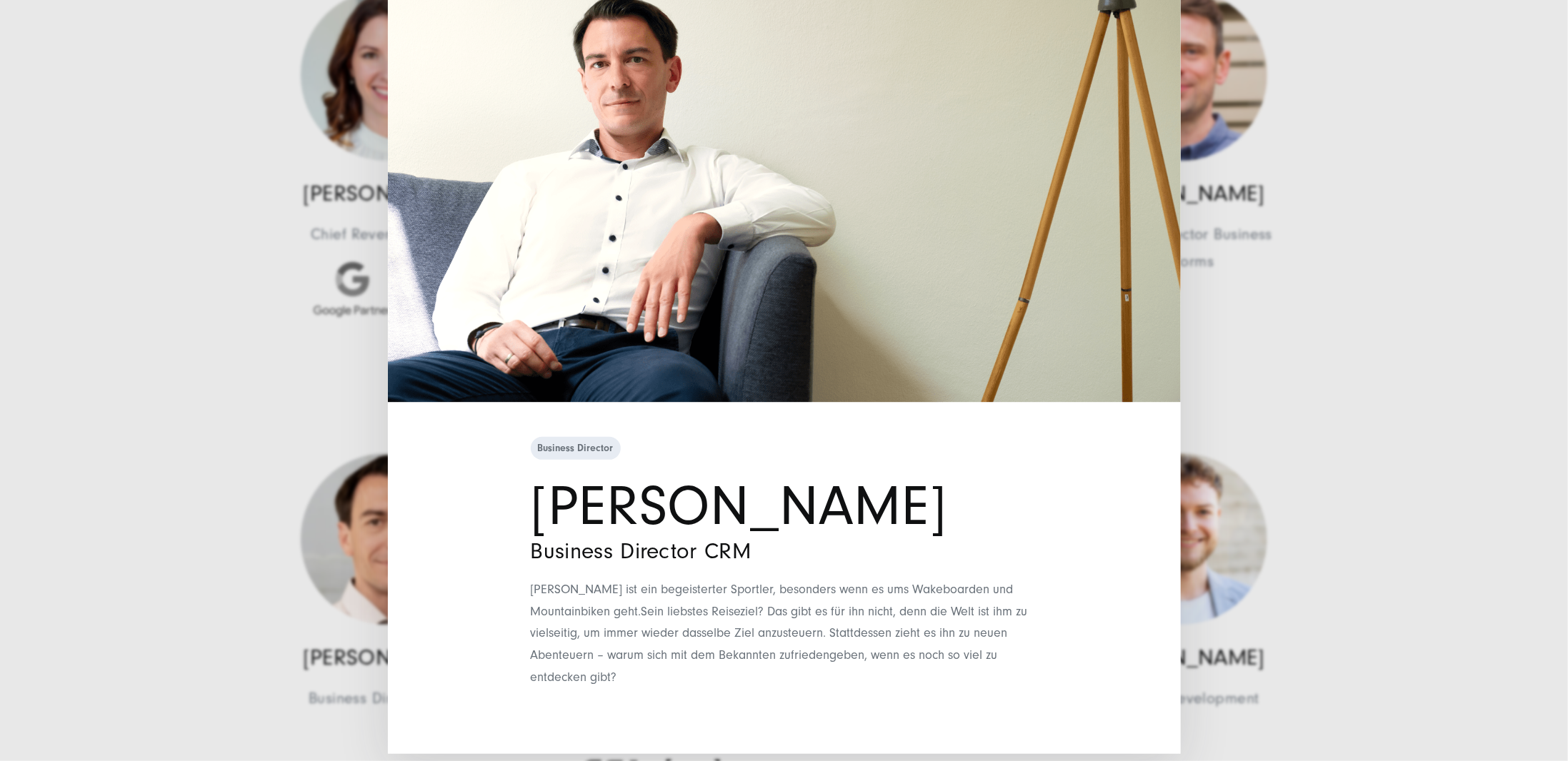
click at [1484, 388] on div "Business Director [PERSON_NAME] Business Director CRM [PERSON_NAME] ist ein beg…" at bounding box center [784, 380] width 1568 height 761
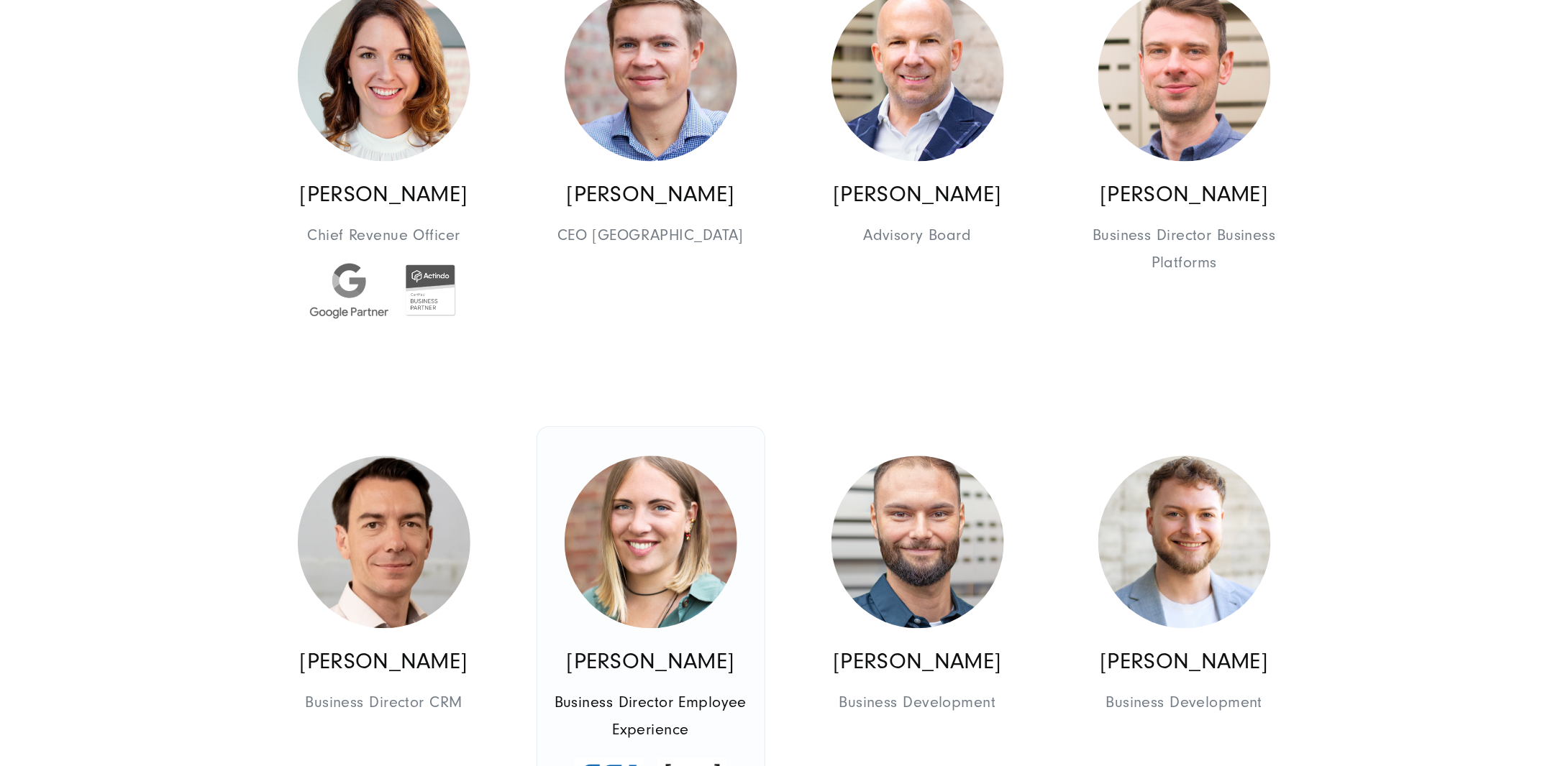
click at [636, 543] on img at bounding box center [651, 543] width 173 height 173
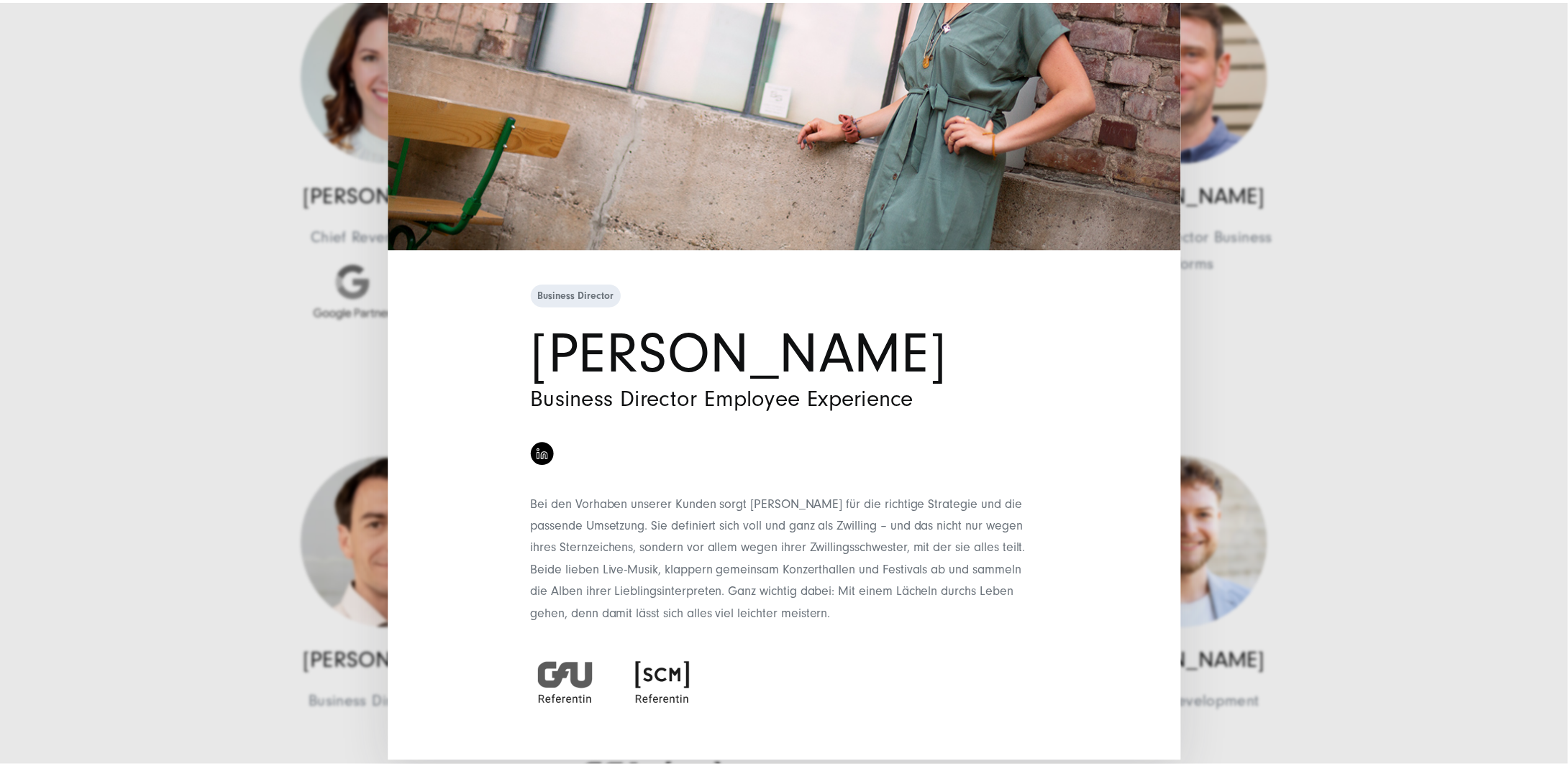
scroll to position [241, 0]
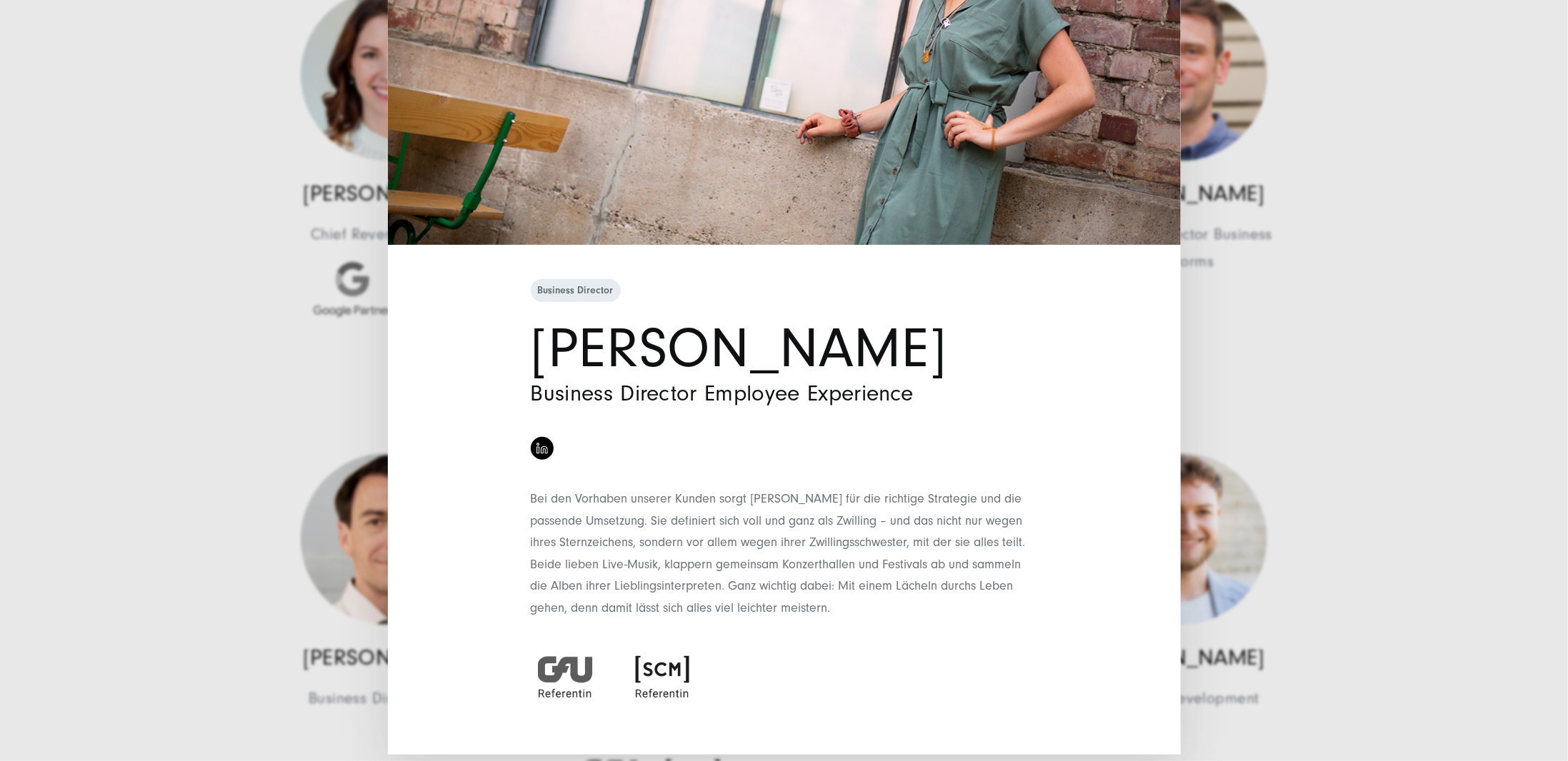
click at [1342, 390] on div "Business Director [PERSON_NAME] Business Director Employee Experience" at bounding box center [784, 380] width 1568 height 761
